Goal: Task Accomplishment & Management: Manage account settings

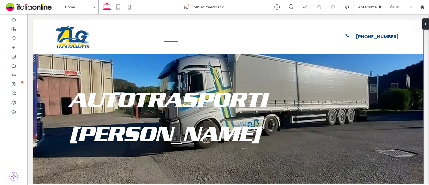
scroll to position [84, 0]
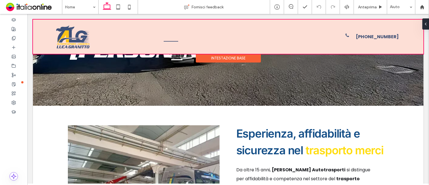
click at [212, 57] on div "Intestazione base" at bounding box center [228, 58] width 65 height 9
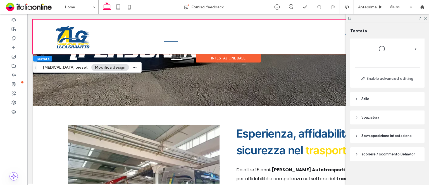
scroll to position [18, 0]
click at [375, 103] on header "Stile" at bounding box center [387, 99] width 74 height 14
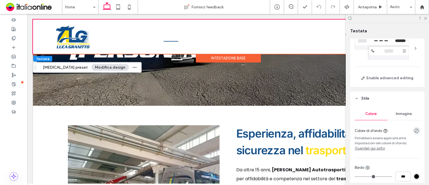
scroll to position [122, 0]
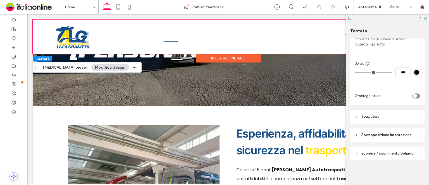
click at [379, 129] on header "Sovrapposizione intestazione" at bounding box center [387, 135] width 74 height 14
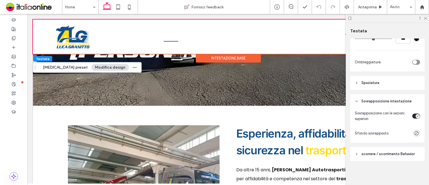
scroll to position [157, 0]
drag, startPoint x: 378, startPoint y: 151, endPoint x: 374, endPoint y: 123, distance: 28.8
click at [378, 151] on span "scorrere / scorrimento Behavior" at bounding box center [387, 154] width 53 height 6
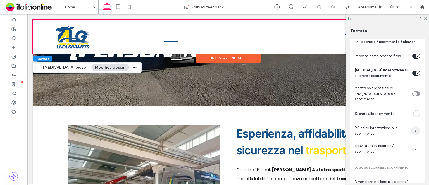
click at [411, 129] on span "button" at bounding box center [415, 130] width 9 height 9
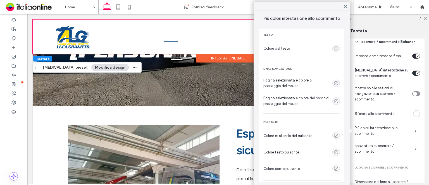
click at [333, 47] on icon "empty color" at bounding box center [335, 48] width 5 height 5
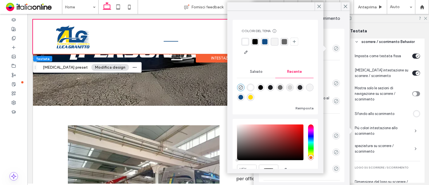
click at [244, 93] on div at bounding box center [241, 97] width 8 height 8
click at [243, 96] on div "rgba(18, 77, 134, 1)" at bounding box center [240, 97] width 5 height 5
type input "*******"
type input "***"
type input "****"
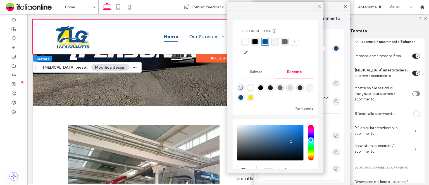
click at [320, 7] on use at bounding box center [318, 6] width 3 height 3
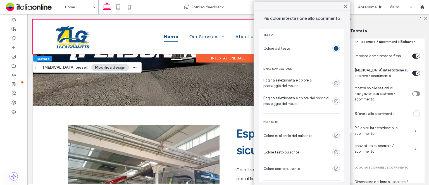
click at [347, 5] on icon at bounding box center [345, 6] width 5 height 5
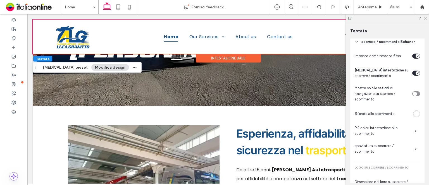
click at [425, 18] on icon at bounding box center [425, 18] width 4 height 4
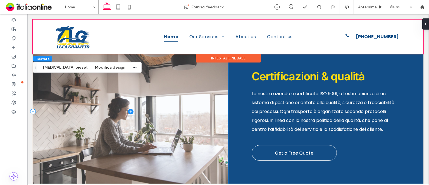
scroll to position [363, 0]
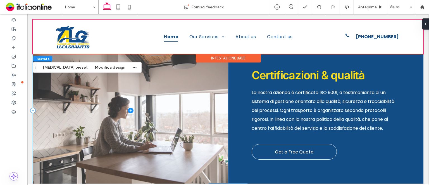
click at [202, 91] on span at bounding box center [130, 110] width 195 height 153
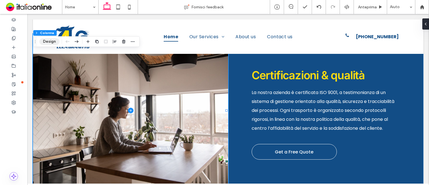
click at [54, 43] on button "Design" at bounding box center [49, 41] width 20 height 7
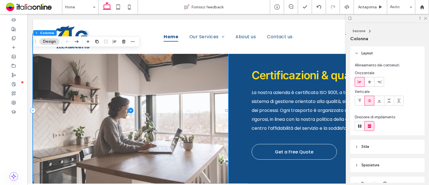
click at [136, 79] on span at bounding box center [130, 110] width 195 height 153
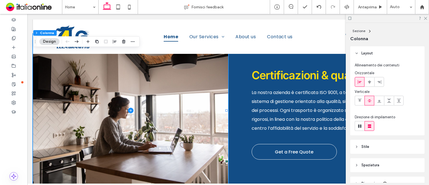
click at [56, 38] on button "Design" at bounding box center [49, 41] width 20 height 7
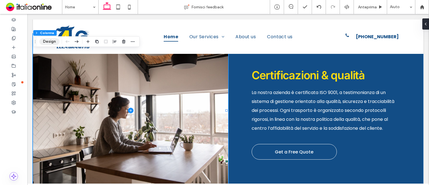
click at [56, 38] on button "Design" at bounding box center [49, 41] width 20 height 7
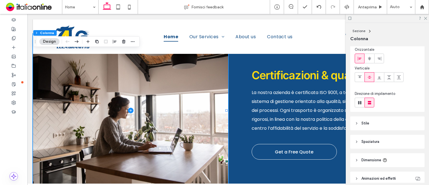
scroll to position [48, 0]
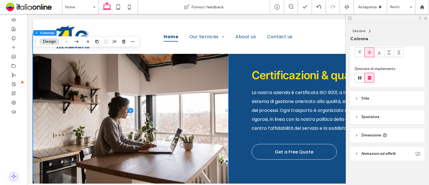
click at [374, 99] on header "Stile" at bounding box center [387, 99] width 74 height 14
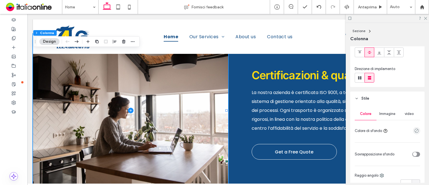
click at [374, 110] on div "Colore" at bounding box center [365, 114] width 22 height 12
click at [376, 112] on div "Immagine" at bounding box center [387, 114] width 22 height 12
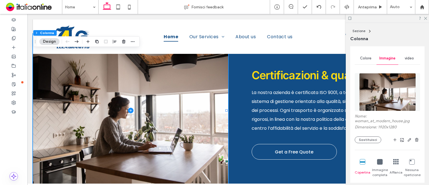
scroll to position [104, 0]
click at [374, 140] on button "Sostituisci" at bounding box center [367, 139] width 27 height 7
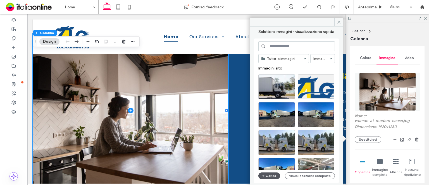
click at [269, 175] on button "Carica" at bounding box center [269, 175] width 22 height 7
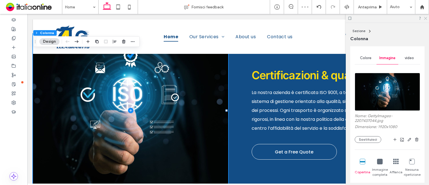
click at [424, 20] on icon at bounding box center [425, 18] width 4 height 4
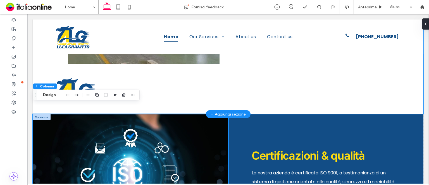
scroll to position [274, 0]
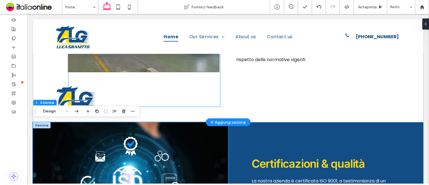
click at [59, 93] on img at bounding box center [76, 95] width 41 height 23
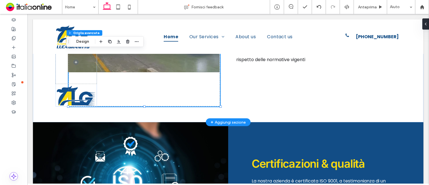
click at [59, 93] on img at bounding box center [76, 95] width 41 height 23
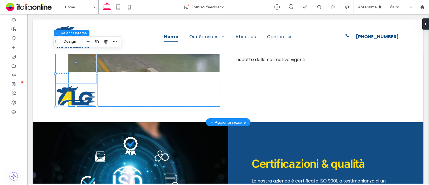
click at [60, 87] on img at bounding box center [76, 95] width 41 height 23
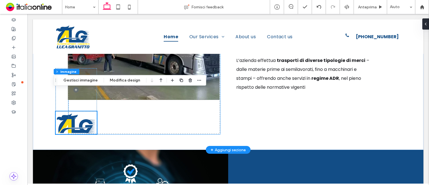
scroll to position [218, 0]
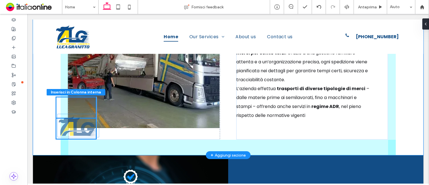
drag, startPoint x: 73, startPoint y: 143, endPoint x: 77, endPoint y: 119, distance: 24.1
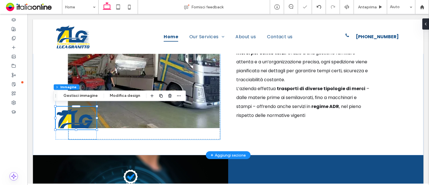
click at [120, 133] on div at bounding box center [143, 65] width 151 height 149
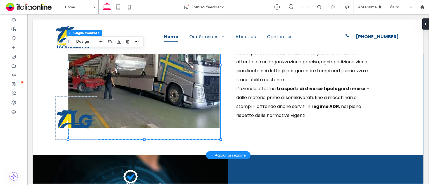
click at [158, 149] on div "Esperienza, affidabilità e sicurezza nel trasporto merci Da oltre 15 anni, Luca…" at bounding box center [228, 63] width 335 height 184
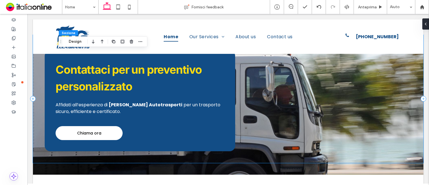
scroll to position [614, 0]
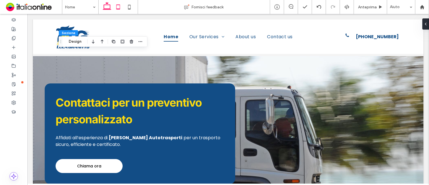
click at [119, 10] on icon at bounding box center [117, 6] width 11 height 11
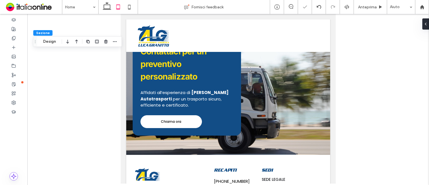
type input "*"
type input "**"
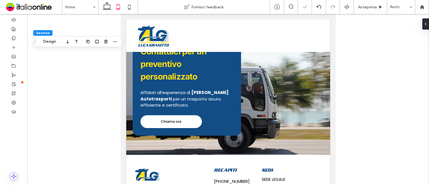
type input "***"
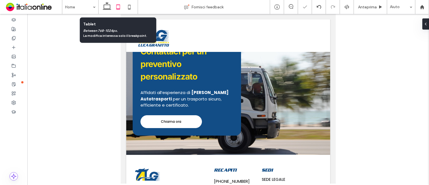
scroll to position [562, 0]
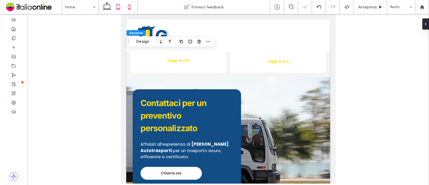
click at [127, 9] on icon at bounding box center [129, 6] width 11 height 11
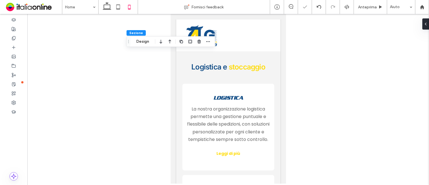
type input "**"
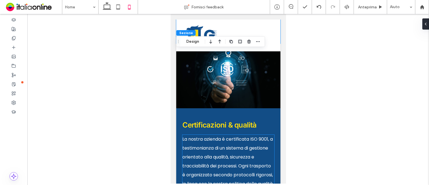
scroll to position [363, 0]
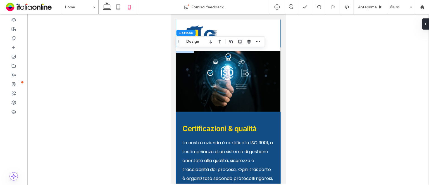
click at [177, 118] on div "Certificazioni & qualità La nostra azienda è certificata ISO 9001, a testimonia…" at bounding box center [228, 179] width 104 height 134
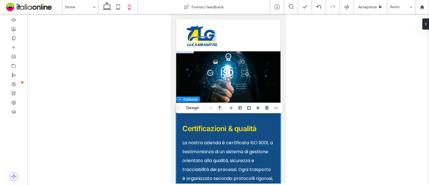
click at [220, 110] on icon "button" at bounding box center [219, 108] width 7 height 10
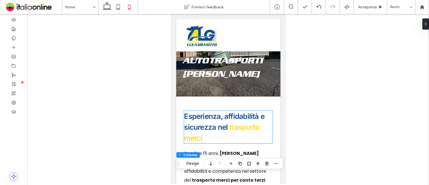
scroll to position [0, 0]
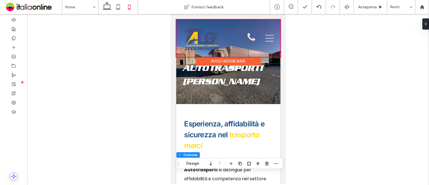
click at [206, 45] on div at bounding box center [228, 38] width 104 height 37
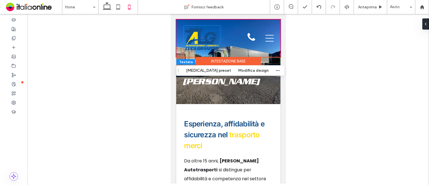
click at [206, 45] on img at bounding box center [201, 38] width 36 height 25
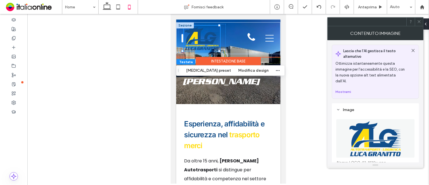
click at [215, 50] on div at bounding box center [201, 38] width 36 height 25
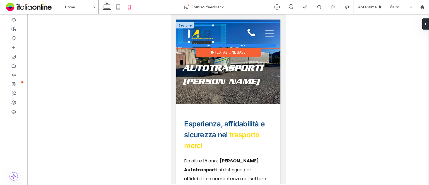
drag, startPoint x: 219, startPoint y: 51, endPoint x: 213, endPoint y: 45, distance: 7.9
click at [213, 45] on div "84px , 44px Home Our Services Lighting Wiring Repair Installation Heating Secur…" at bounding box center [228, 33] width 104 height 23
type input "**"
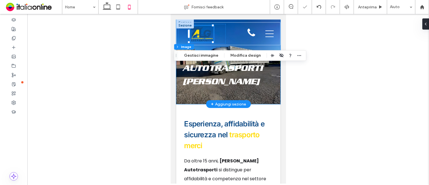
click at [271, 89] on div "Autotrasporti [PERSON_NAME]" at bounding box center [228, 62] width 104 height 85
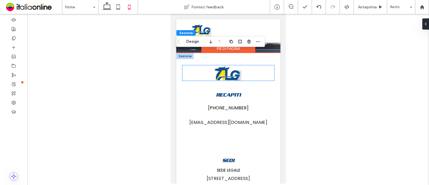
scroll to position [949, 0]
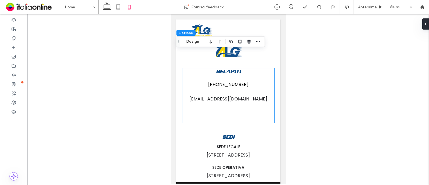
click at [220, 123] on div "RECAPITI +39 339 2807030 info@lgautotrasporti.it" at bounding box center [228, 95] width 92 height 54
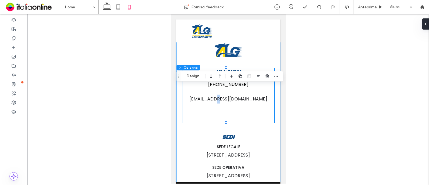
click at [228, 141] on div "RECAPITI +39 339 2807030 info@lgautotrasporti.it SEDI SEDE LEGALE Via San Marco…" at bounding box center [228, 106] width 104 height 152
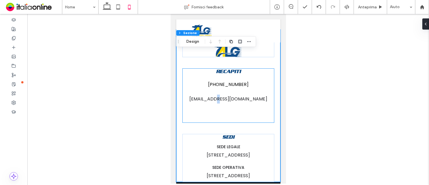
drag, startPoint x: 227, startPoint y: 133, endPoint x: 226, endPoint y: 126, distance: 6.6
click at [227, 123] on div "RECAPITI +39 339 2807030 info@lgautotrasporti.it" at bounding box center [228, 95] width 92 height 54
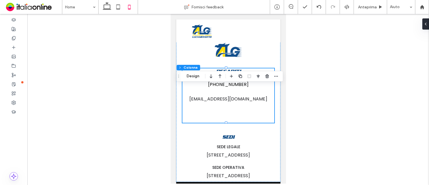
click at [226, 123] on div "RECAPITI +39 339 2807030 info@lgautotrasporti.it" at bounding box center [228, 95] width 92 height 54
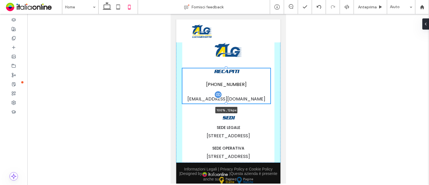
drag, startPoint x: 227, startPoint y: 139, endPoint x: 226, endPoint y: 117, distance: 22.3
click at [226, 117] on div "RECAPITI +39 339 2807030 info@lgautotrasporti.it 100% , 126px SEDI SEDE LEGALE …" at bounding box center [228, 96] width 104 height 133
type input "***"
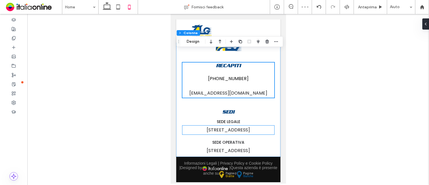
scroll to position [960, 0]
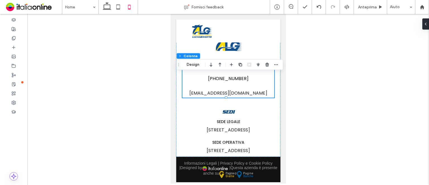
click at [268, 69] on h4 "RECAPITI" at bounding box center [228, 65] width 92 height 6
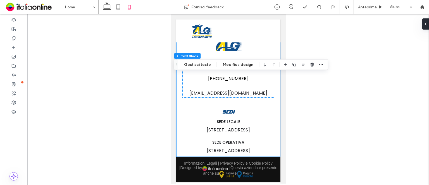
click at [270, 95] on div "RECAPITI +39 339 2807030 info@lgautotrasporti.it SEDI SEDE LEGALE Via San Marco…" at bounding box center [228, 90] width 104 height 133
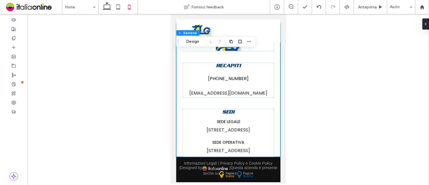
click at [270, 95] on div "RECAPITI +39 339 2807030 info@lgautotrasporti.it SEDI SEDE LEGALE Via San Marco…" at bounding box center [228, 90] width 104 height 133
click at [268, 95] on div "RECAPITI +39 339 2807030 info@lgautotrasporti.it" at bounding box center [228, 79] width 92 height 35
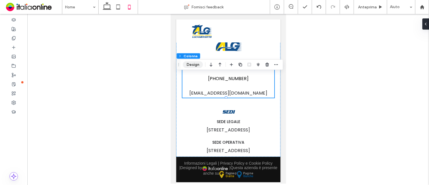
click at [200, 62] on button "Design" at bounding box center [193, 64] width 20 height 7
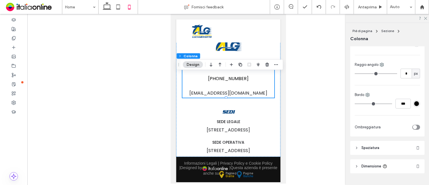
scroll to position [148, 0]
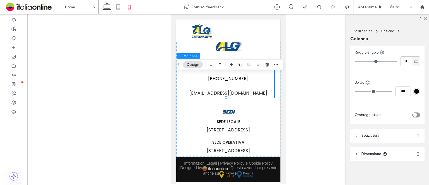
click at [375, 133] on span "Spaziatura" at bounding box center [370, 136] width 18 height 6
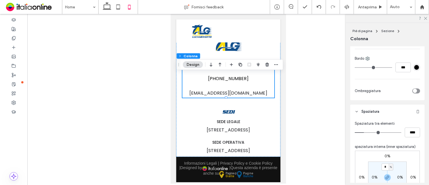
scroll to position [204, 0]
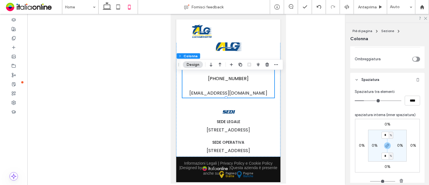
type input "**"
type input "****"
type input "**"
type input "****"
type input "**"
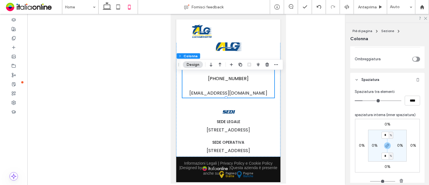
type input "****"
type input "**"
type input "****"
type input "**"
type input "****"
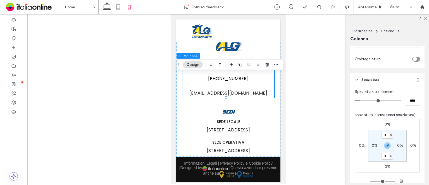
click at [361, 101] on input "range" at bounding box center [377, 100] width 47 height 1
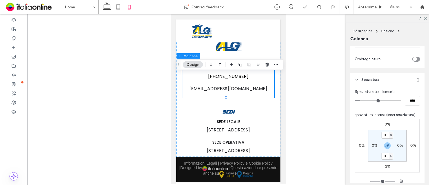
type input "**"
type input "****"
type input "*"
type input "***"
type input "*"
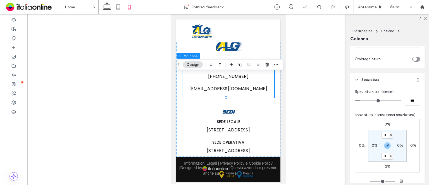
type input "***"
drag, startPoint x: 361, startPoint y: 101, endPoint x: 358, endPoint y: 101, distance: 3.1
click at [358, 101] on input "range" at bounding box center [377, 100] width 47 height 1
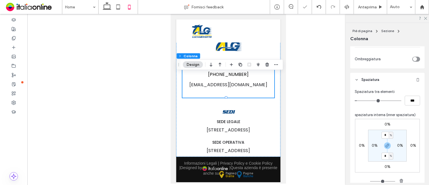
type input "*"
type input "***"
type input "*"
click at [359, 101] on input "range" at bounding box center [377, 100] width 47 height 1
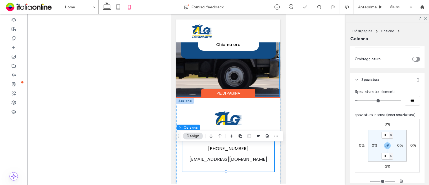
scroll to position [904, 0]
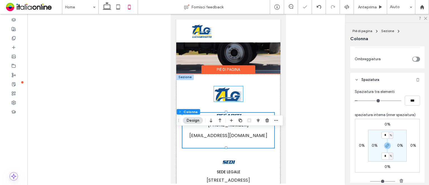
click at [234, 101] on img at bounding box center [227, 93] width 29 height 15
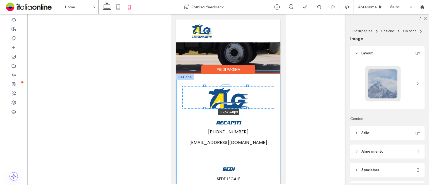
drag, startPoint x: 239, startPoint y: 118, endPoint x: 246, endPoint y: 121, distance: 7.9
click at [246, 121] on div "152px , 68px RECAPITI +39 339 2807030 info@lgautotrasporti.it SEDI SEDE LEGALE …" at bounding box center [228, 144] width 104 height 140
type input "***"
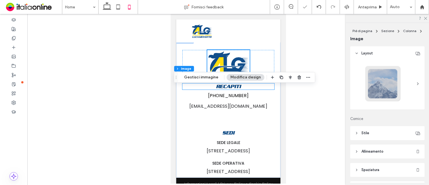
scroll to position [988, 0]
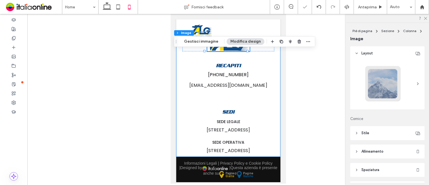
click at [226, 98] on div "152px , 68px RECAPITI +39 339 2807030 info@lgautotrasporti.it SEDI SEDE LEGALE …" at bounding box center [228, 87] width 104 height 140
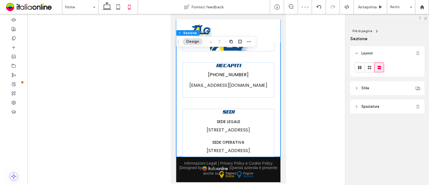
click at [227, 91] on div "RECAPITI +39 339 2807030 info@lgautotrasporti.it SEDI SEDE LEGALE Via San Marco…" at bounding box center [228, 87] width 104 height 140
click at [266, 81] on p "[EMAIL_ADDRESS][DOMAIN_NAME]" at bounding box center [228, 85] width 92 height 9
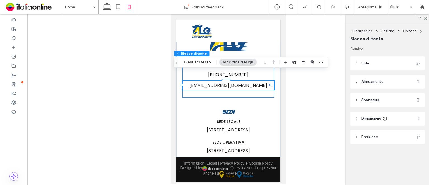
click at [267, 86] on div "RECAPITI +39 339 2807030 info@lgautotrasporti.it" at bounding box center [228, 79] width 92 height 35
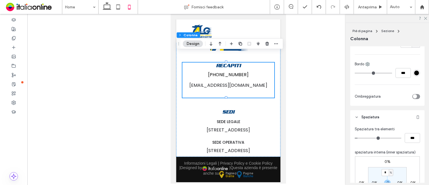
scroll to position [167, 0]
type input "*"
type input "***"
type input "*"
type input "***"
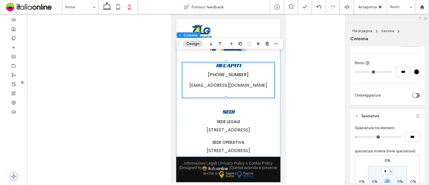
type input "*"
click at [358, 137] on input "range" at bounding box center [377, 137] width 47 height 1
click at [271, 103] on div "RECAPITI +39 339 2807030 info@lgautotrasporti.it SEDI SEDE LEGALE Via San Marco…" at bounding box center [228, 87] width 104 height 140
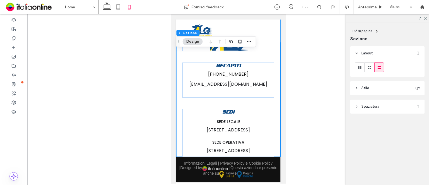
click at [379, 108] on header "Spaziatura" at bounding box center [387, 107] width 74 height 14
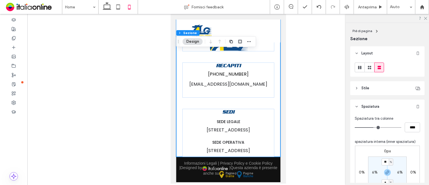
type input "**"
type input "****"
type input "**"
type input "****"
type input "**"
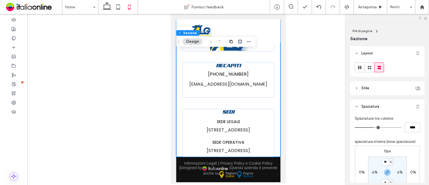
type input "****"
type input "**"
type input "****"
type input "**"
type input "****"
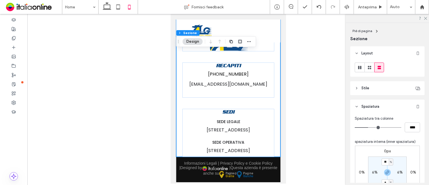
drag, startPoint x: 370, startPoint y: 126, endPoint x: 367, endPoint y: 127, distance: 3.0
type input "**"
click at [367, 127] on input "range" at bounding box center [377, 127] width 47 height 1
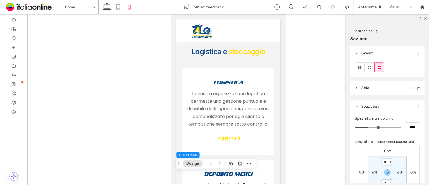
scroll to position [569, 0]
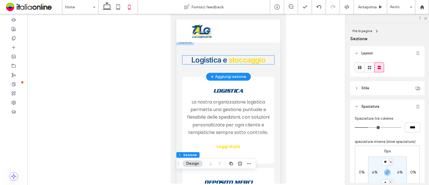
click at [237, 64] on span "stoccaggio" at bounding box center [246, 60] width 37 height 9
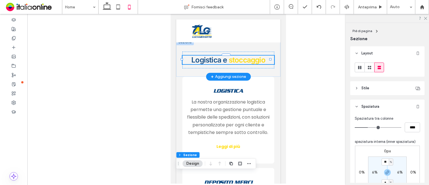
click at [237, 64] on div "Logistica e stoccaggio" at bounding box center [228, 60] width 92 height 9
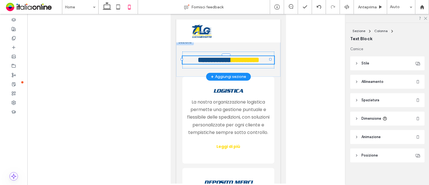
type input "*****"
type input "**"
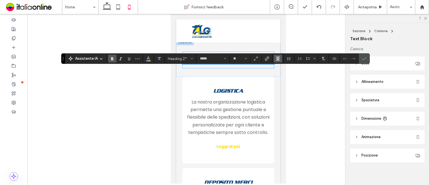
click at [273, 57] on button "Allineamento" at bounding box center [277, 59] width 8 height 8
click at [273, 70] on label "ui.textEditor.alignment.left" at bounding box center [283, 68] width 20 height 8
click at [364, 61] on span "Conferma" at bounding box center [364, 58] width 4 height 9
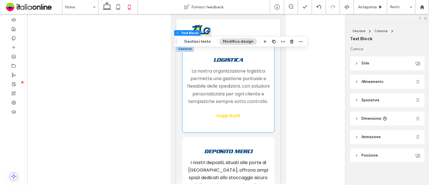
scroll to position [597, 0]
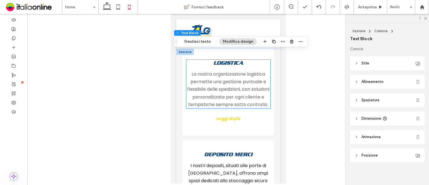
click at [239, 66] on span "Logistica" at bounding box center [228, 63] width 30 height 6
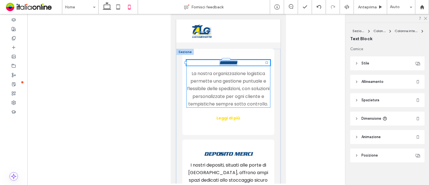
type input "**********"
type input "**"
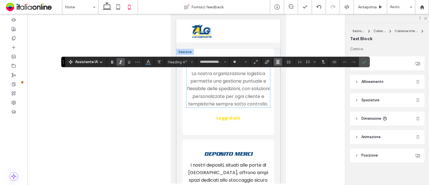
click at [279, 58] on span "Allineamento" at bounding box center [277, 61] width 4 height 7
click at [280, 68] on label "ui.textEditor.alignment.left" at bounding box center [283, 71] width 20 height 8
click at [234, 95] on span "La nostra organizzazione logistica permette una gestione puntuale e flessibile …" at bounding box center [228, 88] width 82 height 37
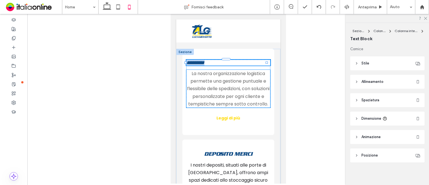
click at [234, 95] on div "La nostra organizzazione logistica permette una gestione puntuale e flessibile …" at bounding box center [228, 89] width 84 height 38
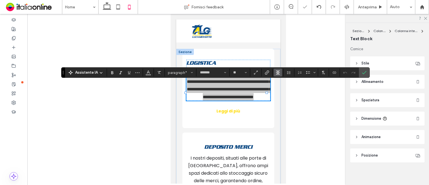
click at [277, 74] on icon "Allineamento" at bounding box center [277, 72] width 4 height 4
click at [287, 105] on label "ui.textEditor.alignment.justify" at bounding box center [283, 106] width 20 height 8
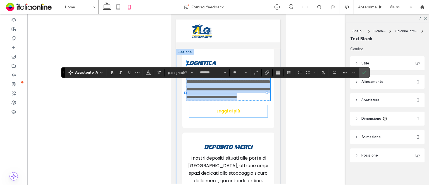
click at [262, 117] on link "Leggi di più" at bounding box center [228, 111] width 78 height 12
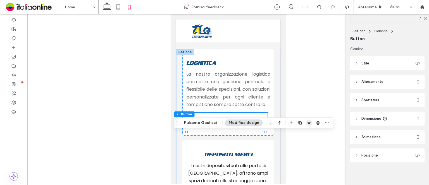
click at [307, 121] on icon "button" at bounding box center [309, 123] width 4 height 4
drag, startPoint x: 288, startPoint y: 133, endPoint x: 292, endPoint y: 133, distance: 3.4
click at [291, 133] on span "flex-start" at bounding box center [294, 133] width 7 height 7
click at [292, 133] on use "flex-start" at bounding box center [294, 134] width 4 height 4
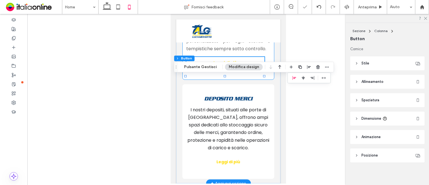
click at [255, 80] on div "Logistica La nostra organizzazione logistica permette una gestione puntuale e f…" at bounding box center [228, 36] width 92 height 87
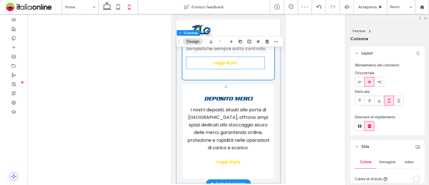
click at [235, 69] on link "Leggi di più" at bounding box center [225, 63] width 78 height 12
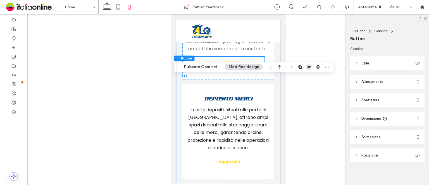
click at [307, 68] on icon "button" at bounding box center [309, 67] width 4 height 4
click at [310, 79] on icon "flex-end" at bounding box center [312, 78] width 4 height 4
click at [293, 79] on icon "flex-start" at bounding box center [294, 78] width 4 height 4
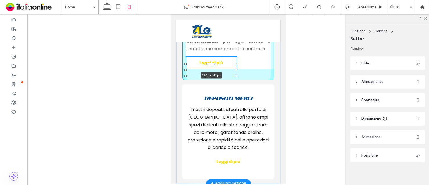
drag, startPoint x: 264, startPoint y: 82, endPoint x: 250, endPoint y: 84, distance: 14.0
click at [250, 84] on div "Logistica La nostra organizzazione logistica permette una gestione puntuale e f…" at bounding box center [228, 88] width 104 height 190
type input "***"
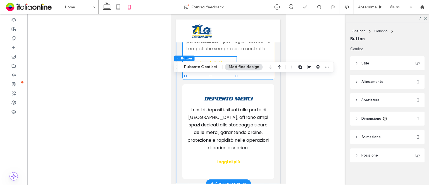
click at [255, 80] on div "Logistica La nostra organizzazione logistica permette una gestione puntuale e f…" at bounding box center [228, 36] width 92 height 87
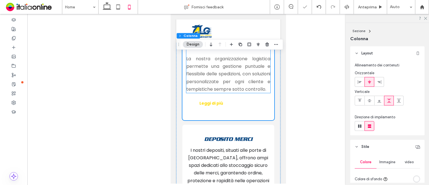
scroll to position [625, 0]
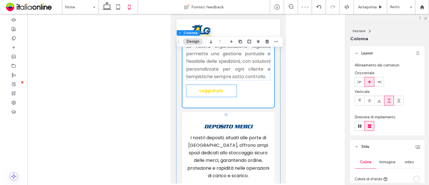
click at [221, 97] on span "Leggi di più" at bounding box center [211, 90] width 24 height 11
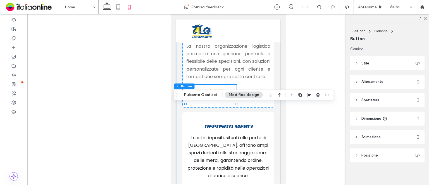
drag, startPoint x: 204, startPoint y: 93, endPoint x: 244, endPoint y: 92, distance: 39.3
click at [204, 93] on button "Pulsante Gestisci" at bounding box center [200, 95] width 40 height 7
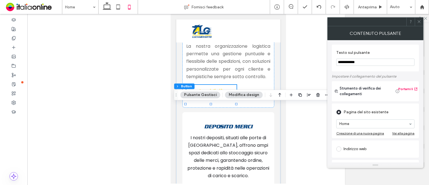
drag, startPoint x: 418, startPoint y: 18, endPoint x: 411, endPoint y: 24, distance: 9.9
click at [418, 18] on span at bounding box center [419, 22] width 4 height 8
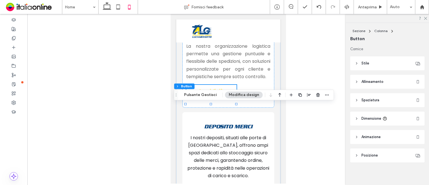
click at [247, 96] on button "Modifica design" at bounding box center [244, 95] width 38 height 7
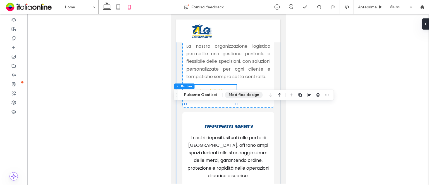
click at [254, 97] on button "Modifica design" at bounding box center [244, 95] width 38 height 7
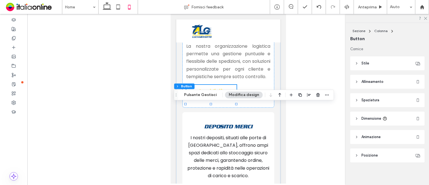
click at [376, 65] on header "Stile" at bounding box center [387, 63] width 74 height 14
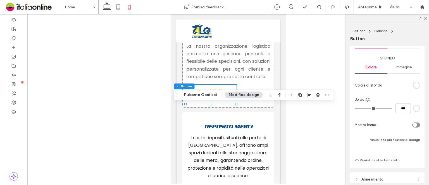
scroll to position [84, 0]
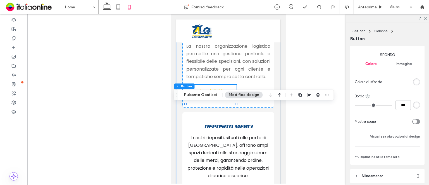
click at [367, 98] on icon at bounding box center [367, 96] width 4 height 4
click at [377, 131] on span "Fondo" at bounding box center [382, 130] width 10 height 6
click at [414, 108] on div "rgb(255, 255, 255)" at bounding box center [416, 105] width 7 height 7
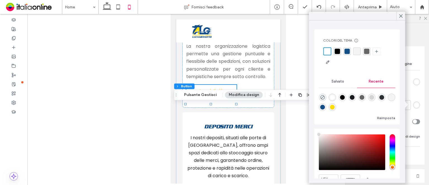
click at [335, 107] on div "rgba(255, 220, 14, 1)" at bounding box center [332, 107] width 5 height 5
type input "*"
type input "*******"
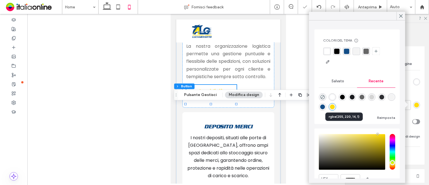
type input "*"
drag, startPoint x: 401, startPoint y: 18, endPoint x: 406, endPoint y: 18, distance: 5.3
click at [401, 18] on icon at bounding box center [400, 15] width 5 height 5
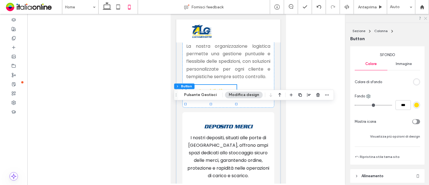
click at [426, 20] on div at bounding box center [386, 18] width 83 height 9
click at [424, 17] on icon at bounding box center [425, 18] width 4 height 4
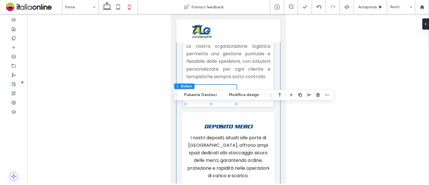
click at [273, 116] on div "Logistica La nostra organizzazione logistica permette una gestione puntuale e f…" at bounding box center [228, 116] width 104 height 191
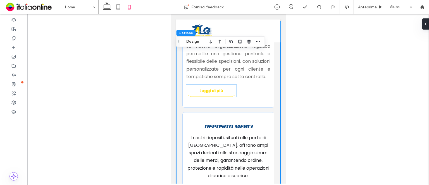
click at [227, 97] on link "Leggi di più" at bounding box center [211, 91] width 50 height 12
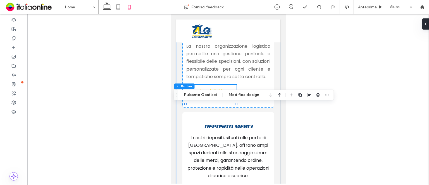
click at [203, 90] on div "Sezione Colonna Button Pulsante Gestisci Modifica design" at bounding box center [254, 95] width 160 height 11
drag, startPoint x: 203, startPoint y: 92, endPoint x: 206, endPoint y: 92, distance: 3.4
click at [203, 92] on button "Pulsante Gestisci" at bounding box center [200, 95] width 40 height 7
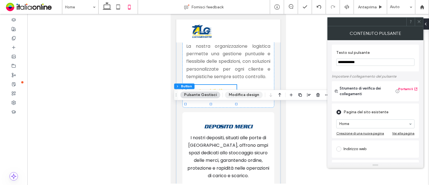
click at [244, 98] on button "Modifica design" at bounding box center [244, 95] width 38 height 7
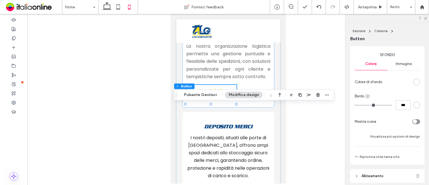
click at [368, 96] on use at bounding box center [367, 97] width 4 height 4
click at [377, 130] on span "Fondo" at bounding box center [382, 130] width 10 height 6
click at [399, 107] on input "***" at bounding box center [402, 105] width 15 height 10
click at [389, 138] on button "Visualizza più opzioni di design" at bounding box center [395, 136] width 50 height 7
type input "*"
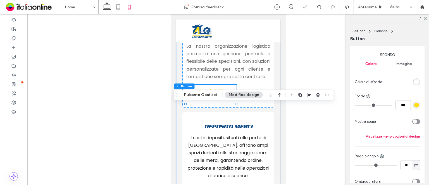
scroll to position [139, 0]
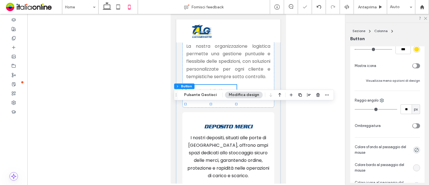
type input "**"
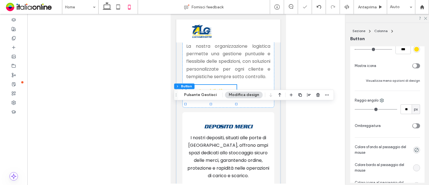
type input "**"
type input "*"
drag, startPoint x: 375, startPoint y: 109, endPoint x: 341, endPoint y: 112, distance: 33.9
type input "*"
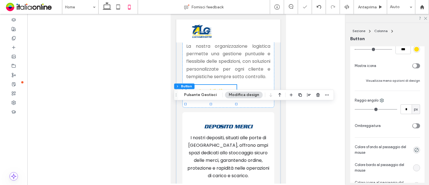
click at [354, 110] on input "range" at bounding box center [375, 109] width 42 height 1
type input "*"
click at [264, 108] on div "Logistica La nostra organizzazione logistica permette una gestione puntuale e f…" at bounding box center [228, 64] width 92 height 87
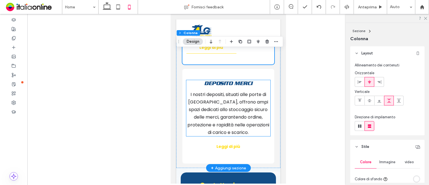
scroll to position [681, 0]
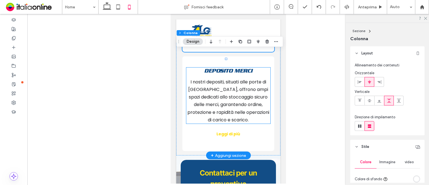
click at [241, 74] on span "Deposito merci" at bounding box center [228, 71] width 48 height 6
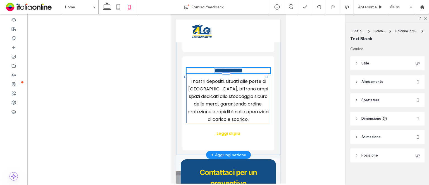
type input "**********"
type input "**"
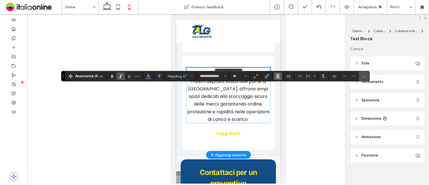
click at [276, 74] on use "Allineamento" at bounding box center [278, 76] width 4 height 4
click at [276, 86] on icon "ui.textEditor.alignment.left" at bounding box center [276, 85] width 3 height 2
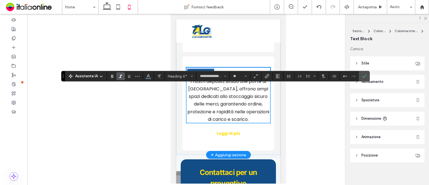
click at [233, 107] on span "I nostri depositi, situati alle porte di Milano, offrono ampi spazi dedicati al…" at bounding box center [228, 100] width 82 height 44
click at [233, 107] on div "I nostri depositi, situati alle porte di Milano, offrono ampi spazi dedicati al…" at bounding box center [228, 100] width 84 height 45
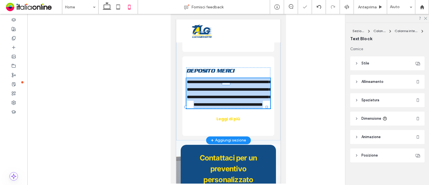
type input "*******"
type input "**"
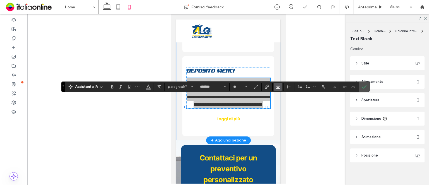
click at [277, 89] on icon "Allineamento" at bounding box center [277, 87] width 4 height 4
click at [279, 117] on label "ui.textEditor.alignment.justify" at bounding box center [283, 120] width 20 height 8
drag, startPoint x: 358, startPoint y: 87, endPoint x: 342, endPoint y: 91, distance: 16.4
click at [360, 87] on label "Conferma" at bounding box center [364, 87] width 8 height 10
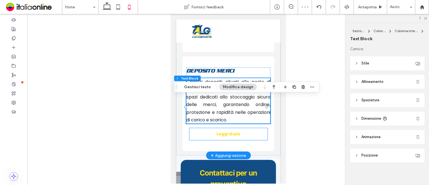
click at [228, 140] on span "Leggi di più" at bounding box center [228, 133] width 24 height 11
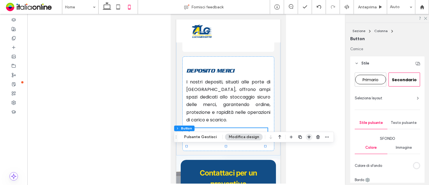
click at [305, 138] on span "button" at bounding box center [308, 137] width 7 height 7
click at [291, 145] on span "flex-start" at bounding box center [294, 148] width 7 height 7
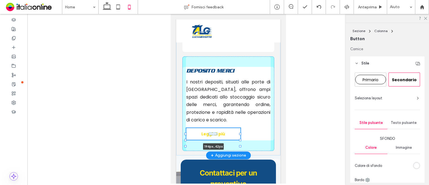
drag, startPoint x: 264, startPoint y: 151, endPoint x: 252, endPoint y: 151, distance: 12.0
click at [252, 151] on div "Logistica La nostra organizzazione logistica permette una gestione puntuale e f…" at bounding box center [228, 60] width 104 height 190
type input "***"
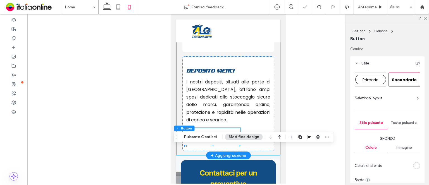
drag, startPoint x: 274, startPoint y: 155, endPoint x: 267, endPoint y: 155, distance: 6.7
click at [274, 155] on div "Logistica La nostra organizzazione logistica permette una gestione puntuale e f…" at bounding box center [228, 60] width 104 height 191
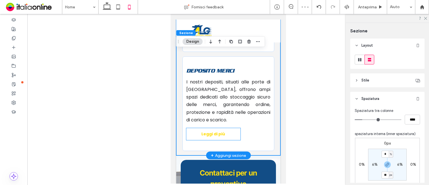
click at [224, 140] on link "Leggi di più" at bounding box center [213, 134] width 54 height 12
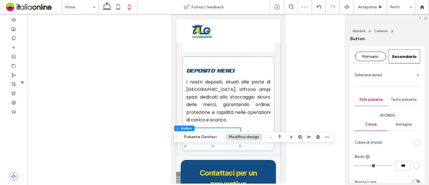
scroll to position [56, 0]
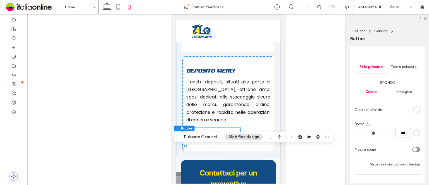
click at [367, 126] on icon at bounding box center [367, 124] width 4 height 4
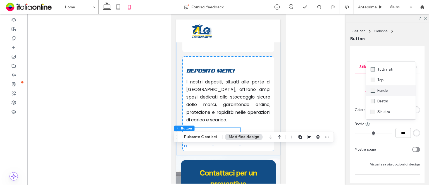
click at [379, 93] on div "Fondo" at bounding box center [391, 90] width 50 height 11
click at [414, 131] on div "rgb(255, 255, 255)" at bounding box center [416, 133] width 5 height 5
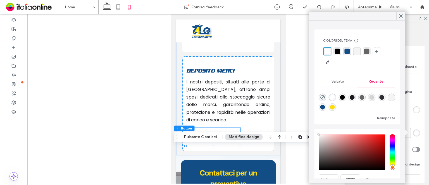
click at [336, 107] on div "rgba(255, 220, 14, 1)" at bounding box center [332, 107] width 8 height 8
type input "*"
type input "*******"
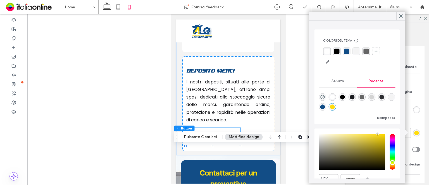
type input "*"
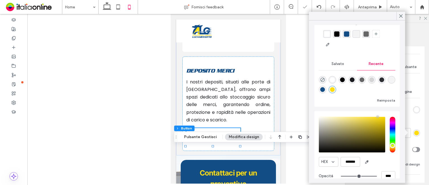
scroll to position [27, 0]
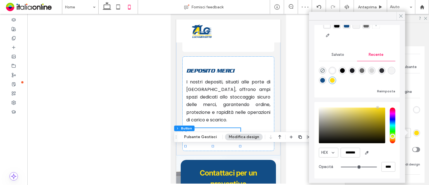
click at [396, 14] on div at bounding box center [400, 16] width 9 height 8
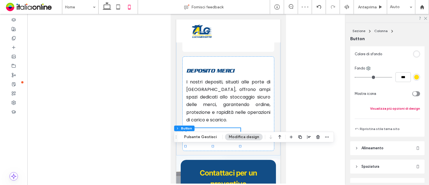
click at [387, 109] on button "Visualizza più opzioni di design" at bounding box center [395, 108] width 50 height 7
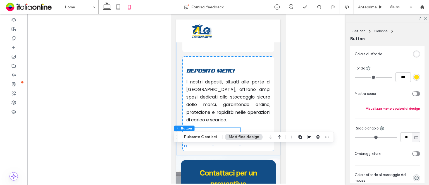
scroll to position [167, 0]
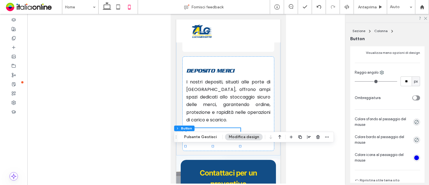
type input "**"
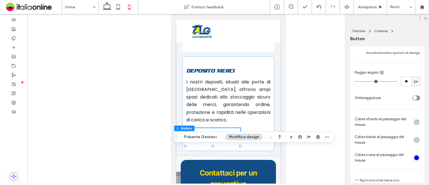
type input "**"
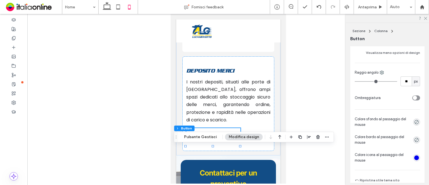
type input "**"
type input "*"
drag, startPoint x: 373, startPoint y: 81, endPoint x: 347, endPoint y: 81, distance: 26.5
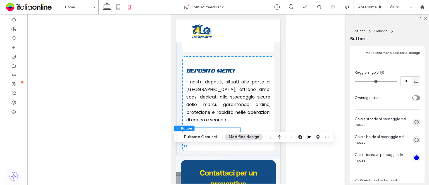
type input "*"
click at [354, 81] on input "range" at bounding box center [375, 81] width 42 height 1
type input "*"
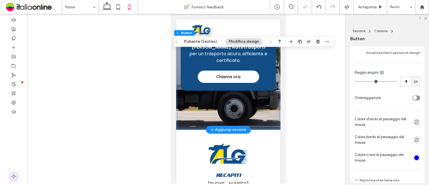
scroll to position [793, 0]
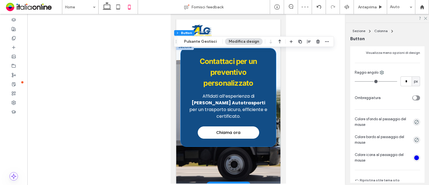
click at [245, 88] on h2 "Contattaci per un preventivo personalizzato" at bounding box center [228, 72] width 80 height 33
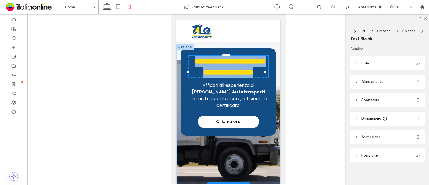
type input "*****"
type input "**"
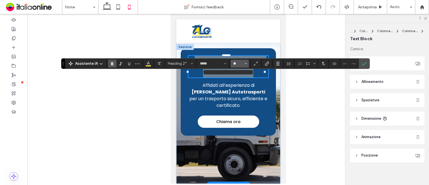
click at [235, 62] on input "**" at bounding box center [237, 63] width 11 height 4
type input "**"
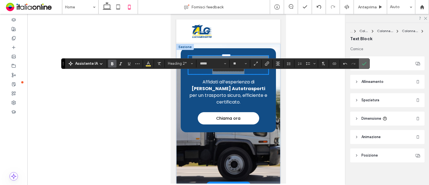
click at [362, 61] on icon "Conferma" at bounding box center [364, 63] width 4 height 4
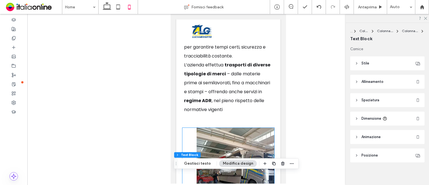
scroll to position [167, 0]
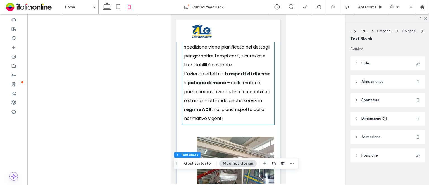
click at [182, 91] on div "Esperienza, affidabilità e sicurezza nel trasporto merci Da oltre 15 anni, Luca…" at bounding box center [228, 36] width 92 height 175
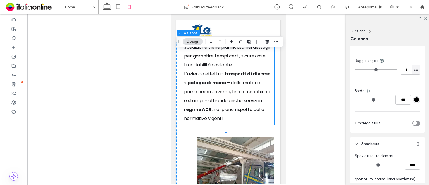
scroll to position [195, 0]
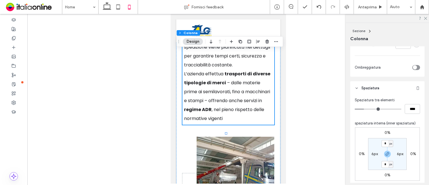
click at [375, 153] on label "6px" at bounding box center [374, 153] width 6 height 5
type input "*"
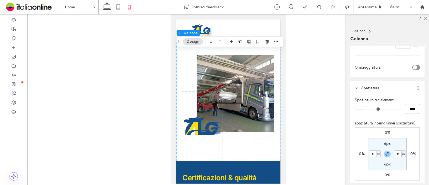
scroll to position [279, 0]
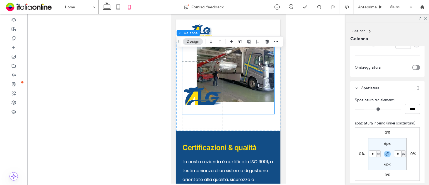
click at [199, 116] on img at bounding box center [202, 95] width 40 height 67
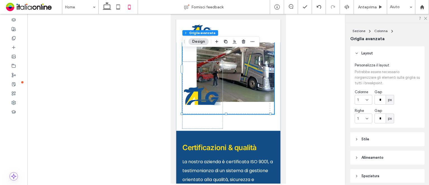
click at [190, 117] on img at bounding box center [202, 95] width 40 height 67
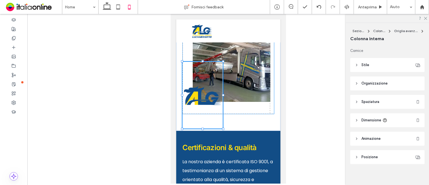
scroll to position [97, 0]
drag, startPoint x: 203, startPoint y: 126, endPoint x: 203, endPoint y: 121, distance: 5.0
click at [203, 114] on div at bounding box center [228, 69] width 92 height 89
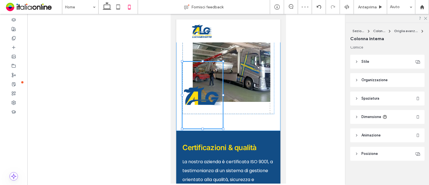
drag, startPoint x: 202, startPoint y: 126, endPoint x: 203, endPoint y: 119, distance: 6.8
click at [203, 114] on div at bounding box center [228, 69] width 92 height 89
drag, startPoint x: 201, startPoint y: 125, endPoint x: 223, endPoint y: 109, distance: 27.1
click at [201, 114] on div at bounding box center [228, 69] width 92 height 89
type input "**"
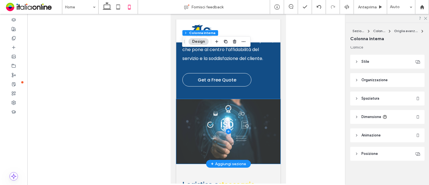
scroll to position [446, 0]
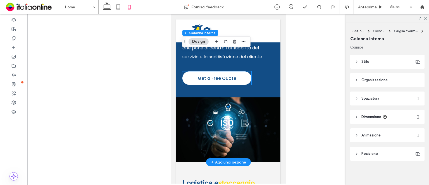
click at [215, 82] on span "Get a Free Quote" at bounding box center [216, 78] width 39 height 13
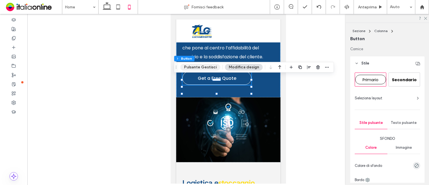
click at [207, 64] on button "Pulsante Gestisci" at bounding box center [200, 67] width 40 height 7
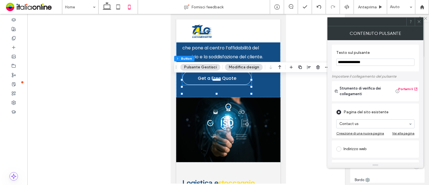
drag, startPoint x: 367, startPoint y: 64, endPoint x: 318, endPoint y: 62, distance: 49.7
click at [318, 62] on body ".wqwq-1{fill:#231f20;} .cls-1q, .cls-2q { fill-rule: evenodd; } .cls-2q { fill:…" at bounding box center [214, 92] width 429 height 185
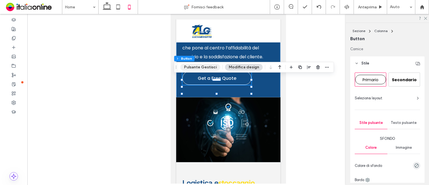
click at [208, 66] on button "Pulsante Gestisci" at bounding box center [200, 67] width 40 height 7
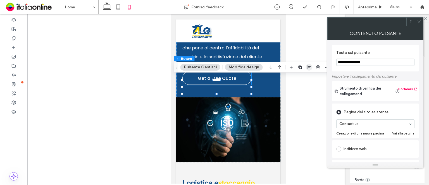
drag, startPoint x: 376, startPoint y: 60, endPoint x: 309, endPoint y: 64, distance: 67.1
click at [309, 64] on body ".wqwq-1{fill:#231f20;} .cls-1q, .cls-2q { fill-rule: evenodd; } .cls-2q { fill:…" at bounding box center [214, 92] width 429 height 185
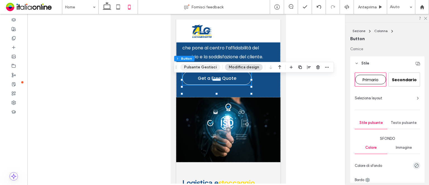
click at [214, 67] on button "Pulsante Gestisci" at bounding box center [200, 67] width 40 height 7
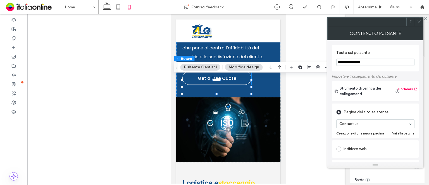
drag, startPoint x: 372, startPoint y: 61, endPoint x: 327, endPoint y: 65, distance: 45.6
click at [327, 65] on div "**********" at bounding box center [375, 101] width 96 height 122
type input "**********"
drag, startPoint x: 418, startPoint y: 21, endPoint x: 412, endPoint y: 23, distance: 6.8
click at [418, 21] on icon at bounding box center [419, 22] width 4 height 4
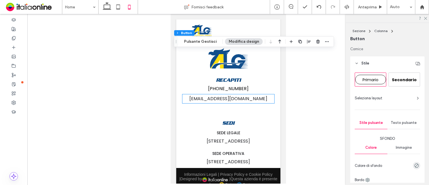
scroll to position [976, 0]
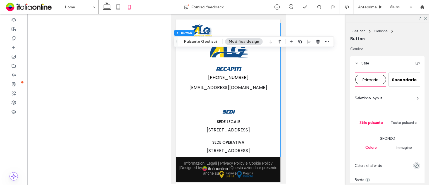
click at [271, 156] on div "RECAPITI +39 339 2807030 info@lgautotrasporti.it SEDI SEDE LEGALE Via San Marco…" at bounding box center [228, 89] width 104 height 133
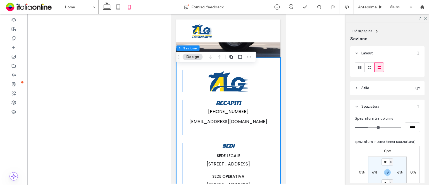
scroll to position [28, 0]
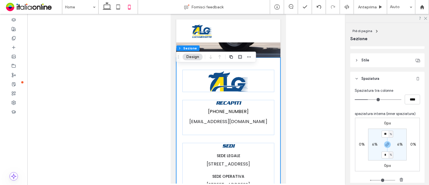
click at [382, 156] on input "*" at bounding box center [384, 154] width 7 height 7
type input "***"
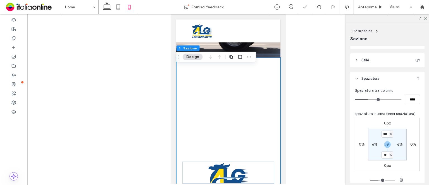
type input "**"
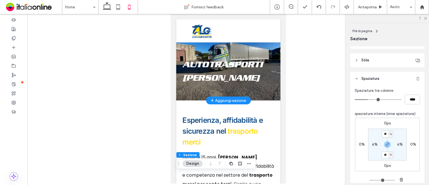
scroll to position [0, 0]
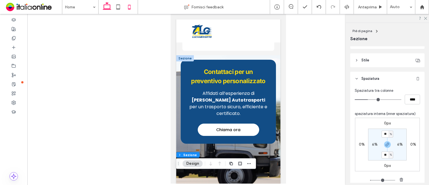
click at [104, 3] on icon at bounding box center [106, 6] width 11 height 11
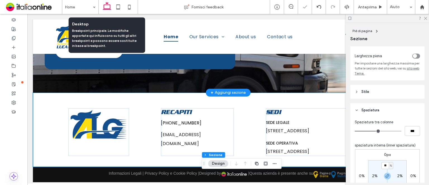
type input "*"
type input "***"
type input "*"
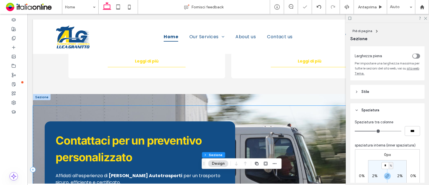
scroll to position [530, 0]
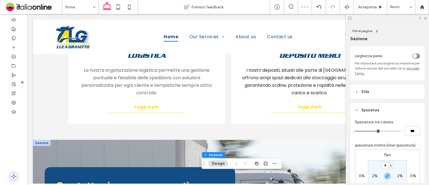
click at [426, 20] on div at bounding box center [386, 18] width 83 height 9
drag, startPoint x: 426, startPoint y: 19, endPoint x: 423, endPoint y: 20, distance: 3.3
click at [426, 19] on use at bounding box center [425, 18] width 3 height 3
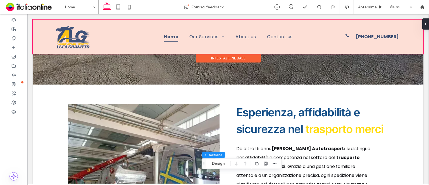
scroll to position [112, 0]
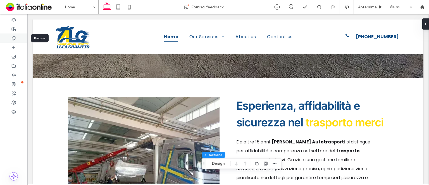
click at [9, 36] on div at bounding box center [13, 37] width 27 height 9
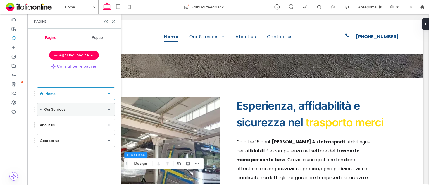
click at [110, 108] on icon at bounding box center [110, 109] width 4 height 4
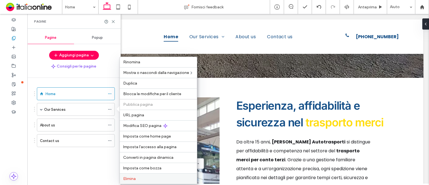
click at [148, 179] on label "Elimina" at bounding box center [158, 178] width 70 height 5
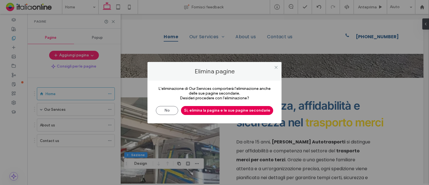
click at [220, 107] on button "Sì, elimina la pagina e le sue pagine secondarie" at bounding box center [227, 110] width 92 height 9
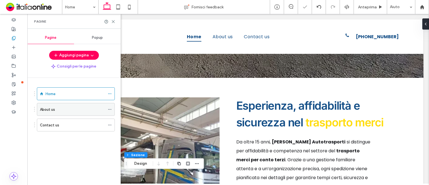
click at [110, 108] on icon at bounding box center [110, 109] width 4 height 4
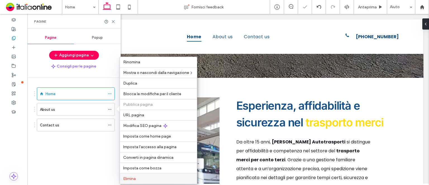
click at [149, 174] on div "Elimina" at bounding box center [158, 178] width 77 height 11
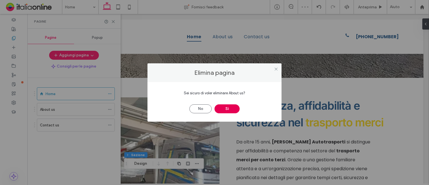
click at [228, 107] on button "Sì" at bounding box center [226, 108] width 25 height 9
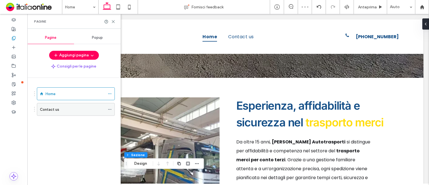
click at [66, 109] on div "Contact us" at bounding box center [72, 110] width 65 height 6
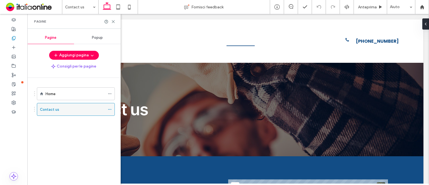
click at [108, 107] on icon at bounding box center [110, 109] width 4 height 4
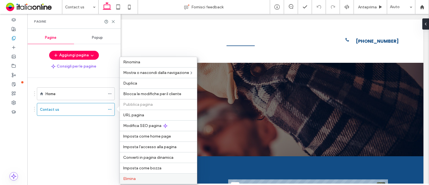
click at [145, 179] on label "Elimina" at bounding box center [158, 178] width 70 height 5
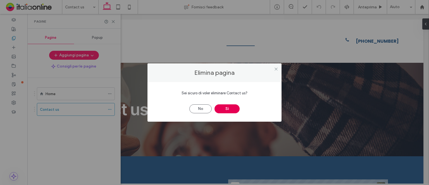
click at [229, 110] on button "Sì" at bounding box center [226, 108] width 25 height 9
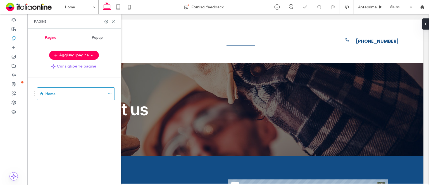
click at [110, 94] on div at bounding box center [214, 92] width 429 height 185
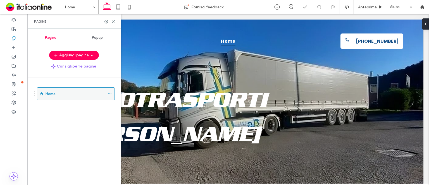
click at [110, 94] on icon at bounding box center [110, 94] width 4 height 4
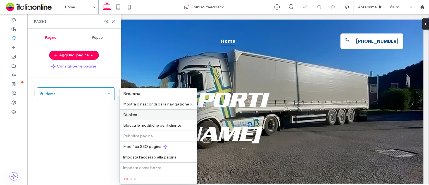
click at [156, 109] on div "Duplica" at bounding box center [158, 114] width 77 height 11
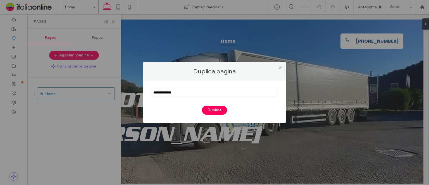
drag, startPoint x: 150, startPoint y: 89, endPoint x: 145, endPoint y: 88, distance: 4.2
click at [145, 88] on div "Duplica" at bounding box center [214, 102] width 142 height 42
type input "*"
type input "**********"
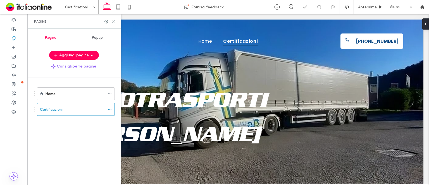
click at [113, 20] on icon at bounding box center [113, 22] width 4 height 4
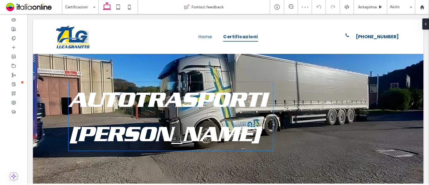
scroll to position [28, 0]
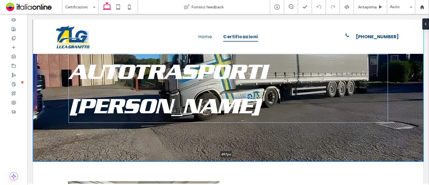
drag, startPoint x: 151, startPoint y: 161, endPoint x: 158, endPoint y: 130, distance: 32.0
click at [158, 130] on div "Autotrasporti Luca Granitto 497px Sezione + Aggiungi sezione" at bounding box center [228, 77] width 390 height 170
type input "***"
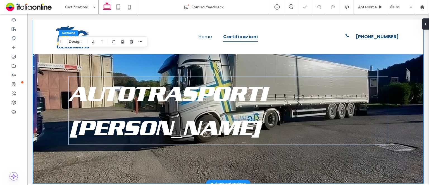
scroll to position [0, 0]
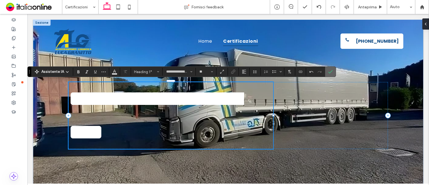
click at [331, 73] on label "Conferma" at bounding box center [330, 72] width 8 height 10
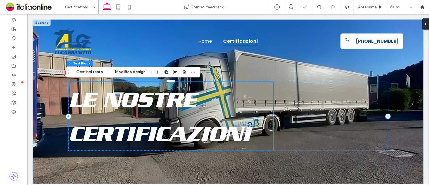
click at [331, 73] on div "Le nostre certificazioni" at bounding box center [228, 105] width 335 height 170
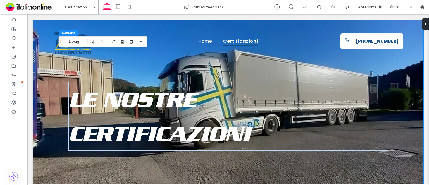
drag, startPoint x: 257, startPoint y: 104, endPoint x: 268, endPoint y: 109, distance: 12.0
click at [257, 104] on h1 "Le nostre certificazioni" at bounding box center [170, 116] width 204 height 69
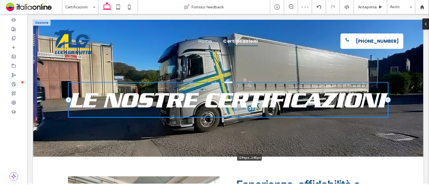
drag, startPoint x: 271, startPoint y: 116, endPoint x: 428, endPoint y: 141, distance: 159.1
type input "****"
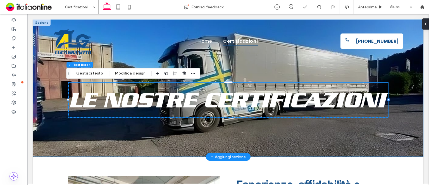
click at [378, 134] on div "Le nostre certificazioni 1296px , 245px" at bounding box center [228, 88] width 335 height 137
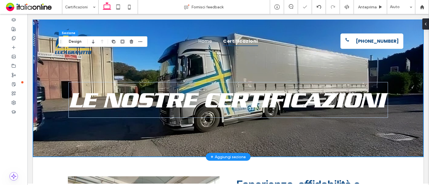
click at [57, 109] on div "Le nostre certificazioni" at bounding box center [228, 88] width 390 height 137
click at [83, 43] on button "Design" at bounding box center [75, 41] width 20 height 7
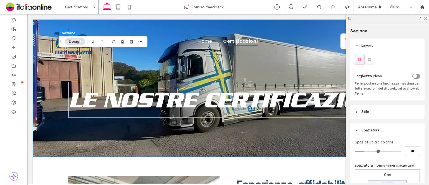
click at [379, 114] on header "Stile" at bounding box center [387, 112] width 74 height 14
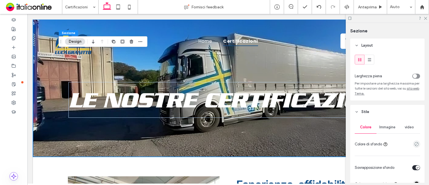
scroll to position [28, 0]
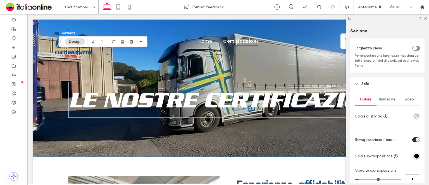
click at [386, 104] on div "Immagine" at bounding box center [387, 99] width 22 height 12
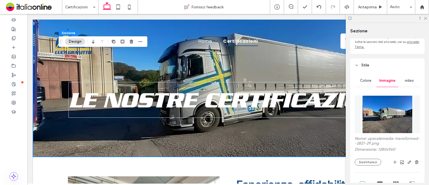
scroll to position [84, 0]
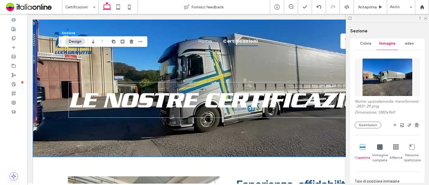
click at [414, 128] on span "button" at bounding box center [416, 125] width 7 height 7
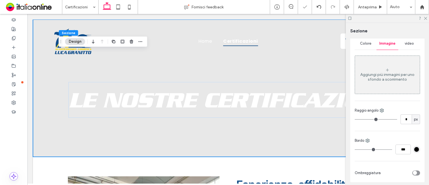
click at [382, 64] on div "Aggiungi più immagini per uno sfondo a scorrimento" at bounding box center [387, 74] width 65 height 37
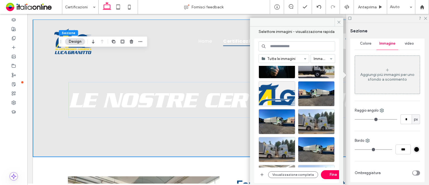
scroll to position [0, 0]
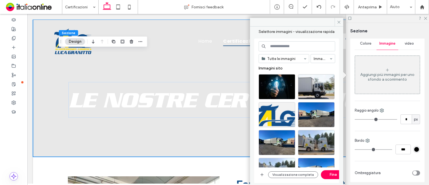
click at [372, 45] on div "Colore" at bounding box center [365, 43] width 22 height 12
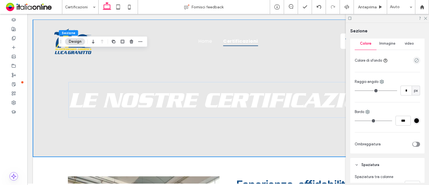
click at [409, 61] on div at bounding box center [404, 61] width 30 height 10
click at [415, 61] on icon "empty color" at bounding box center [416, 60] width 5 height 5
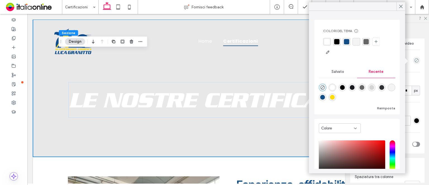
click at [337, 98] on div at bounding box center [356, 91] width 76 height 21
click at [324, 98] on div "rgba(18, 77, 134, 1)" at bounding box center [322, 97] width 5 height 5
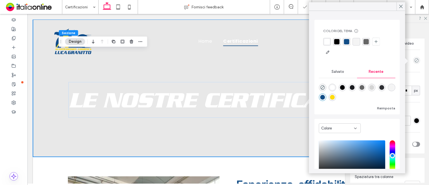
type input "*******"
type input "***"
type input "****"
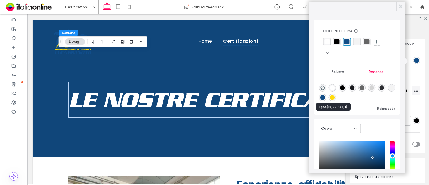
click at [324, 98] on div "rgba(18, 77, 134, 1)" at bounding box center [322, 97] width 5 height 5
click at [399, 9] on icon at bounding box center [400, 6] width 5 height 5
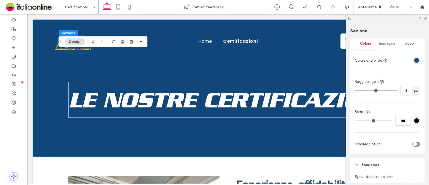
drag, startPoint x: 388, startPoint y: 45, endPoint x: 383, endPoint y: 52, distance: 8.4
click at [388, 45] on span "Immagine" at bounding box center [387, 43] width 16 height 4
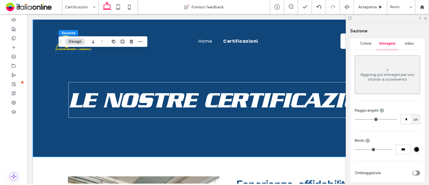
click at [376, 72] on div "Aggiungi più immagini per uno sfondo a scorrimento" at bounding box center [387, 74] width 65 height 37
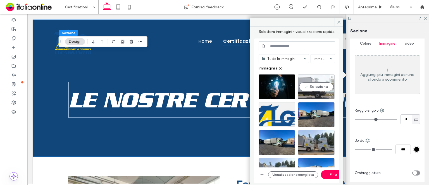
click at [325, 87] on div "Seleziona" at bounding box center [316, 86] width 37 height 25
click at [325, 168] on div "Tutte le immagini Immagini Immagini sito Visualizzazione completa Fine" at bounding box center [296, 110] width 76 height 139
click at [326, 170] on button "Fine" at bounding box center [333, 174] width 25 height 9
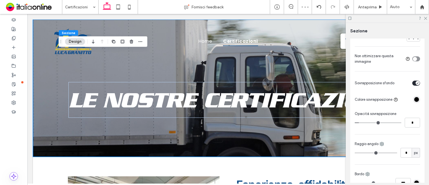
scroll to position [251, 0]
type input "**"
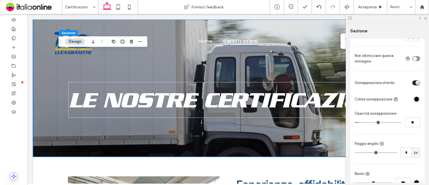
type input "**"
click at [385, 123] on input "range" at bounding box center [377, 122] width 47 height 1
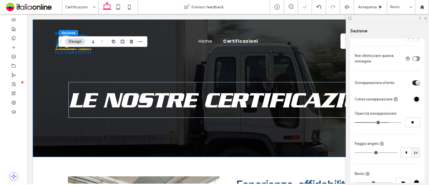
click at [408, 110] on div "Colore Immagine video Nome: GettyImages-94984084.jpg Dimensione: 1920x1275 Sost…" at bounding box center [387, 42] width 74 height 348
click at [414, 102] on div "rgba(0, 0, 0, 1)" at bounding box center [416, 99] width 5 height 5
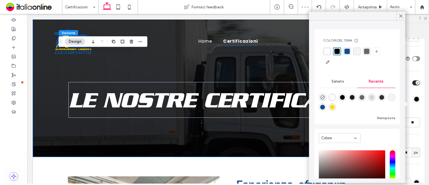
click at [335, 106] on div "rgba(255, 220, 14, 1)" at bounding box center [332, 107] width 5 height 5
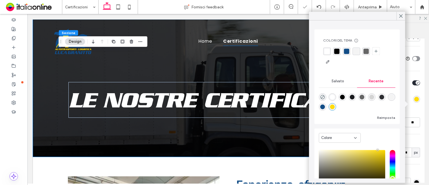
type input "*******"
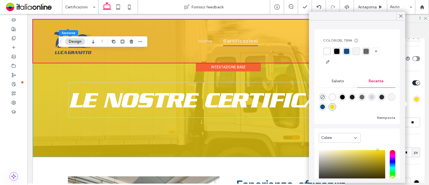
click at [155, 39] on div at bounding box center [228, 41] width 390 height 43
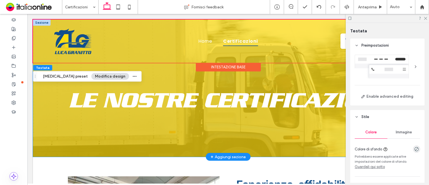
click at [121, 140] on div "Le nostre certificazioni" at bounding box center [228, 88] width 335 height 137
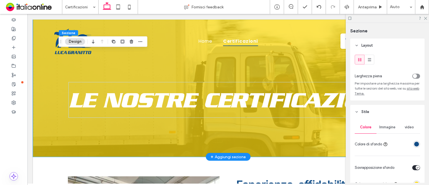
click at [264, 141] on div "Le nostre certificazioni" at bounding box center [228, 88] width 335 height 137
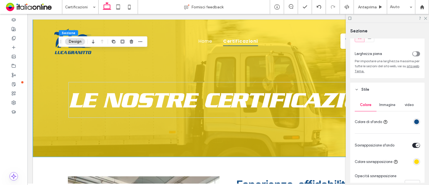
scroll to position [56, 0]
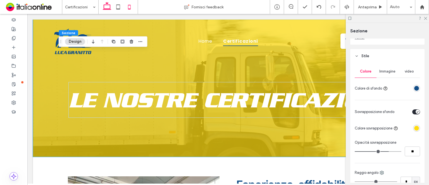
click at [127, 9] on icon at bounding box center [129, 6] width 11 height 11
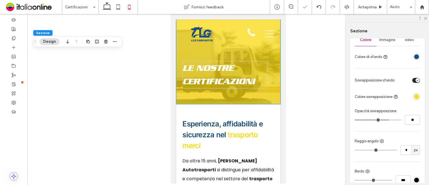
type input "**"
drag, startPoint x: 102, startPoint y: 2, endPoint x: 240, endPoint y: 36, distance: 142.2
click at [102, 2] on icon at bounding box center [106, 6] width 11 height 11
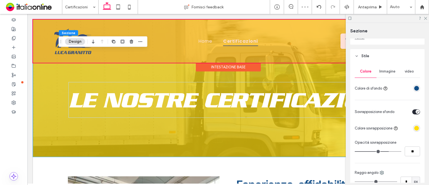
type input "**"
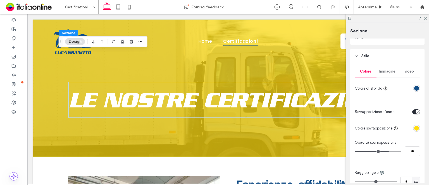
click at [414, 129] on div "rgba(255, 220, 14, 1)" at bounding box center [416, 128] width 5 height 5
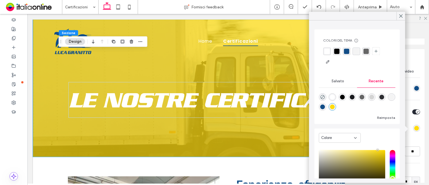
click at [324, 106] on div "rgba(18, 77, 134, 1)" at bounding box center [322, 106] width 5 height 5
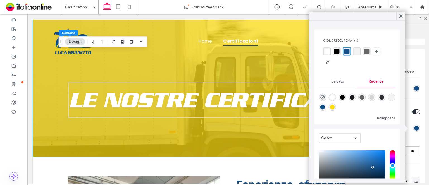
type input "*******"
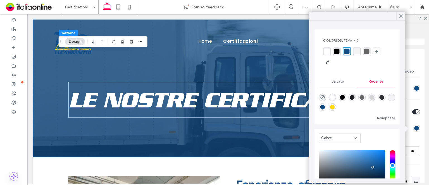
click at [402, 15] on icon at bounding box center [400, 15] width 5 height 5
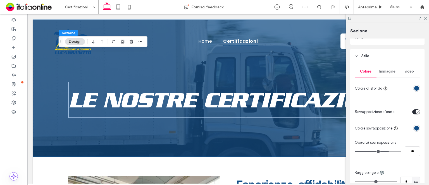
type input "**"
click at [391, 152] on input "range" at bounding box center [377, 151] width 47 height 1
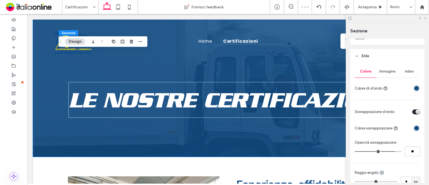
click at [424, 18] on icon at bounding box center [425, 18] width 4 height 4
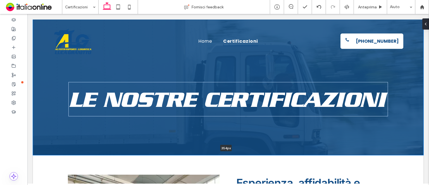
drag, startPoint x: 258, startPoint y: 158, endPoint x: 248, endPoint y: 119, distance: 40.1
click at [263, 119] on div "Le nostre certificazioni 354px Sezione + Aggiungi sezione" at bounding box center [228, 88] width 390 height 136
type input "***"
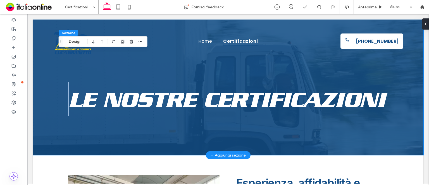
click at [244, 120] on div "Le nostre certificazioni" at bounding box center [228, 88] width 335 height 136
click at [68, 40] on button "Design" at bounding box center [75, 41] width 20 height 7
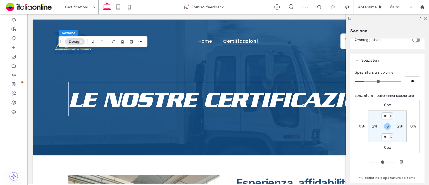
scroll to position [279, 0]
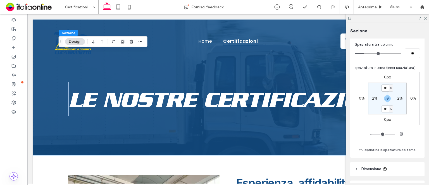
click at [386, 88] on input "**" at bounding box center [384, 88] width 7 height 7
type input "**"
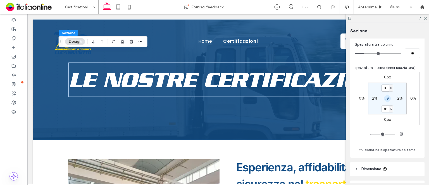
type input "*"
click at [386, 100] on icon "button" at bounding box center [387, 98] width 4 height 4
type input "*"
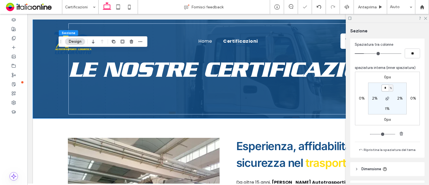
click at [385, 89] on input "*" at bounding box center [384, 88] width 7 height 7
type input "**"
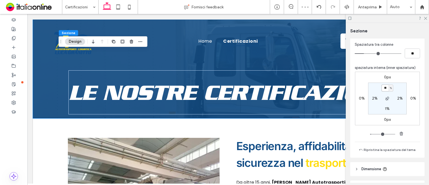
type input "**"
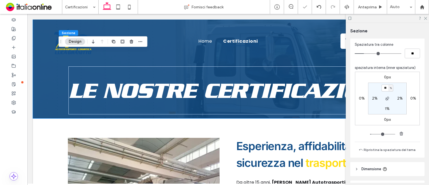
click at [384, 110] on label "1%" at bounding box center [386, 108] width 5 height 5
type input "*"
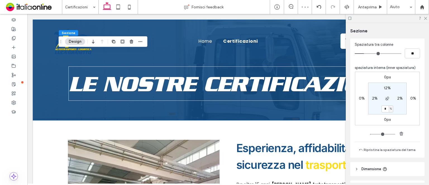
click at [385, 89] on label "12%" at bounding box center [386, 88] width 7 height 5
type input "**"
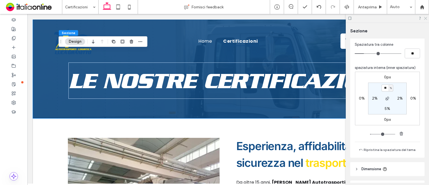
click at [425, 18] on use at bounding box center [425, 18] width 3 height 3
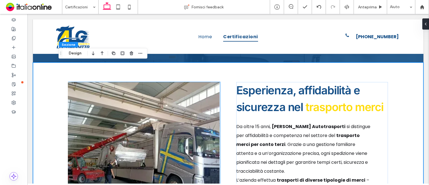
scroll to position [0, 0]
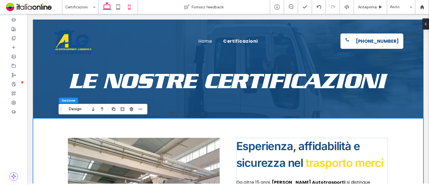
click at [124, 5] on icon at bounding box center [129, 6] width 11 height 11
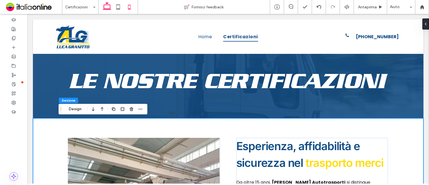
type input "**"
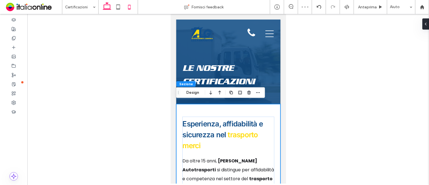
click at [105, 5] on icon at bounding box center [106, 6] width 11 height 11
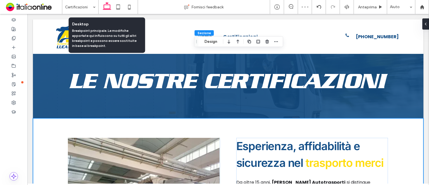
type input "*"
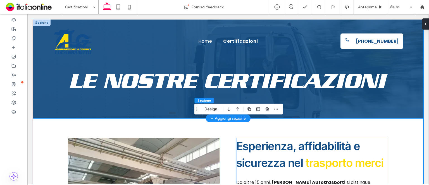
click at [47, 108] on div "Le nostre certificazioni" at bounding box center [228, 69] width 390 height 99
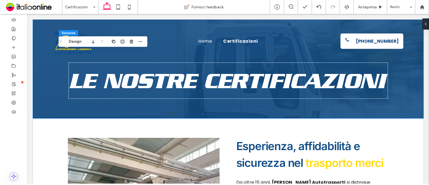
click at [85, 43] on div "Sezione Design" at bounding box center [103, 41] width 89 height 11
click at [78, 41] on button "Design" at bounding box center [75, 41] width 20 height 7
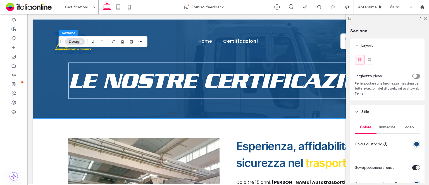
click at [414, 143] on div "rgba(18, 77, 134, 1)" at bounding box center [416, 144] width 5 height 5
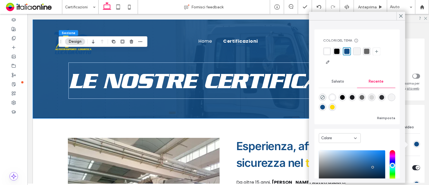
scroll to position [42, 0]
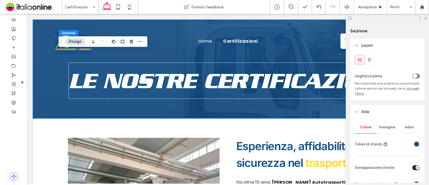
click at [384, 127] on span "Immagine" at bounding box center [387, 127] width 16 height 4
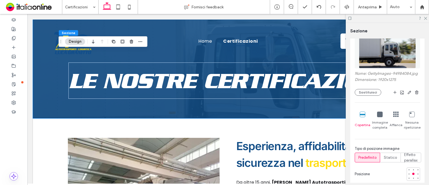
scroll to position [223, 0]
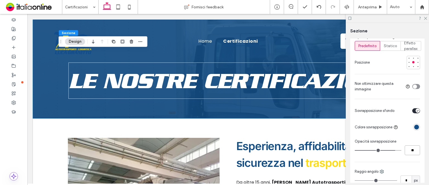
drag, startPoint x: 409, startPoint y: 155, endPoint x: 415, endPoint y: 154, distance: 6.5
click at [415, 154] on input "**" at bounding box center [411, 150] width 15 height 10
type input "**"
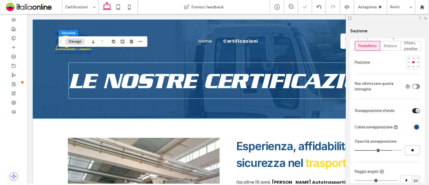
type input "*"
type input "**"
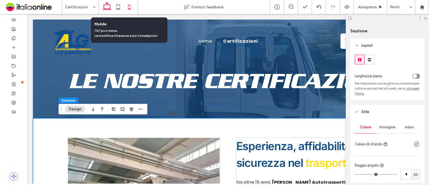
click at [132, 7] on icon at bounding box center [129, 6] width 11 height 11
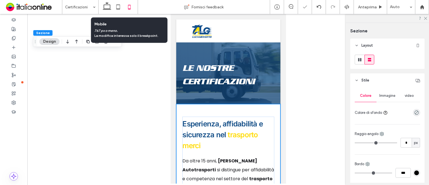
type input "**"
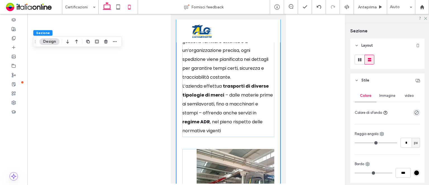
click at [109, 8] on use at bounding box center [107, 6] width 8 height 8
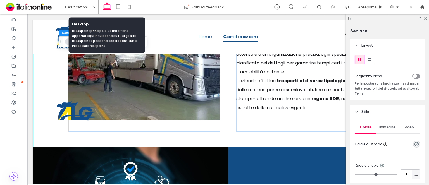
type input "*"
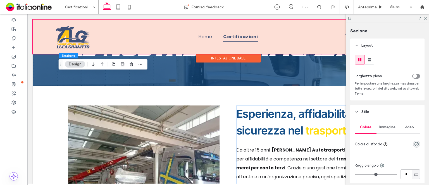
scroll to position [0, 0]
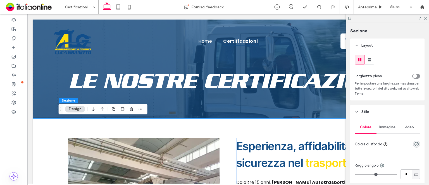
click at [392, 126] on span "Immagine" at bounding box center [387, 127] width 16 height 4
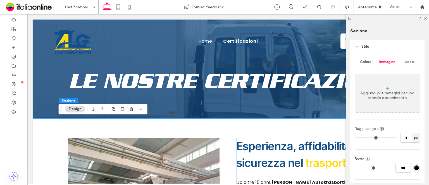
scroll to position [56, 0]
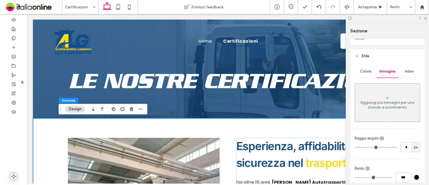
click at [370, 74] on div "Colore" at bounding box center [365, 71] width 22 height 12
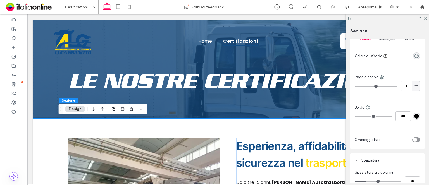
scroll to position [84, 0]
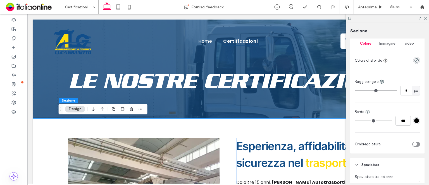
click at [387, 48] on div "Immagine" at bounding box center [387, 43] width 22 height 12
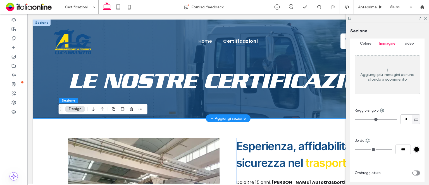
click at [198, 108] on div "Le nostre certificazioni" at bounding box center [228, 69] width 335 height 99
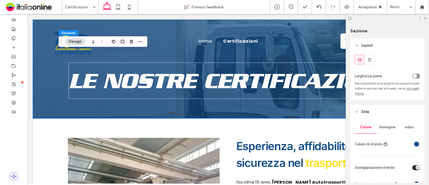
click at [377, 133] on div "Immagine" at bounding box center [387, 127] width 22 height 12
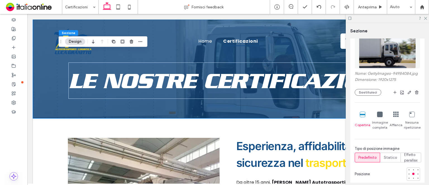
scroll to position [195, 0]
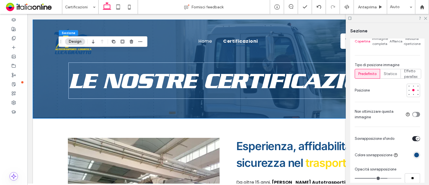
drag, startPoint x: 414, startPoint y: 159, endPoint x: 415, endPoint y: 162, distance: 3.1
click at [415, 158] on div "rgba(18, 77, 134, 1)" at bounding box center [416, 154] width 7 height 7
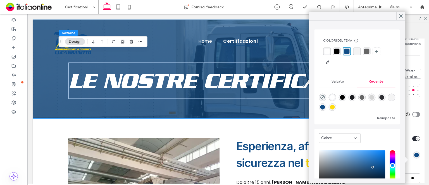
click at [339, 106] on div at bounding box center [356, 101] width 76 height 21
click at [335, 106] on div "rgba(255, 220, 14, 1)" at bounding box center [332, 107] width 5 height 5
type input "*******"
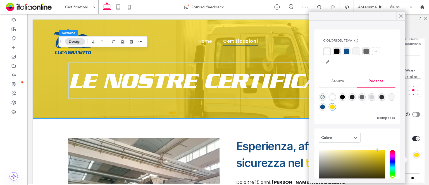
click at [404, 19] on div at bounding box center [400, 16] width 9 height 8
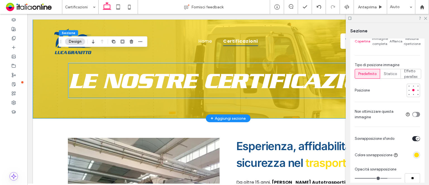
click at [195, 90] on span "Le nostre certificazioni" at bounding box center [226, 80] width 316 height 25
click at [195, 90] on div "Le nostre certificazioni" at bounding box center [227, 80] width 319 height 34
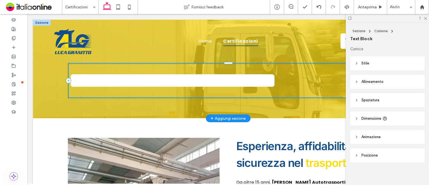
type input "**********"
type input "**"
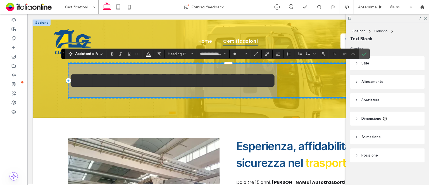
click at [152, 56] on section at bounding box center [148, 54] width 11 height 8
click at [148, 56] on span "Colore" at bounding box center [148, 53] width 4 height 7
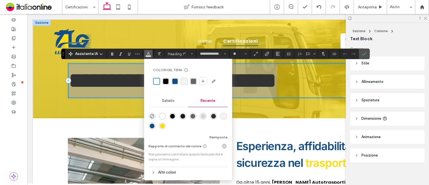
click at [151, 128] on div "rgba(18, 77, 134, 1)" at bounding box center [151, 125] width 7 height 7
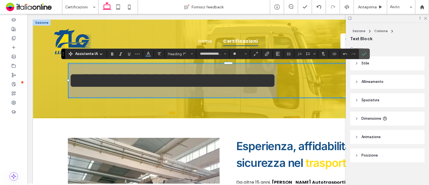
drag, startPoint x: 360, startPoint y: 52, endPoint x: 401, endPoint y: 43, distance: 41.8
click at [362, 52] on icon "Conferma" at bounding box center [364, 54] width 4 height 4
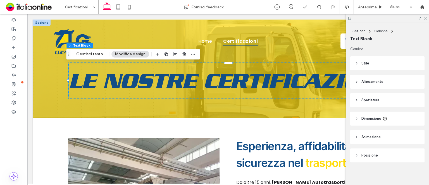
click at [425, 19] on icon at bounding box center [425, 18] width 4 height 4
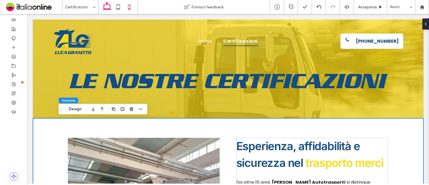
click at [128, 5] on use at bounding box center [129, 7] width 3 height 4
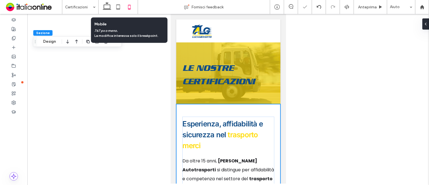
type input "**"
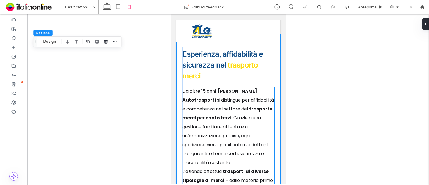
scroll to position [0, 0]
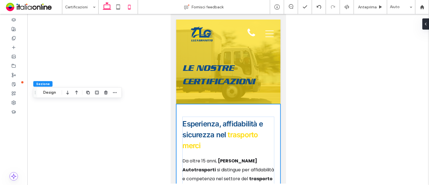
drag, startPoint x: 109, startPoint y: 5, endPoint x: 88, endPoint y: 11, distance: 21.8
click at [109, 5] on use at bounding box center [107, 6] width 8 height 8
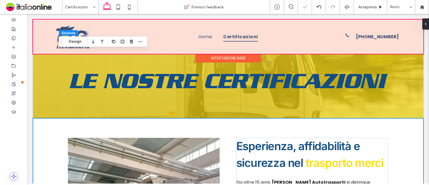
type input "*"
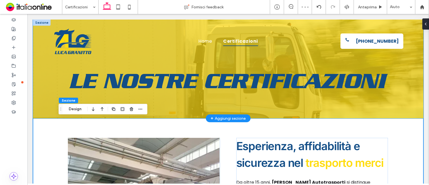
click at [44, 105] on div "Le nostre certificazioni" at bounding box center [228, 69] width 390 height 99
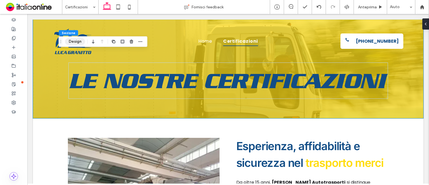
drag, startPoint x: 77, startPoint y: 40, endPoint x: 193, endPoint y: 93, distance: 127.7
click at [77, 40] on button "Design" at bounding box center [75, 41] width 20 height 7
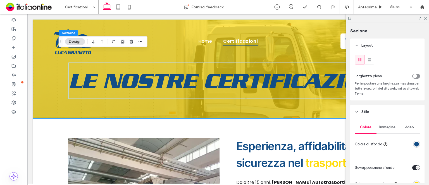
click at [398, 133] on div "video" at bounding box center [409, 127] width 22 height 12
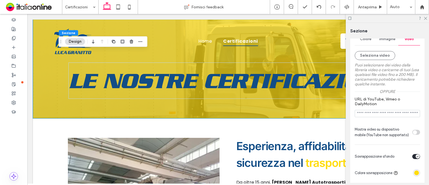
scroll to position [112, 0]
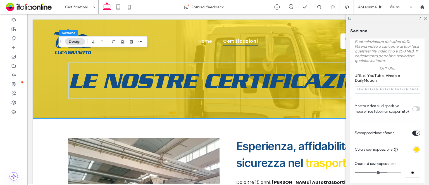
click at [414, 152] on div "rgba(255, 220, 14, 1)" at bounding box center [416, 149] width 5 height 5
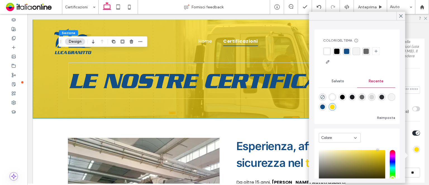
click at [324, 105] on div "rgba(18, 77, 134, 1)" at bounding box center [322, 106] width 5 height 5
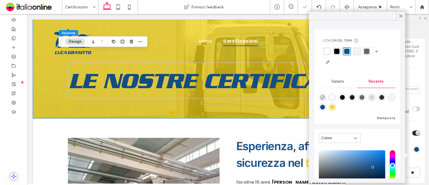
type input "*******"
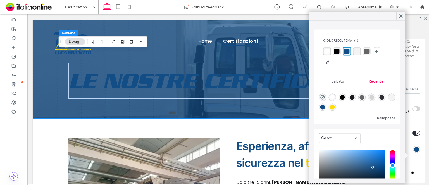
drag, startPoint x: 424, startPoint y: 145, endPoint x: 421, endPoint y: 145, distance: 3.3
click at [424, 145] on div "Layout Larghezza piena Per impostare una larghezza massima per tutte le sezioni…" at bounding box center [389, 111] width 78 height 144
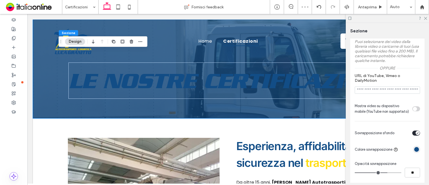
type input "**"
click at [387, 173] on input "range" at bounding box center [377, 172] width 47 height 1
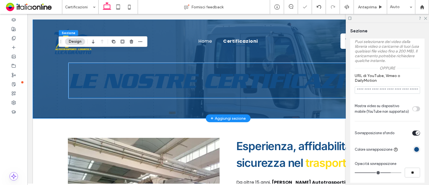
click at [217, 83] on span "Le nostre certificazioni" at bounding box center [226, 80] width 316 height 25
click at [217, 83] on div "Le nostre certificazioni" at bounding box center [227, 80] width 319 height 34
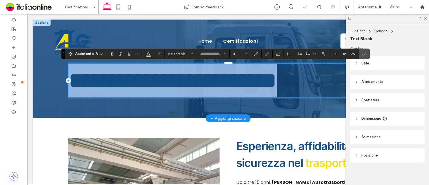
type input "**********"
type input "**"
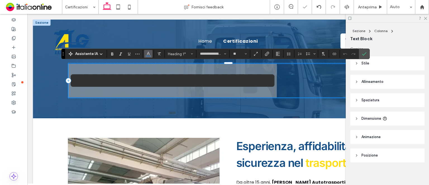
click at [147, 51] on icon "Colore" at bounding box center [148, 53] width 4 height 4
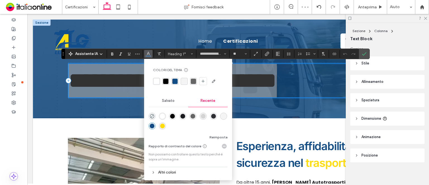
drag, startPoint x: 161, startPoint y: 127, endPoint x: 136, endPoint y: 113, distance: 29.5
click at [161, 127] on div "rgba(255, 220, 14, 1)" at bounding box center [162, 126] width 5 height 5
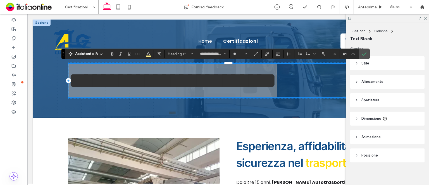
drag, startPoint x: 363, startPoint y: 52, endPoint x: 408, endPoint y: 37, distance: 47.6
click at [363, 52] on icon "Conferma" at bounding box center [364, 54] width 4 height 4
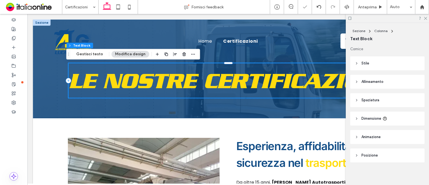
click at [425, 23] on hr at bounding box center [386, 23] width 83 height 0
click at [424, 19] on icon at bounding box center [425, 18] width 4 height 4
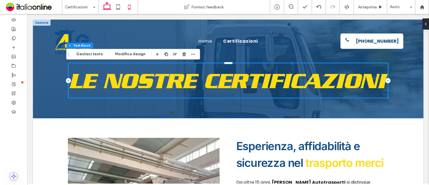
click at [125, 5] on icon at bounding box center [129, 6] width 11 height 11
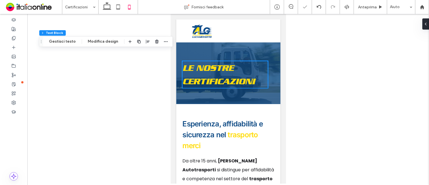
type input "***"
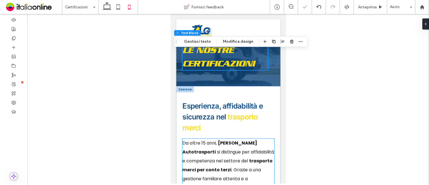
scroll to position [0, 0]
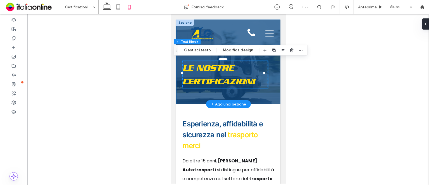
drag, startPoint x: 263, startPoint y: 100, endPoint x: 258, endPoint y: 100, distance: 4.8
click at [263, 100] on div "Le nostre certificazioni" at bounding box center [228, 62] width 104 height 85
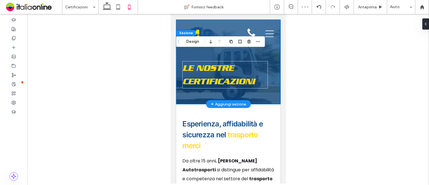
click at [258, 100] on div "Le nostre certificazioni" at bounding box center [228, 62] width 104 height 85
click at [188, 38] on button "Design" at bounding box center [192, 41] width 20 height 7
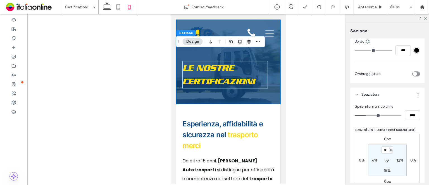
scroll to position [195, 0]
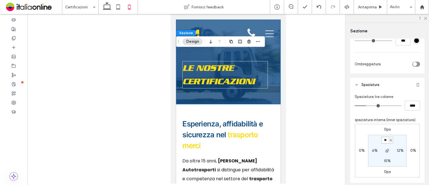
click at [386, 141] on input "**" at bounding box center [384, 140] width 7 height 7
type input "**"
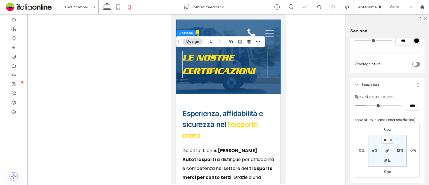
click at [387, 160] on label "15%" at bounding box center [386, 160] width 7 height 5
type input "**"
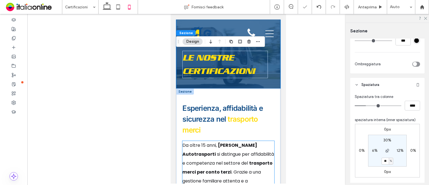
click at [237, 161] on span "si distingue per affidabilità e competenza nel settore del" at bounding box center [228, 158] width 92 height 15
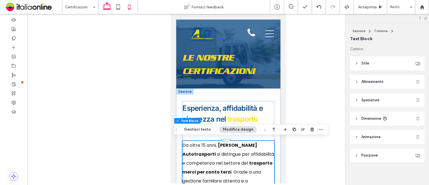
click at [109, 2] on icon at bounding box center [106, 6] width 11 height 11
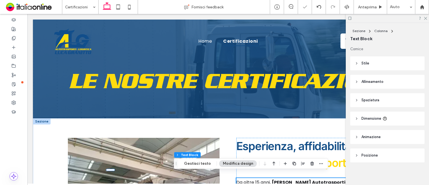
type input "**"
type input "****"
click at [424, 20] on div at bounding box center [386, 18] width 83 height 9
click at [424, 19] on icon at bounding box center [425, 18] width 4 height 4
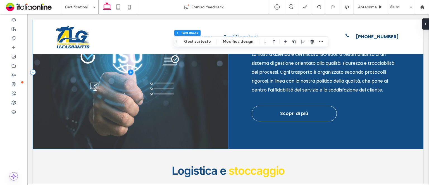
scroll to position [223, 0]
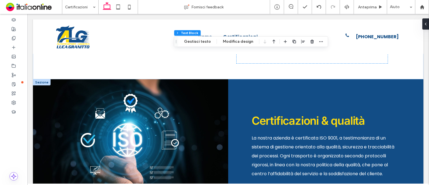
drag, startPoint x: 42, startPoint y: 82, endPoint x: 88, endPoint y: 81, distance: 46.3
click at [42, 82] on div at bounding box center [42, 82] width 18 height 6
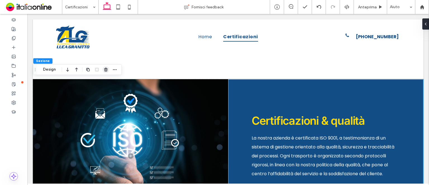
click at [106, 70] on use "button" at bounding box center [105, 70] width 3 height 4
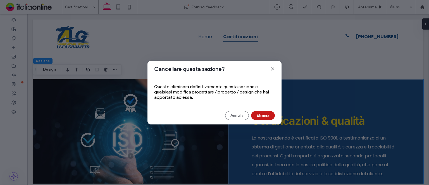
click at [262, 115] on button "Elimina" at bounding box center [263, 115] width 24 height 9
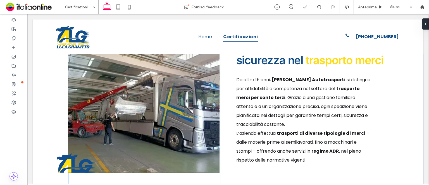
scroll to position [56, 0]
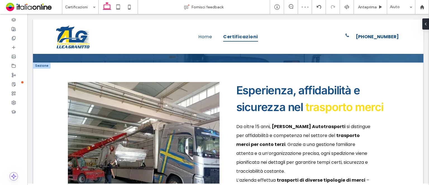
click at [47, 67] on div at bounding box center [42, 65] width 18 height 6
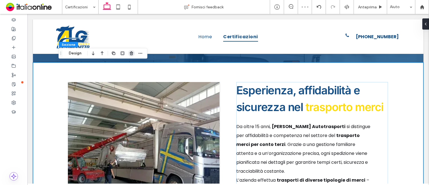
click at [128, 52] on span "button" at bounding box center [131, 53] width 7 height 7
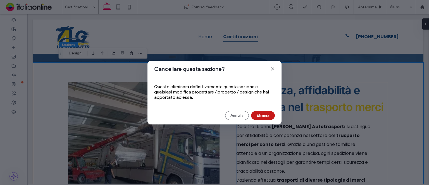
click at [270, 115] on button "Elimina" at bounding box center [263, 115] width 24 height 9
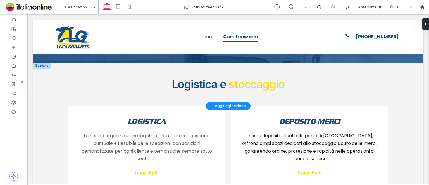
drag, startPoint x: 38, startPoint y: 64, endPoint x: 85, endPoint y: 70, distance: 47.8
click at [38, 64] on div at bounding box center [42, 65] width 18 height 6
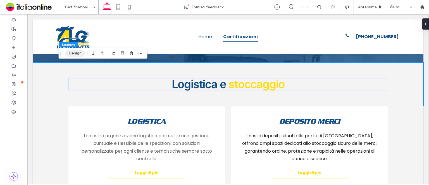
click at [75, 55] on button "Design" at bounding box center [75, 53] width 20 height 7
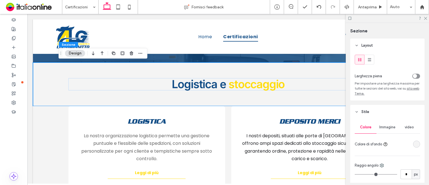
click at [414, 143] on div "rgba(244, 244, 244, 1)" at bounding box center [416, 144] width 5 height 5
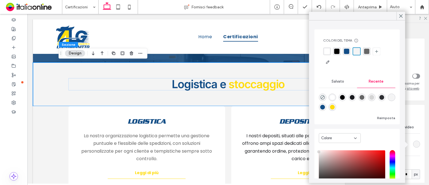
click at [334, 98] on div "rgba(255, 255, 255, 1)" at bounding box center [332, 97] width 5 height 5
type input "*******"
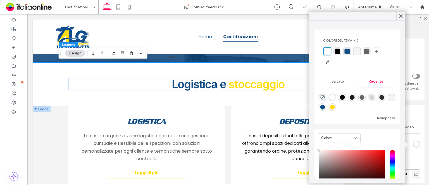
click at [62, 116] on div "Logistica La nostra organizzazione logistica permette una gestione puntuale e f…" at bounding box center [228, 156] width 335 height 100
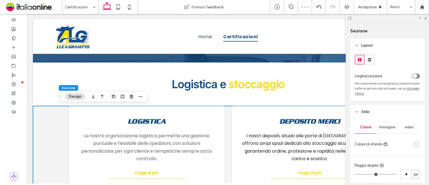
click at [414, 144] on div "rgba(244, 244, 244, 1)" at bounding box center [416, 144] width 5 height 5
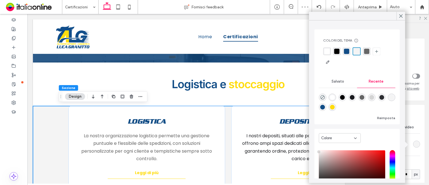
click at [333, 98] on div "rgba(255, 255, 255, 1)" at bounding box center [332, 97] width 5 height 5
type input "*******"
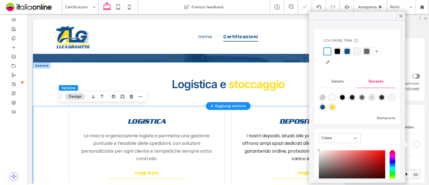
click at [64, 73] on div "Logistica e stoccaggio" at bounding box center [228, 84] width 335 height 44
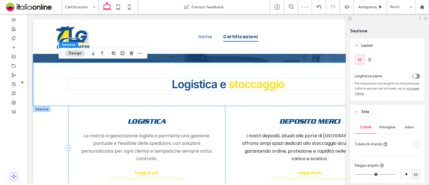
click at [215, 114] on div "Logistica La nostra organizzazione logistica permette una gestione puntuale e f…" at bounding box center [146, 148] width 157 height 84
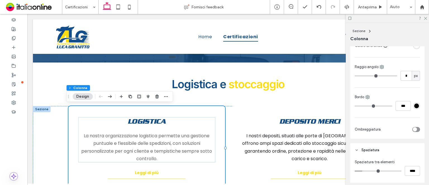
scroll to position [139, 0]
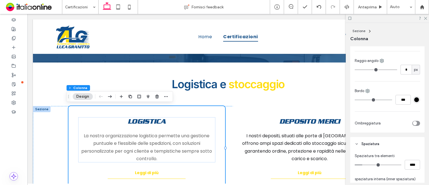
click at [416, 123] on div "toggle" at bounding box center [416, 123] width 8 height 5
type input "*"
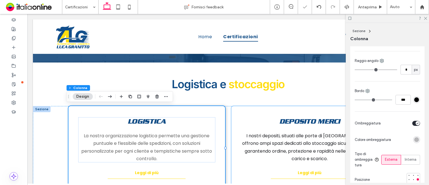
click at [249, 110] on div "Deposito merci I nostri depositi, situati alle porte di Milano, offrono ampi sp…" at bounding box center [309, 148] width 157 height 84
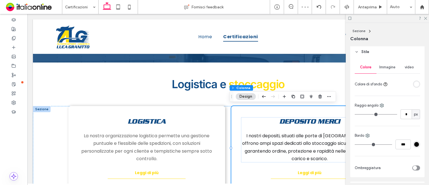
scroll to position [112, 0]
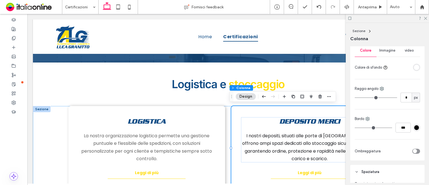
click at [415, 149] on div "toggle" at bounding box center [416, 151] width 8 height 5
type input "*"
click at [426, 20] on div at bounding box center [386, 18] width 83 height 9
click at [427, 20] on div at bounding box center [386, 18] width 83 height 9
click at [427, 18] on div at bounding box center [386, 18] width 83 height 9
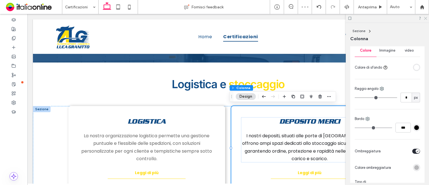
click at [425, 18] on icon at bounding box center [425, 18] width 4 height 4
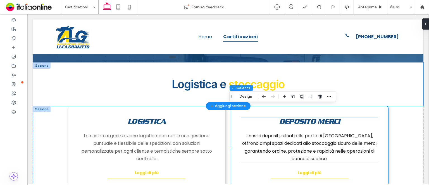
click at [401, 74] on div "Logistica e stoccaggio" at bounding box center [228, 84] width 390 height 44
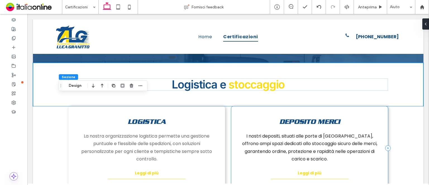
scroll to position [56, 0]
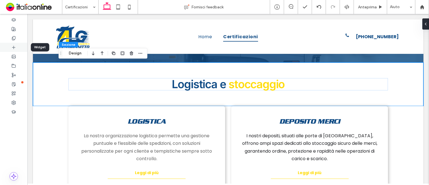
drag, startPoint x: 20, startPoint y: 47, endPoint x: 9, endPoint y: 50, distance: 11.4
click at [9, 50] on div at bounding box center [13, 47] width 27 height 9
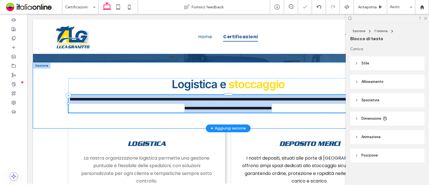
type input "*******"
type input "**"
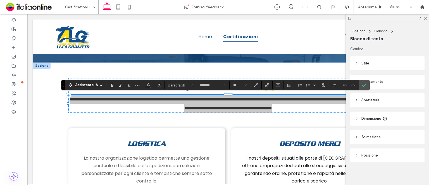
drag, startPoint x: 362, startPoint y: 82, endPoint x: 381, endPoint y: 63, distance: 26.8
click at [363, 82] on label "Conferma" at bounding box center [364, 85] width 8 height 10
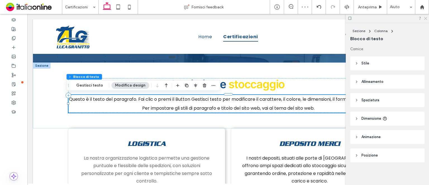
click at [425, 18] on icon at bounding box center [425, 18] width 4 height 4
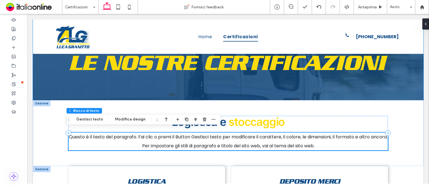
scroll to position [28, 0]
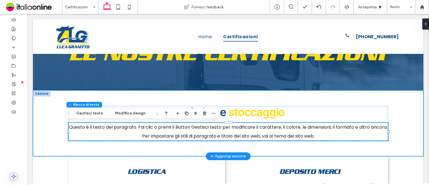
click at [415, 129] on div "Logistica e stoccaggio Questo è il testo del paragrafo. Fai clic o premi il But…" at bounding box center [228, 123] width 390 height 66
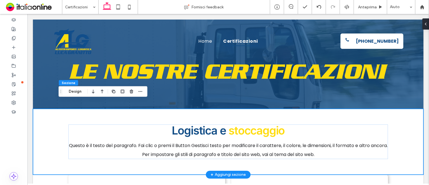
scroll to position [0, 0]
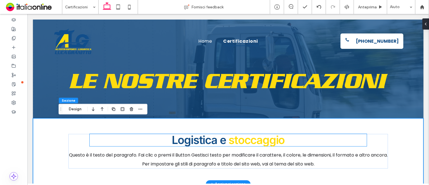
click at [247, 138] on span "stoccaggio" at bounding box center [256, 140] width 56 height 14
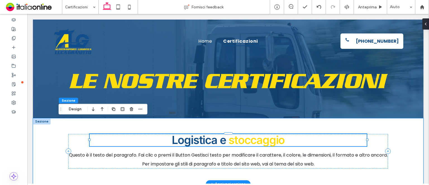
click at [247, 138] on div "Logistica e stoccaggio" at bounding box center [228, 140] width 277 height 12
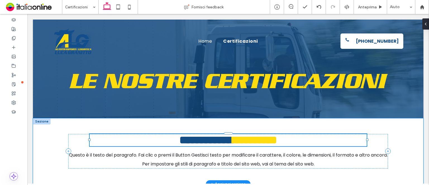
type input "*****"
type input "**"
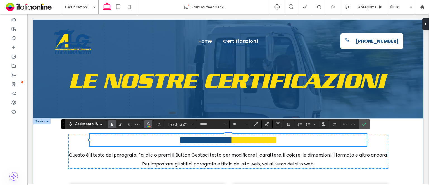
click at [146, 124] on icon "Colore" at bounding box center [148, 123] width 4 height 4
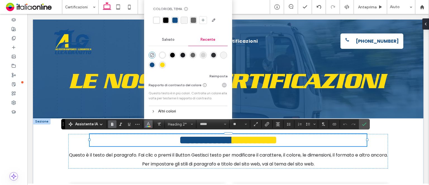
click at [151, 64] on div "rgba(18, 77, 134, 1)" at bounding box center [152, 64] width 5 height 5
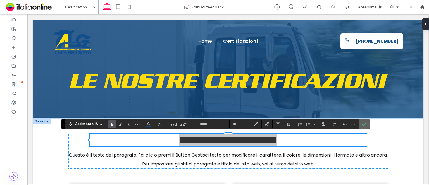
click at [362, 124] on icon "Conferma" at bounding box center [364, 124] width 4 height 4
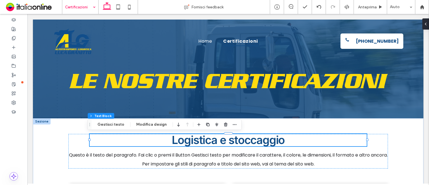
drag, startPoint x: 76, startPoint y: 3, endPoint x: 78, endPoint y: 12, distance: 9.9
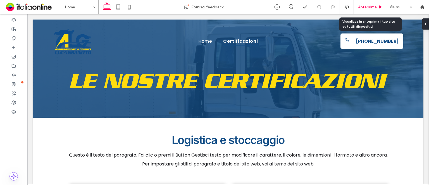
click at [381, 8] on icon at bounding box center [380, 7] width 4 height 4
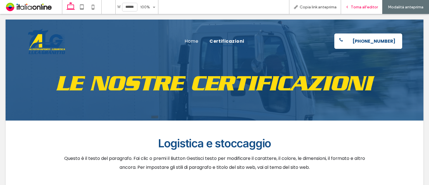
click at [353, 9] on span "Torna all'editor" at bounding box center [363, 7] width 27 height 5
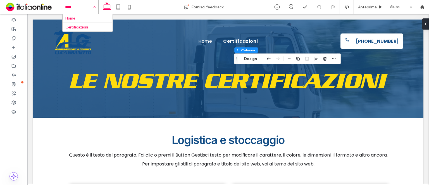
drag, startPoint x: 79, startPoint y: 27, endPoint x: 149, endPoint y: 45, distance: 71.7
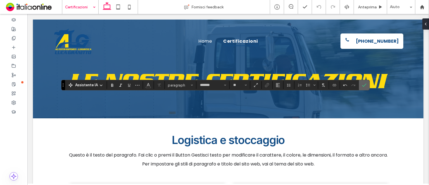
click at [364, 84] on use "Conferma" at bounding box center [364, 85] width 4 height 3
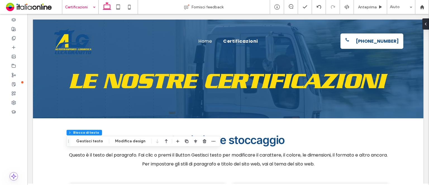
click at [206, 142] on div at bounding box center [195, 141] width 42 height 10
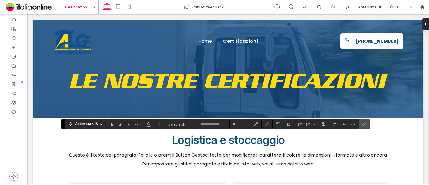
type input "*****"
type input "**"
click at [364, 124] on use "Conferma" at bounding box center [364, 124] width 4 height 3
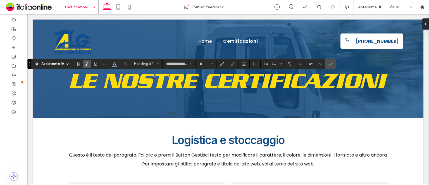
type input "*******"
type input "**"
type input "**********"
type input "**"
click at [328, 63] on icon "Conferma" at bounding box center [330, 64] width 4 height 4
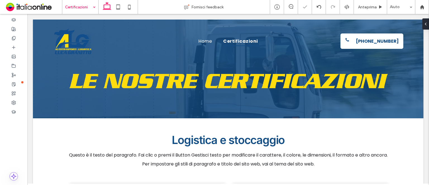
type input "**********"
type input "**"
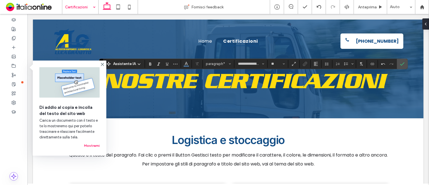
type input "*******"
type input "**"
click at [400, 64] on use "Conferma" at bounding box center [402, 63] width 4 height 3
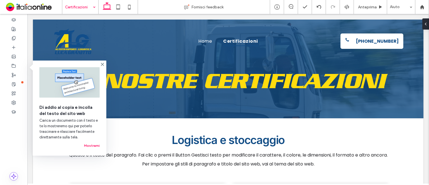
type input "*******"
type input "**"
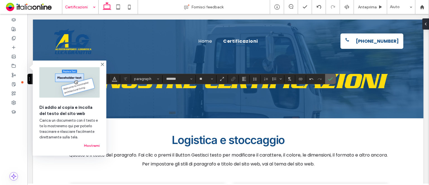
click at [328, 81] on icon "Conferma" at bounding box center [330, 79] width 4 height 4
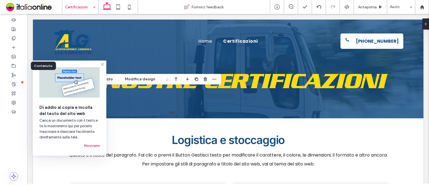
click at [102, 63] on icon at bounding box center [102, 64] width 4 height 4
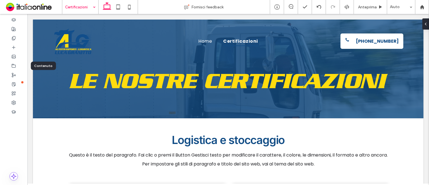
type input "*******"
type input "**"
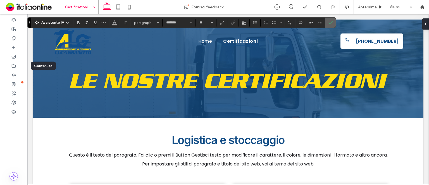
click at [331, 20] on label "Conferma" at bounding box center [330, 23] width 8 height 10
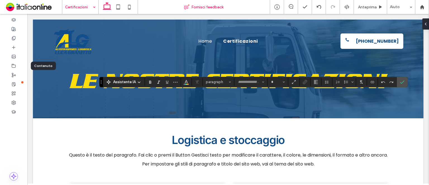
type input "*******"
type input "**"
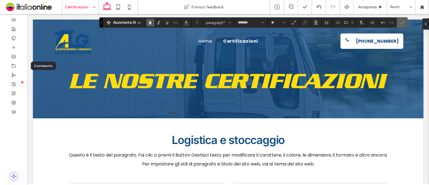
click at [400, 21] on icon "Conferma" at bounding box center [402, 22] width 4 height 4
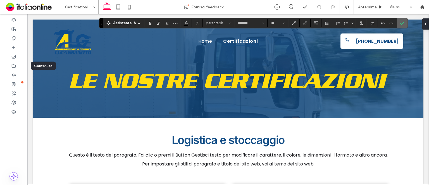
click at [398, 22] on label "Conferma" at bounding box center [402, 23] width 8 height 10
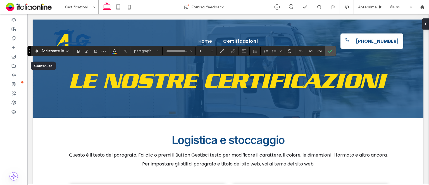
type input "*******"
type input "**"
click at [79, 50] on icon "Grassetto" at bounding box center [78, 51] width 4 height 4
click at [78, 50] on use "Grassetto" at bounding box center [78, 51] width 2 height 3
click at [114, 54] on button "Colore" at bounding box center [114, 51] width 8 height 8
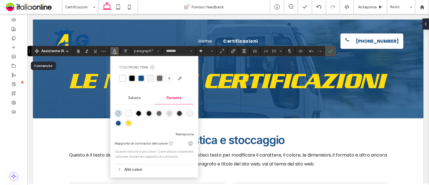
click at [157, 114] on div "rgba(102, 102, 102, 1)" at bounding box center [159, 113] width 5 height 5
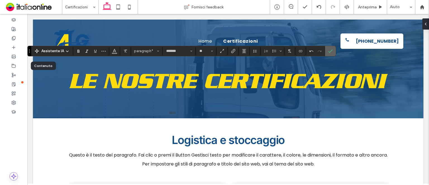
click at [331, 50] on icon "Conferma" at bounding box center [330, 51] width 4 height 4
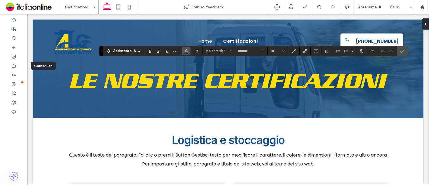
click at [186, 51] on use "Colore" at bounding box center [186, 50] width 3 height 3
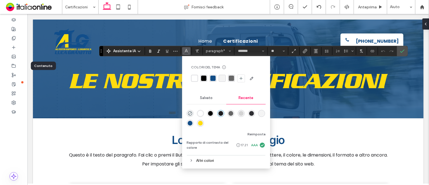
click at [250, 112] on div "rgba(45, 46, 50, 1)" at bounding box center [251, 113] width 5 height 5
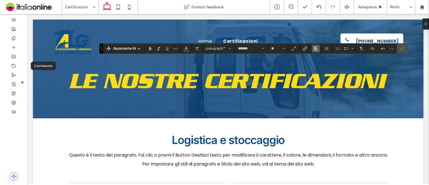
click at [315, 45] on span "Allineamento" at bounding box center [315, 48] width 4 height 7
click at [319, 68] on label "ui.textEditor.alignment.center" at bounding box center [321, 66] width 20 height 8
click at [184, 46] on icon "Colore" at bounding box center [186, 48] width 4 height 4
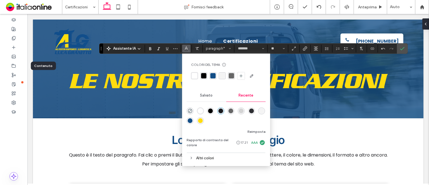
click at [252, 111] on div "rgba(45, 46, 50, 1)" at bounding box center [251, 111] width 5 height 5
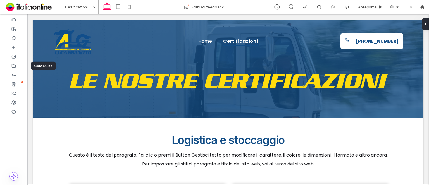
type input "*******"
type input "**"
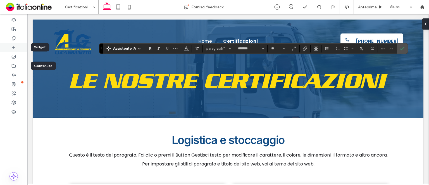
drag, startPoint x: 20, startPoint y: 48, endPoint x: 21, endPoint y: 44, distance: 3.8
click at [20, 48] on div at bounding box center [13, 47] width 27 height 9
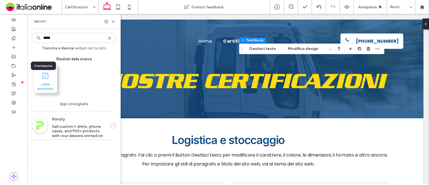
type input "*****"
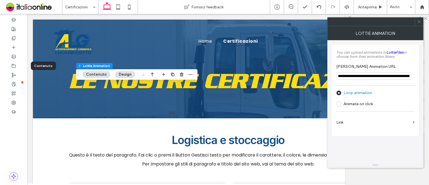
click at [367, 77] on input "**********" at bounding box center [373, 76] width 75 height 7
click at [358, 105] on label "Animate on click" at bounding box center [357, 104] width 29 height 5
click at [356, 95] on label "Loop animation" at bounding box center [357, 92] width 29 height 5
click at [176, 74] on div at bounding box center [176, 74] width 33 height 10
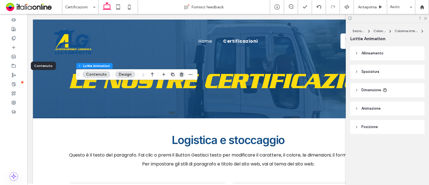
click at [180, 75] on use "button" at bounding box center [181, 75] width 3 height 4
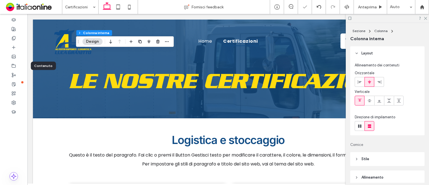
type input "**"
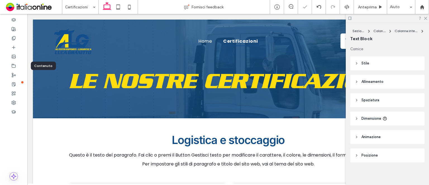
type input "*******"
type input "**"
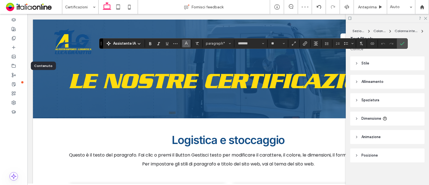
click at [185, 45] on span "Colore" at bounding box center [186, 42] width 4 height 7
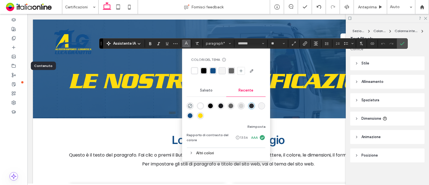
click at [228, 105] on div "rgba(102, 102, 102, 1)" at bounding box center [230, 106] width 5 height 5
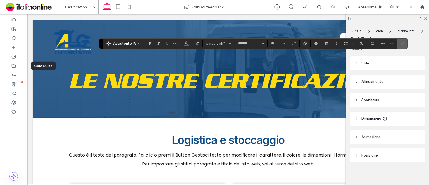
click at [401, 44] on icon "Conferma" at bounding box center [402, 43] width 4 height 4
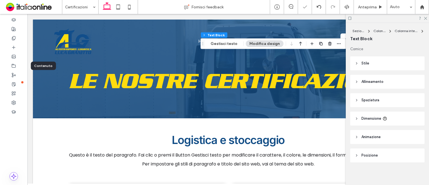
click at [424, 19] on icon at bounding box center [425, 18] width 4 height 4
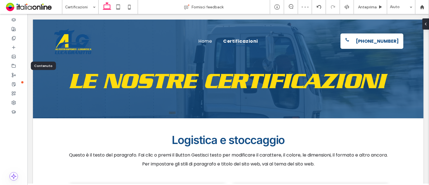
type input "*******"
type input "**"
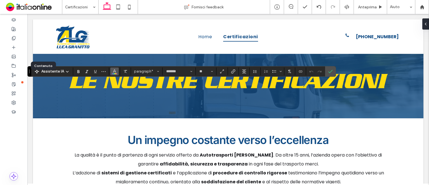
scroll to position [147, 0]
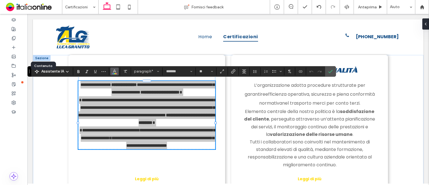
drag, startPoint x: 114, startPoint y: 73, endPoint x: 117, endPoint y: 74, distance: 3.7
click at [114, 73] on icon "Colore" at bounding box center [114, 71] width 4 height 4
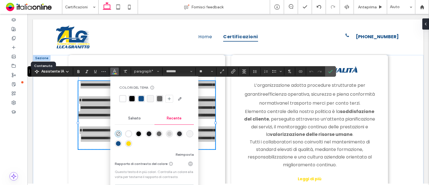
click at [161, 136] on div "rgba(102, 102, 102, 1)" at bounding box center [158, 133] width 7 height 7
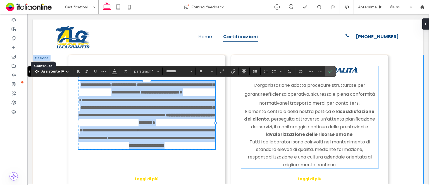
click at [331, 77] on div "Politica per la Qualità L’organizzazione adotta procedure strutturate per garan…" at bounding box center [309, 117] width 137 height 102
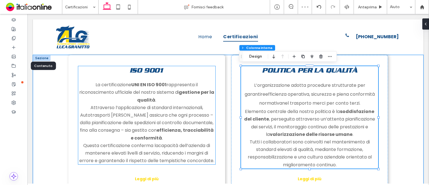
click at [196, 126] on p "La certificazione UNI EN ISO 9001 rappresenta il riconoscimento ufficiale del n…" at bounding box center [146, 122] width 137 height 83
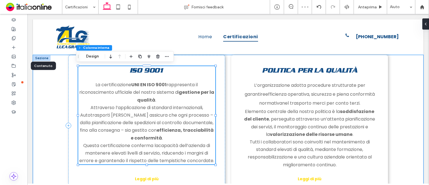
drag, startPoint x: 196, startPoint y: 126, endPoint x: 196, endPoint y: 106, distance: 20.1
click at [196, 126] on p "La certificazione UNI EN ISO 9001 rappresenta il riconoscimento ufficiale del n…" at bounding box center [146, 122] width 137 height 83
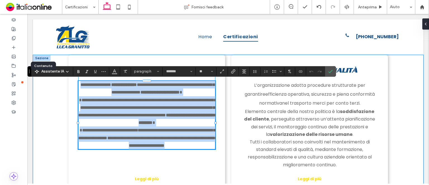
type input "*******"
type input "**"
click at [179, 94] on strong "**********" at bounding box center [159, 92] width 39 height 4
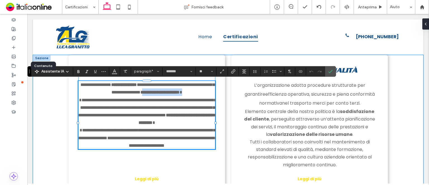
drag, startPoint x: 181, startPoint y: 92, endPoint x: 181, endPoint y: 96, distance: 3.9
click at [181, 96] on p "**********" at bounding box center [146, 115] width 137 height 68
drag, startPoint x: 179, startPoint y: 93, endPoint x: 179, endPoint y: 96, distance: 3.3
click at [179, 96] on p "**********" at bounding box center [146, 115] width 137 height 68
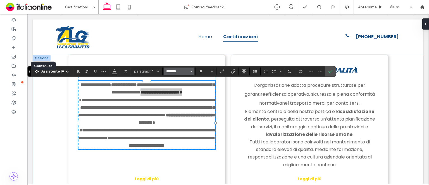
click at [173, 71] on input "*******" at bounding box center [177, 71] width 24 height 4
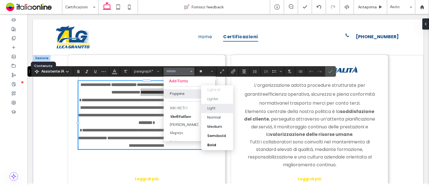
click at [214, 110] on div "Light" at bounding box center [211, 108] width 8 height 6
type input "*******"
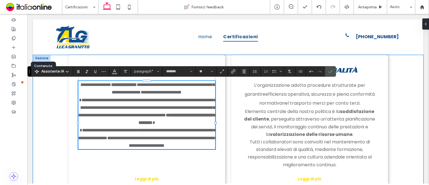
click at [180, 109] on span "**********" at bounding box center [147, 107] width 138 height 19
drag, startPoint x: 180, startPoint y: 92, endPoint x: 180, endPoint y: 97, distance: 4.8
click at [180, 97] on p "**********" at bounding box center [146, 115] width 137 height 68
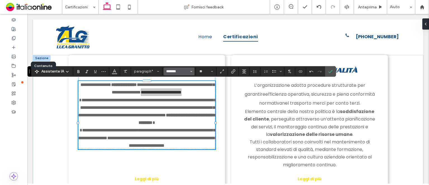
click at [188, 73] on input "*******" at bounding box center [177, 71] width 24 height 4
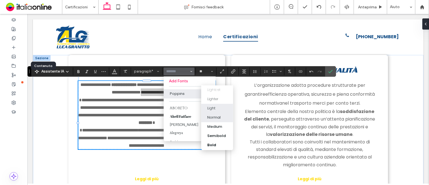
click at [208, 118] on div "Normal" at bounding box center [213, 118] width 13 height 6
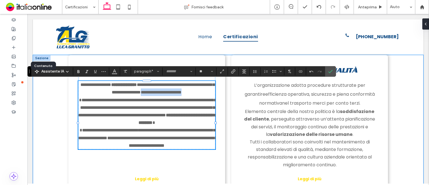
type input "*******"
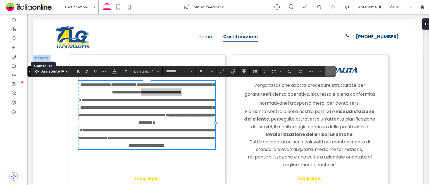
click at [328, 72] on icon "Conferma" at bounding box center [330, 71] width 4 height 4
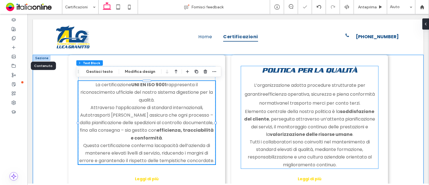
click at [318, 97] on p "L’organizzazione adotta procedure strutturate per garantire efficienza operativ…" at bounding box center [309, 94] width 137 height 27
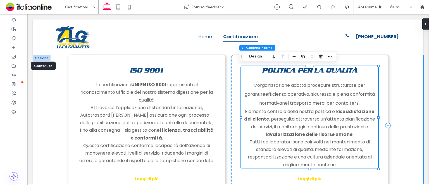
drag, startPoint x: 341, startPoint y: 85, endPoint x: 338, endPoint y: 86, distance: 3.3
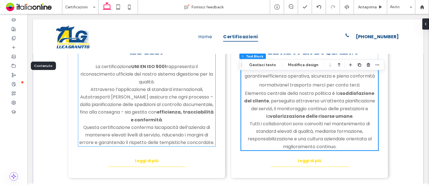
scroll to position [175, 0]
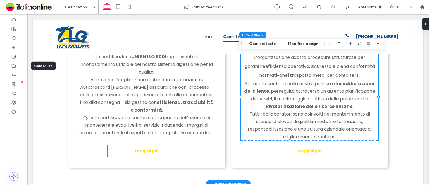
click at [154, 151] on span "Leggi di più" at bounding box center [147, 150] width 24 height 11
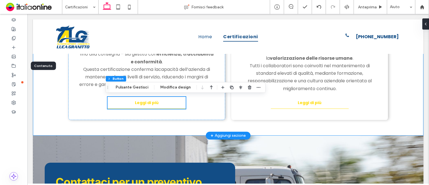
scroll to position [195, 0]
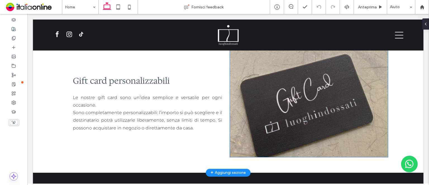
scroll to position [724, 0]
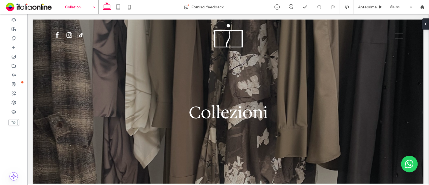
click at [86, 10] on input at bounding box center [79, 7] width 28 height 14
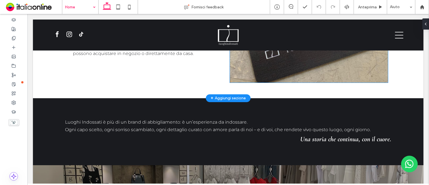
scroll to position [806, 0]
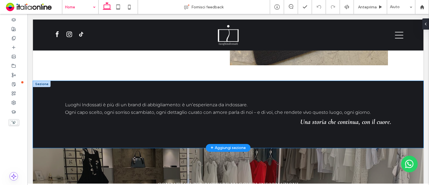
click at [129, 88] on div "Luoghi Indossati è più di un brand di abbigliamento: è un’esperienza da indossa…" at bounding box center [228, 114] width 335 height 67
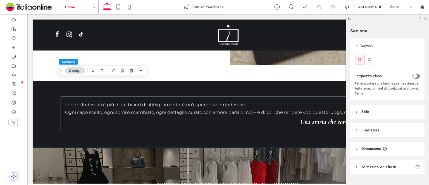
click at [424, 17] on icon at bounding box center [425, 18] width 4 height 4
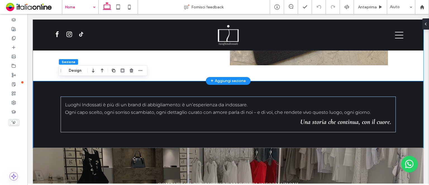
click at [407, 68] on div "Gift card personalizzabili Le nostre gift card sono un’idea semplice e versatil…" at bounding box center [228, 11] width 390 height 139
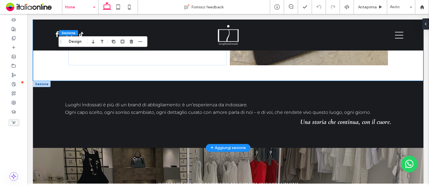
drag, startPoint x: 42, startPoint y: 84, endPoint x: 59, endPoint y: 76, distance: 19.3
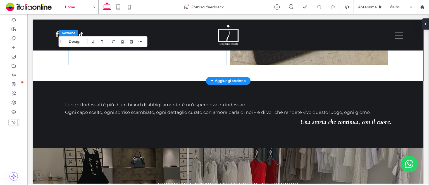
click at [42, 83] on div at bounding box center [42, 84] width 18 height 6
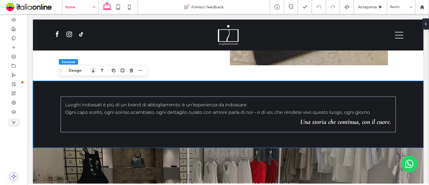
drag, startPoint x: 66, startPoint y: 68, endPoint x: 93, endPoint y: 74, distance: 27.4
click at [66, 68] on button "Design" at bounding box center [75, 70] width 20 height 7
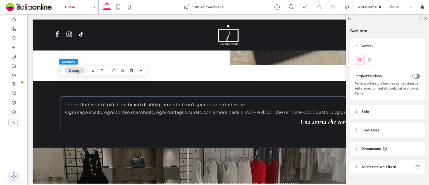
click at [401, 111] on header "Stile" at bounding box center [387, 112] width 74 height 14
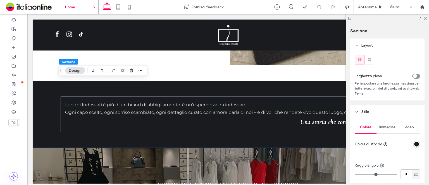
click at [413, 146] on div at bounding box center [416, 144] width 7 height 7
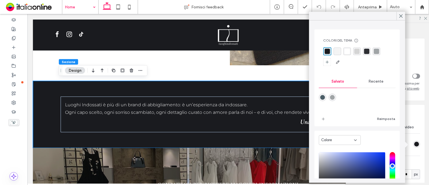
click at [382, 83] on div "Recente" at bounding box center [376, 81] width 38 height 12
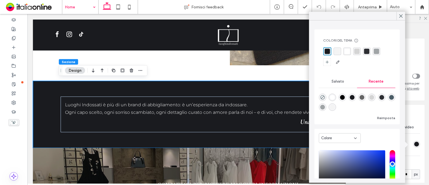
click at [334, 97] on div "rgba(255, 255, 255, 1)" at bounding box center [332, 97] width 5 height 5
type input "*******"
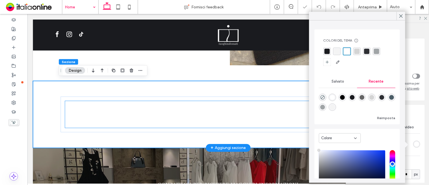
click at [249, 106] on p "Luoghi Indossati è più di un brand di abbigliamento: è un’esperienza da indossa…" at bounding box center [228, 108] width 326 height 15
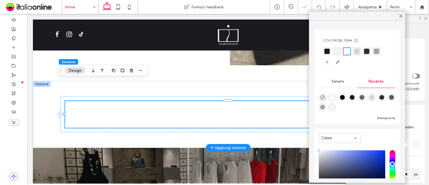
click at [249, 106] on div "Luoghi Indossati è più di un brand di abbigliamento: è un’esperienza da indossa…" at bounding box center [228, 114] width 326 height 27
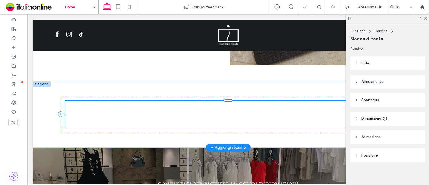
click at [249, 106] on p "**********" at bounding box center [228, 108] width 326 height 15
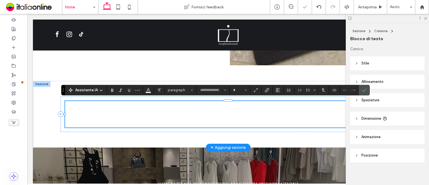
type input "**********"
type input "**"
type input "*"
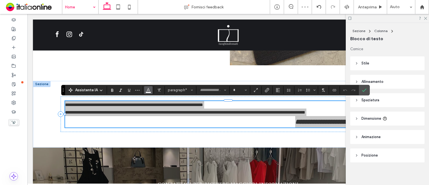
click at [147, 92] on span "Colore" at bounding box center [148, 89] width 4 height 7
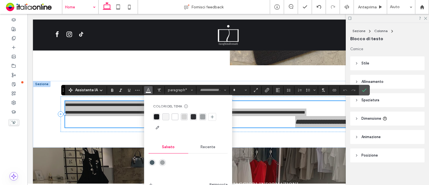
click at [157, 116] on div "rgba(26, 27, 31, 1)" at bounding box center [156, 116] width 5 height 5
click at [156, 118] on div "rgba(26, 27, 31, 1)" at bounding box center [156, 116] width 5 height 5
click at [363, 89] on icon "Conferma" at bounding box center [364, 90] width 4 height 4
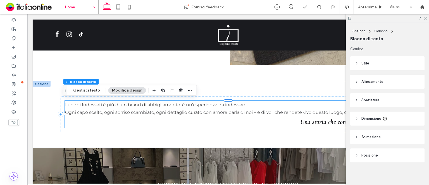
click at [425, 19] on use at bounding box center [425, 18] width 3 height 3
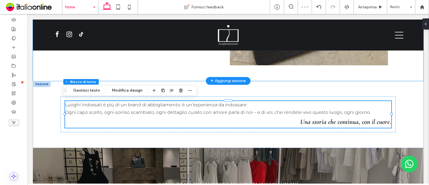
click at [399, 75] on div "Gift card personalizzabili Le nostre gift card sono un’idea semplice e versatil…" at bounding box center [228, 11] width 390 height 139
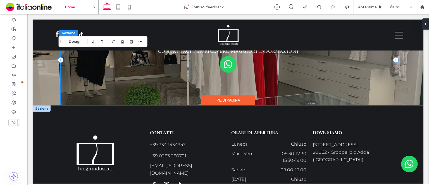
scroll to position [948, 0]
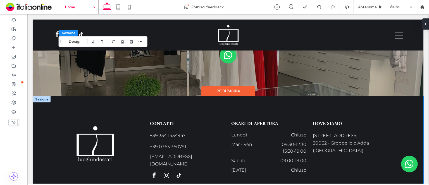
click at [84, 98] on div "CONTATTI +39 334 1434947 +39 0363 360791 info@luoghindossati.it ORARI DI APERTU…" at bounding box center [228, 150] width 335 height 109
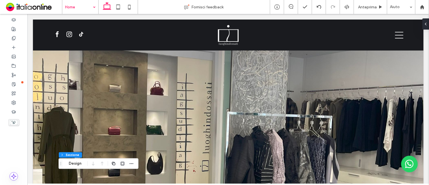
scroll to position [0, 0]
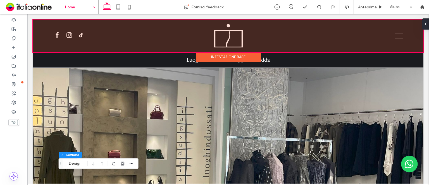
click at [226, 56] on div "Intestazione base" at bounding box center [228, 57] width 65 height 10
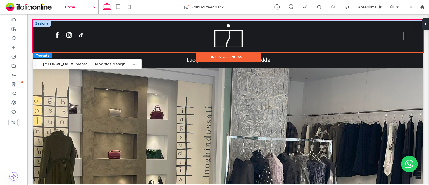
click at [394, 37] on icon at bounding box center [398, 36] width 8 height 8
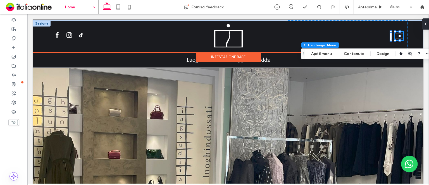
click at [394, 37] on icon at bounding box center [398, 36] width 8 height 8
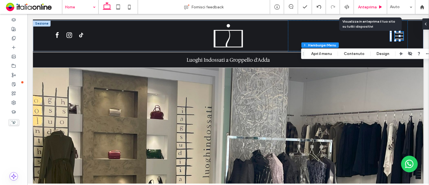
click at [370, 6] on span "Anteprima" at bounding box center [367, 7] width 19 height 5
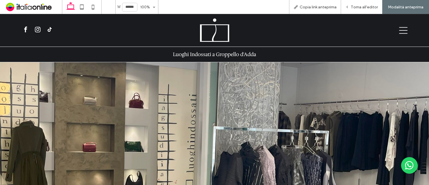
click at [395, 23] on div at bounding box center [345, 30] width 131 height 31
click at [396, 24] on div at bounding box center [345, 30] width 131 height 31
click at [400, 32] on icon at bounding box center [403, 30] width 8 height 8
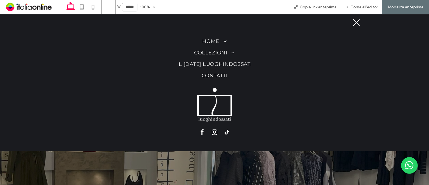
click at [360, 23] on div at bounding box center [214, 22] width 300 height 17
click at [357, 23] on icon at bounding box center [356, 22] width 7 height 7
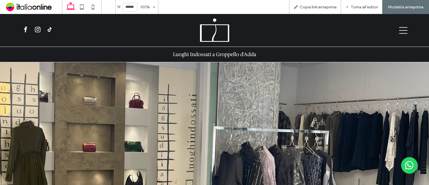
click at [402, 31] on icon at bounding box center [403, 30] width 8 height 8
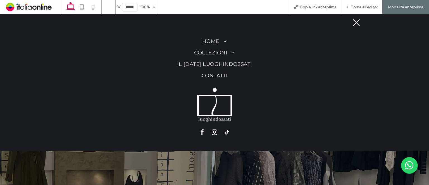
click at [358, 27] on div at bounding box center [214, 22] width 300 height 17
click at [358, 25] on icon at bounding box center [356, 22] width 7 height 7
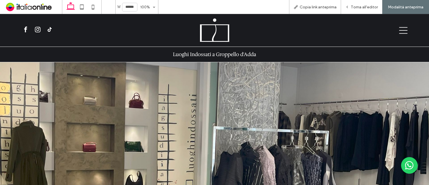
click at [399, 32] on icon at bounding box center [403, 30] width 8 height 8
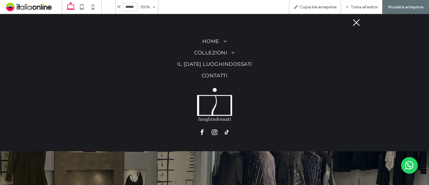
click at [355, 23] on icon at bounding box center [356, 22] width 8 height 8
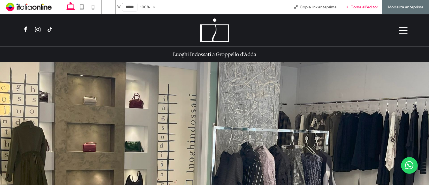
click at [358, 8] on span "Torna all'editor" at bounding box center [363, 7] width 27 height 5
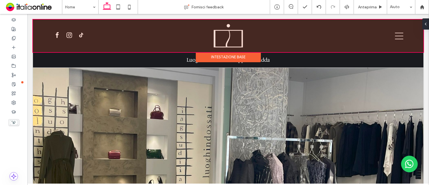
click at [36, 20] on div at bounding box center [228, 36] width 390 height 33
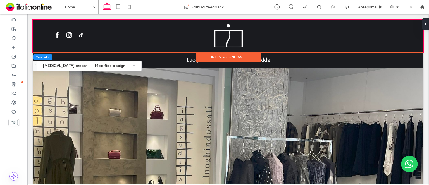
click at [36, 20] on div at bounding box center [42, 23] width 18 height 6
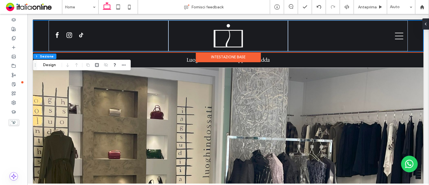
click at [230, 57] on div "Intestazione base" at bounding box center [228, 57] width 65 height 10
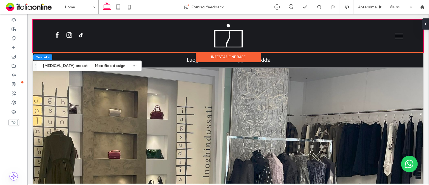
click at [236, 57] on div "Intestazione base" at bounding box center [228, 57] width 65 height 10
click at [102, 62] on div "Testata Cambia preset Modifica design" at bounding box center [87, 66] width 109 height 11
click at [99, 64] on button "Modifica design" at bounding box center [110, 65] width 38 height 7
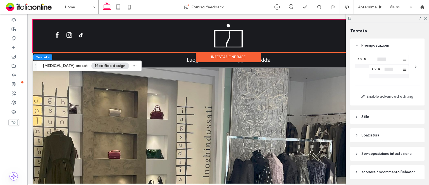
click at [386, 118] on header "Stile" at bounding box center [387, 117] width 74 height 14
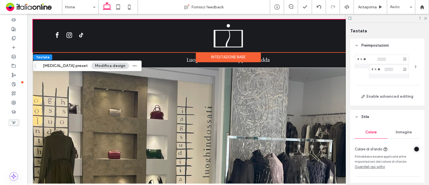
click at [414, 148] on div "rgba(26, 27, 31, 1)" at bounding box center [416, 149] width 5 height 5
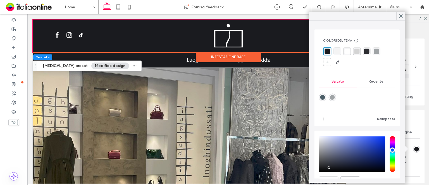
click at [365, 88] on div "Reimposta" at bounding box center [356, 105] width 76 height 35
click at [368, 83] on span "Recente" at bounding box center [375, 81] width 15 height 4
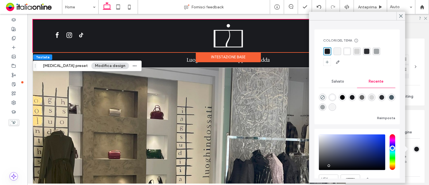
click at [334, 97] on div "rgba(255, 255, 255, 1)" at bounding box center [332, 97] width 5 height 5
type input "*******"
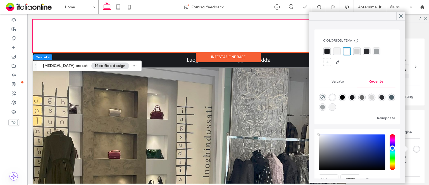
click at [401, 16] on use at bounding box center [400, 16] width 3 height 3
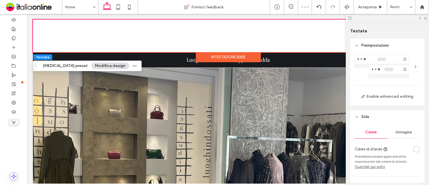
drag, startPoint x: 425, startPoint y: 18, endPoint x: 396, endPoint y: 22, distance: 29.3
click at [425, 18] on use at bounding box center [425, 18] width 3 height 3
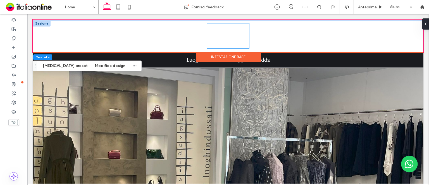
click at [229, 27] on img at bounding box center [228, 35] width 42 height 25
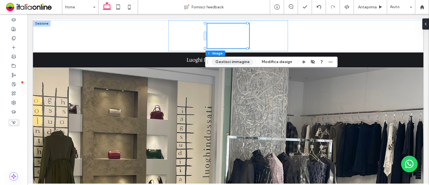
click at [239, 59] on button "Gestisci immagine" at bounding box center [232, 62] width 42 height 7
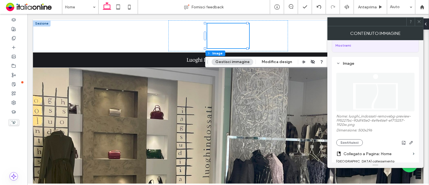
scroll to position [56, 0]
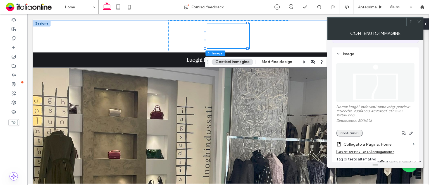
click at [353, 130] on button "Sostituisci" at bounding box center [349, 133] width 27 height 7
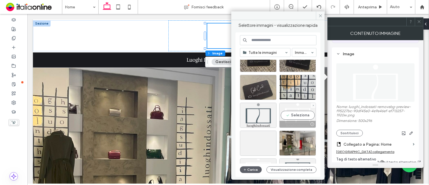
scroll to position [1472, 0]
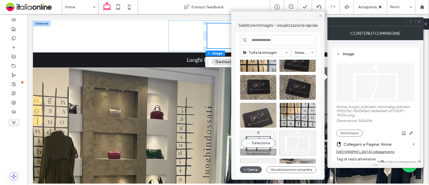
click at [260, 137] on div "Seleziona" at bounding box center [258, 143] width 37 height 25
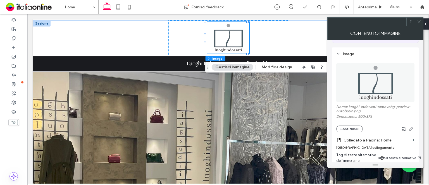
click at [418, 20] on icon at bounding box center [419, 22] width 4 height 4
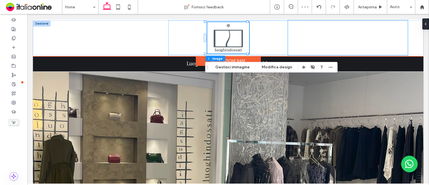
drag, startPoint x: 389, startPoint y: 36, endPoint x: 396, endPoint y: 37, distance: 6.5
click at [389, 36] on div at bounding box center [348, 37] width 120 height 35
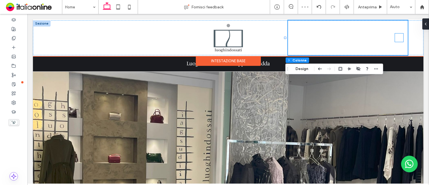
click at [398, 37] on icon at bounding box center [398, 37] width 8 height 8
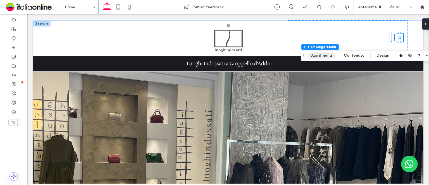
click at [331, 56] on button "Apri il menu" at bounding box center [321, 55] width 28 height 7
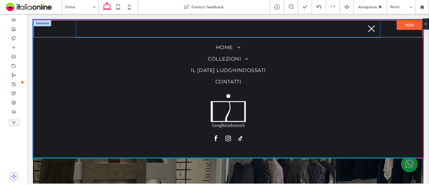
drag, startPoint x: 372, startPoint y: 34, endPoint x: 397, endPoint y: 25, distance: 26.9
click at [372, 34] on div at bounding box center [228, 28] width 304 height 17
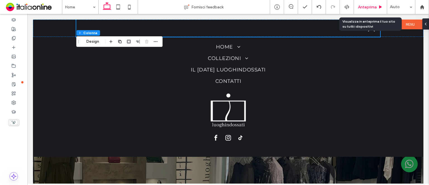
click at [368, 10] on div "Anteprima" at bounding box center [369, 7] width 33 height 14
click at [368, 4] on div "Anteprima" at bounding box center [369, 7] width 33 height 14
click at [370, 6] on span "Anteprima" at bounding box center [367, 7] width 19 height 5
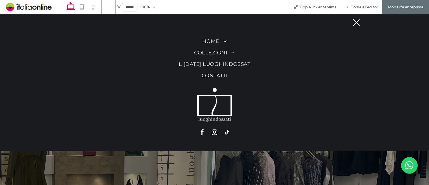
click at [359, 23] on icon at bounding box center [356, 22] width 8 height 8
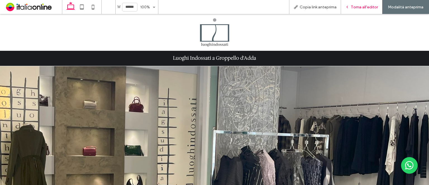
click at [363, 9] on span "Torna all'editor" at bounding box center [363, 7] width 27 height 5
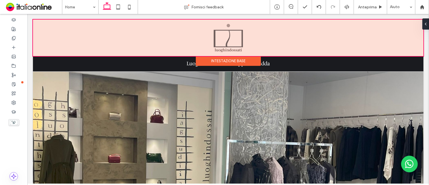
drag, startPoint x: 403, startPoint y: 42, endPoint x: 396, endPoint y: 39, distance: 7.4
click at [403, 42] on div at bounding box center [228, 38] width 390 height 37
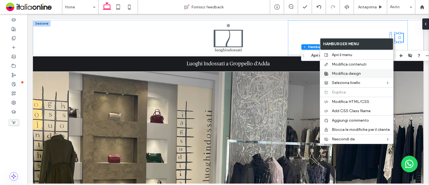
click at [355, 71] on span "Modifica design" at bounding box center [345, 73] width 29 height 5
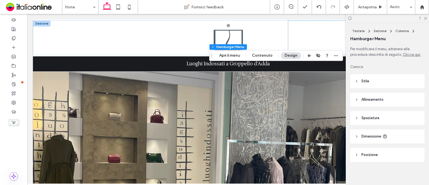
click at [386, 88] on div "Per modificare il menu, attenersi alla procedura descritta di seguito. Clicca q…" at bounding box center [389, 114] width 78 height 136
click at [386, 81] on header "Stile" at bounding box center [387, 81] width 74 height 14
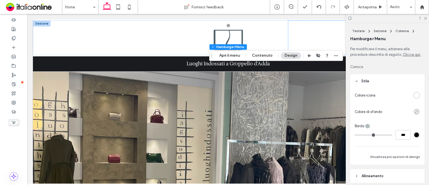
click at [414, 95] on div "rgba(255, 255, 255, 1)" at bounding box center [416, 95] width 5 height 5
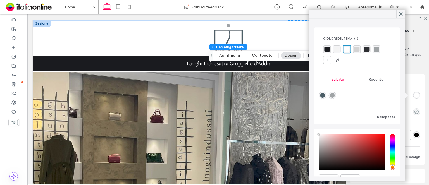
click at [321, 95] on div "rgba(76,94,103,1)" at bounding box center [322, 95] width 5 height 5
type input "*******"
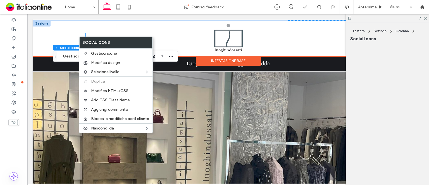
click at [78, 37] on div at bounding box center [69, 38] width 32 height 10
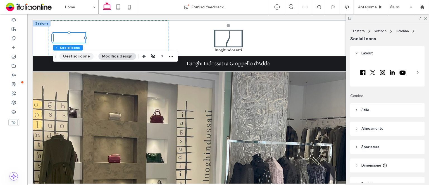
click at [79, 55] on button "Gestisci icone" at bounding box center [76, 56] width 34 height 7
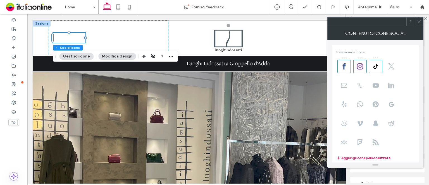
click at [125, 55] on button "Modifica design" at bounding box center [117, 56] width 38 height 7
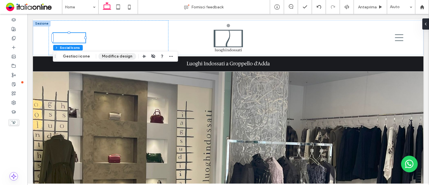
click at [125, 55] on button "Modifica design" at bounding box center [117, 56] width 38 height 7
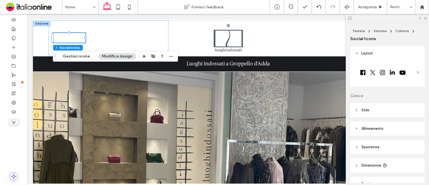
click at [400, 103] on div "Layout Cornice Stile Colore icona Allineamento e distribuzione Dimensione icona…" at bounding box center [389, 114] width 78 height 136
click at [398, 106] on header "Stile" at bounding box center [387, 110] width 74 height 14
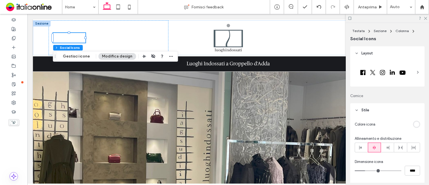
click at [414, 124] on div "rgb(255, 255, 255)" at bounding box center [416, 124] width 5 height 5
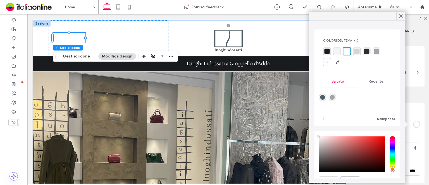
click at [323, 98] on div "rgba(76,94,103,1)" at bounding box center [322, 97] width 5 height 5
type input "*******"
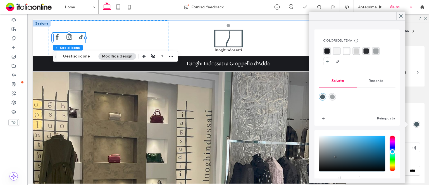
click at [406, 13] on div "Aiuto" at bounding box center [401, 7] width 28 height 14
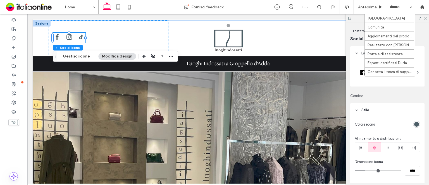
click at [425, 19] on icon at bounding box center [425, 18] width 4 height 4
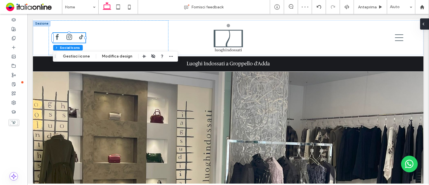
click at [425, 18] on span at bounding box center [423, 23] width 4 height 11
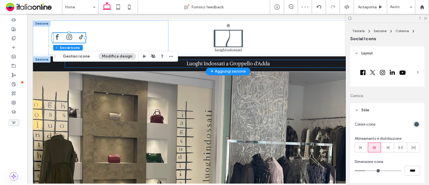
click at [299, 60] on h1 "Luoghi Indossati a Groppello d'Adda" at bounding box center [228, 64] width 326 height 8
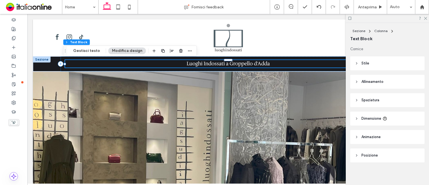
drag, startPoint x: 424, startPoint y: 19, endPoint x: 413, endPoint y: 22, distance: 11.7
click at [424, 19] on icon at bounding box center [425, 18] width 4 height 4
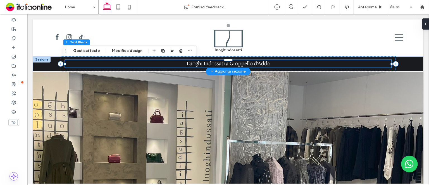
click at [44, 57] on div at bounding box center [42, 59] width 18 height 6
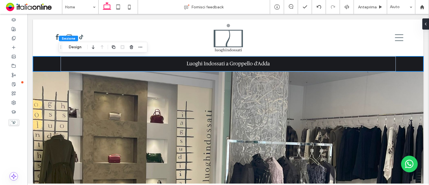
click at [75, 43] on div "Sezione Design" at bounding box center [103, 47] width 89 height 11
click at [78, 45] on button "Design" at bounding box center [75, 47] width 20 height 7
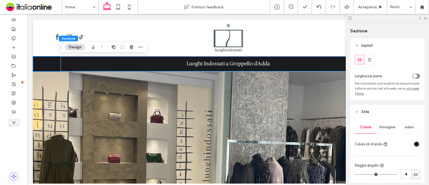
click at [414, 143] on div "rgba(26, 27, 31, 1)" at bounding box center [416, 144] width 5 height 5
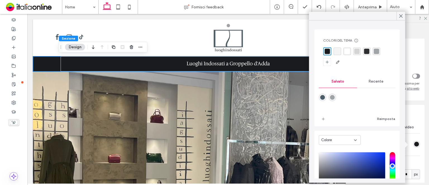
click at [379, 80] on span "Recente" at bounding box center [375, 81] width 15 height 4
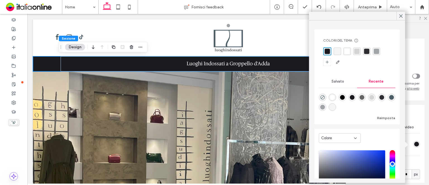
click at [335, 95] on div "rgba(255, 255, 255, 1)" at bounding box center [332, 97] width 5 height 5
type input "*******"
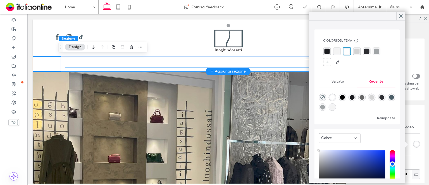
click at [261, 62] on span "Luoghi Indossati a Groppello d'Adda" at bounding box center [227, 63] width 83 height 7
click at [261, 62] on div "Luoghi Indossati a Groppello d'Adda" at bounding box center [228, 64] width 326 height 8
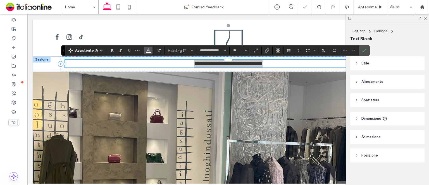
click at [147, 50] on icon "Colore" at bounding box center [148, 50] width 4 height 4
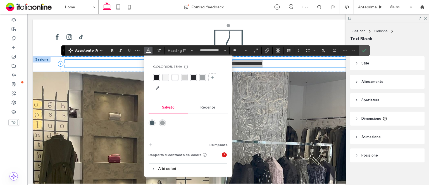
click at [215, 106] on div "Recente" at bounding box center [208, 107] width 40 height 12
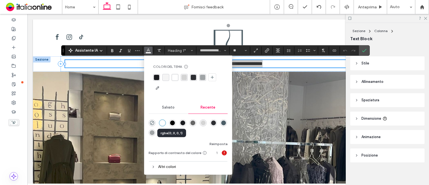
click at [172, 123] on div "rgba(0, 0, 0, 1)" at bounding box center [172, 123] width 5 height 5
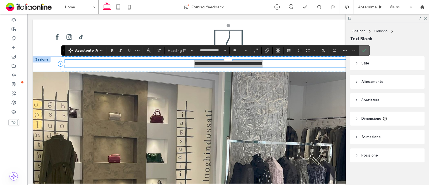
click at [365, 51] on label "Conferma" at bounding box center [364, 50] width 8 height 10
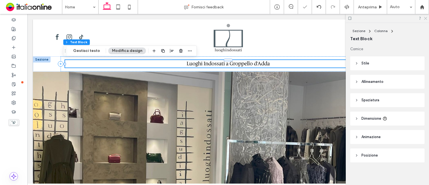
click at [424, 18] on icon at bounding box center [425, 18] width 4 height 4
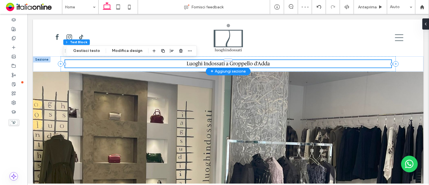
click at [285, 61] on h1 "Luoghi Indossati a Groppello d'Adda" at bounding box center [228, 64] width 326 height 8
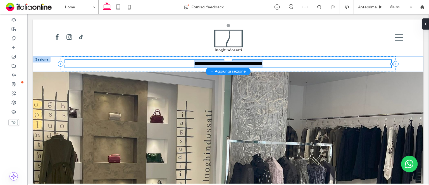
type input "**********"
type input "**"
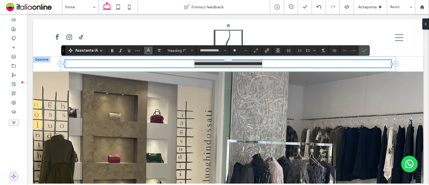
click at [147, 51] on use "Colore" at bounding box center [148, 50] width 3 height 3
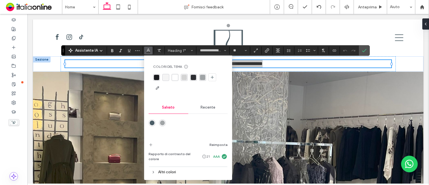
click at [150, 122] on div "rgba(76,94,103,1)" at bounding box center [152, 123] width 5 height 5
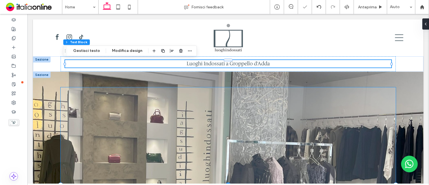
click at [334, 90] on span at bounding box center [228, 185] width 335 height 196
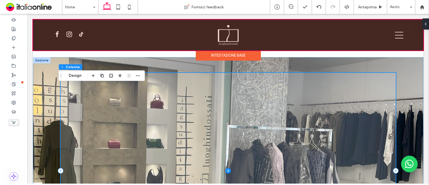
scroll to position [20, 0]
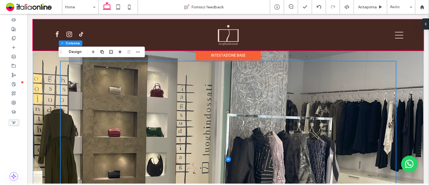
click at [234, 57] on div "Intestazione base" at bounding box center [228, 55] width 65 height 10
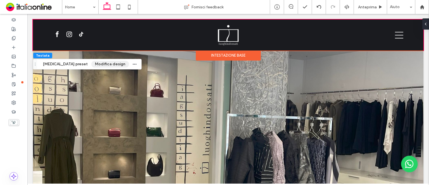
click at [97, 61] on button "Modifica design" at bounding box center [110, 64] width 38 height 7
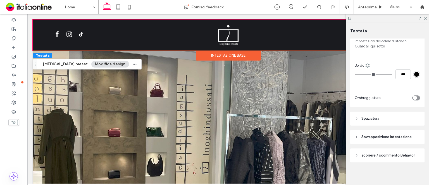
scroll to position [122, 0]
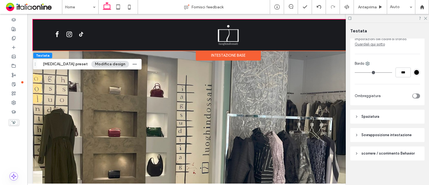
drag, startPoint x: 387, startPoint y: 150, endPoint x: 393, endPoint y: 142, distance: 10.1
click at [387, 150] on header "scorrere / scorrimento Behavior" at bounding box center [387, 153] width 74 height 14
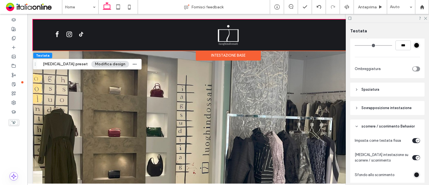
scroll to position [178, 0]
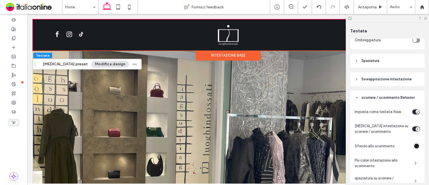
click at [414, 146] on div "rgba(26, 27, 31, 1)" at bounding box center [416, 146] width 5 height 5
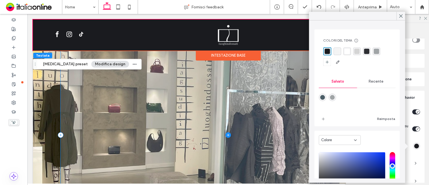
scroll to position [104, 0]
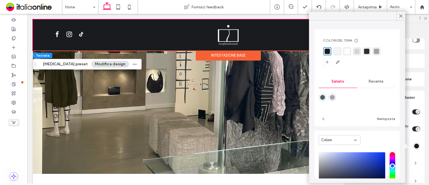
drag, startPoint x: 381, startPoint y: 83, endPoint x: 376, endPoint y: 83, distance: 4.8
click at [381, 83] on div "Recente" at bounding box center [376, 81] width 38 height 12
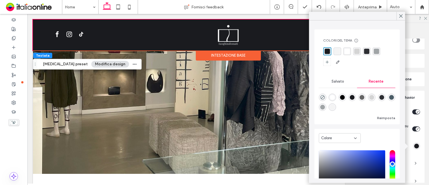
click at [330, 96] on div "rgba(255, 255, 255, 1)" at bounding box center [332, 97] width 8 height 8
type input "*******"
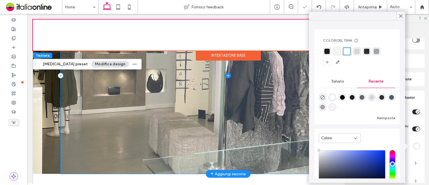
scroll to position [132, 0]
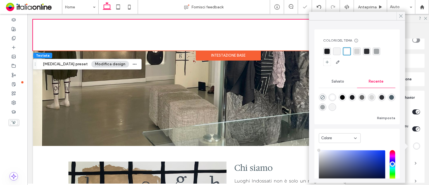
click at [400, 14] on icon at bounding box center [400, 15] width 5 height 5
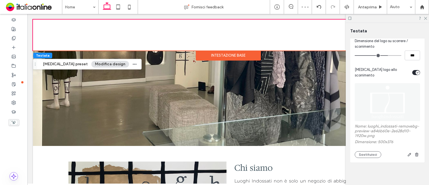
scroll to position [352, 0]
click at [371, 151] on button "Sostituisci" at bounding box center [367, 154] width 27 height 7
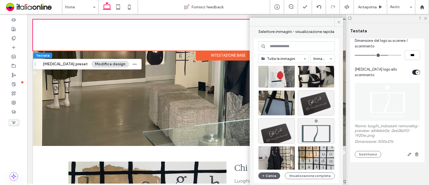
scroll to position [1276, 0]
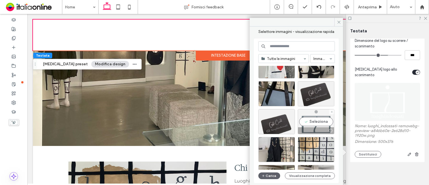
click at [321, 121] on div "Seleziona" at bounding box center [315, 121] width 37 height 25
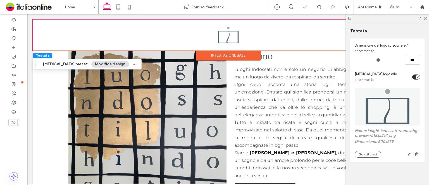
scroll to position [48, 0]
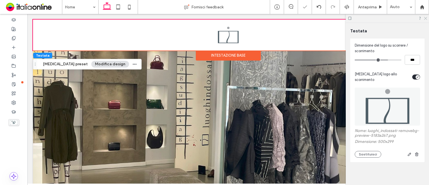
click at [425, 17] on icon at bounding box center [425, 18] width 4 height 4
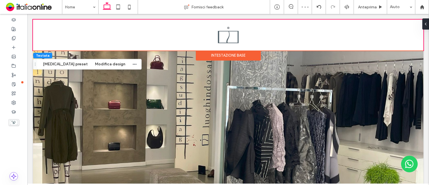
click at [225, 52] on div "Intestazione base" at bounding box center [228, 55] width 65 height 10
click at [104, 64] on button "Modifica design" at bounding box center [110, 64] width 38 height 7
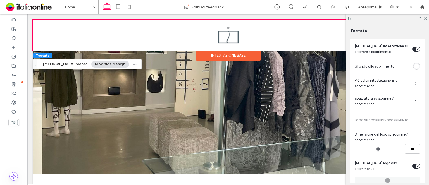
scroll to position [235, 0]
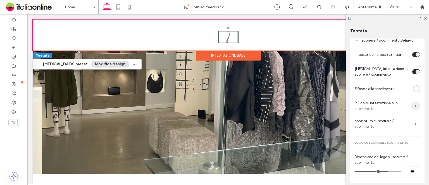
click at [413, 105] on icon "button" at bounding box center [415, 106] width 4 height 4
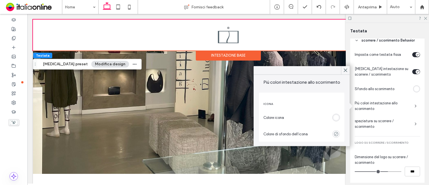
click at [337, 118] on div "rgba(255, 255, 255, 1)" at bounding box center [335, 117] width 5 height 5
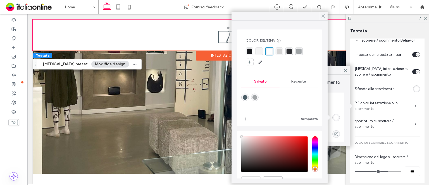
click at [242, 97] on div "rgba(76,94,103,1)" at bounding box center [245, 97] width 8 height 8
type input "*******"
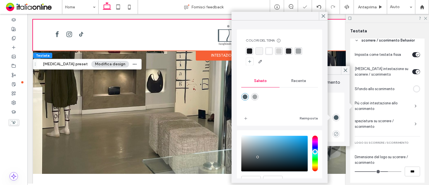
drag, startPoint x: 323, startPoint y: 15, endPoint x: 378, endPoint y: 25, distance: 56.4
click at [323, 15] on icon at bounding box center [323, 15] width 5 height 5
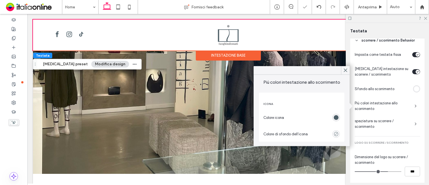
drag, startPoint x: 424, startPoint y: 18, endPoint x: 385, endPoint y: 35, distance: 42.8
click at [424, 18] on use at bounding box center [425, 18] width 3 height 3
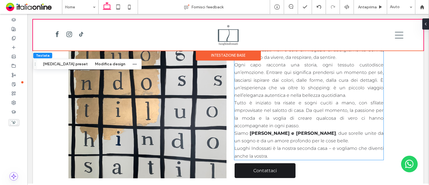
scroll to position [261, 0]
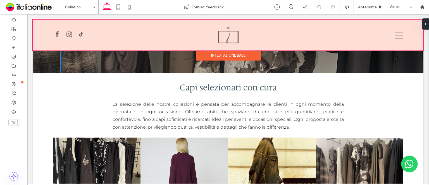
scroll to position [84, 0]
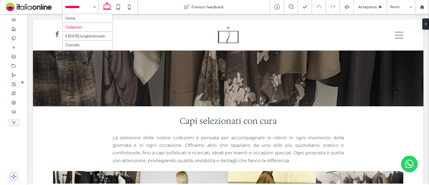
click at [96, 9] on div "Home Collezioni Il Natale luoghindossati Contatti" at bounding box center [80, 7] width 36 height 14
click at [94, 13] on div "Collezioni" at bounding box center [80, 7] width 36 height 14
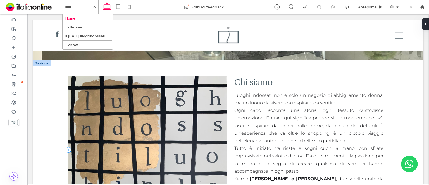
scroll to position [246, 0]
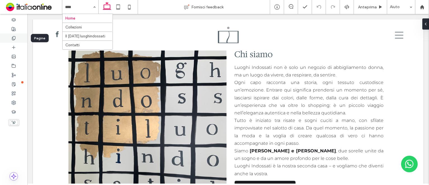
drag, startPoint x: 45, startPoint y: 43, endPoint x: 12, endPoint y: 37, distance: 33.6
click at [12, 37] on icon at bounding box center [13, 38] width 4 height 4
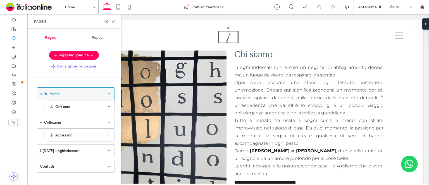
click at [110, 93] on icon at bounding box center [110, 94] width 4 height 4
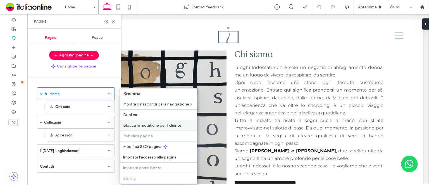
click at [150, 126] on span "Blocca le modifiche per il cliente" at bounding box center [152, 125] width 58 height 5
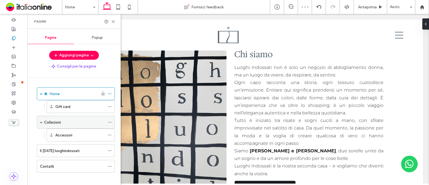
click at [110, 121] on icon at bounding box center [110, 122] width 4 height 4
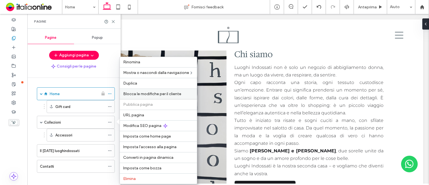
click at [157, 89] on div "Blocca le modifiche per il cliente" at bounding box center [158, 93] width 77 height 11
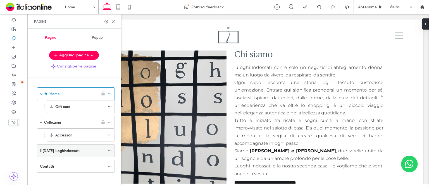
click at [109, 149] on icon at bounding box center [110, 151] width 4 height 4
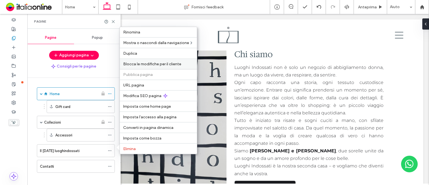
click at [170, 68] on div "Blocca le modifiche per il cliente" at bounding box center [158, 64] width 77 height 11
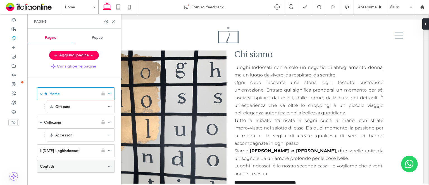
click at [109, 163] on span at bounding box center [110, 166] width 4 height 8
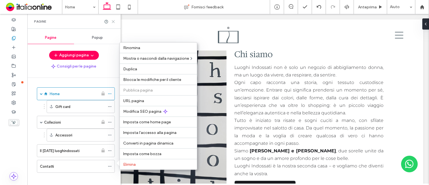
click at [112, 20] on icon at bounding box center [113, 22] width 4 height 4
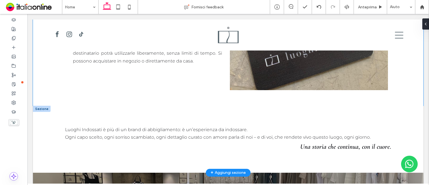
scroll to position [948, 0]
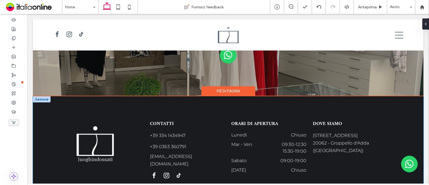
click at [134, 103] on div "CONTATTI +39 334 1434947 +39 0363 360791 info@luoghindossati.it ORARI DI APERTU…" at bounding box center [228, 150] width 335 height 109
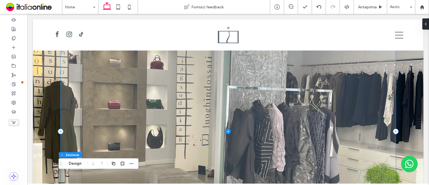
scroll to position [132, 0]
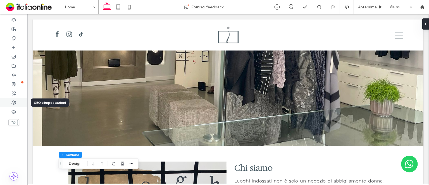
click at [15, 102] on use at bounding box center [14, 103] width 4 height 4
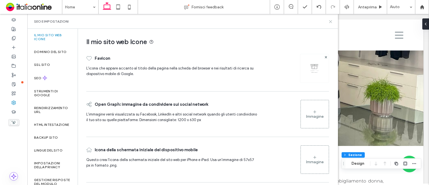
click at [330, 23] on icon at bounding box center [330, 22] width 4 height 4
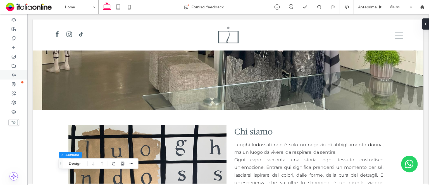
scroll to position [188, 0]
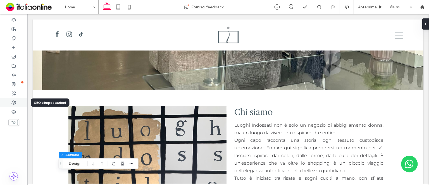
click at [15, 98] on div at bounding box center [13, 102] width 27 height 9
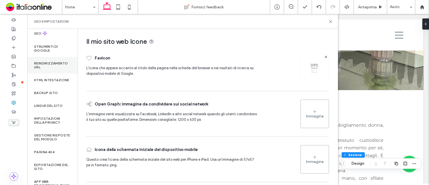
scroll to position [35, 0]
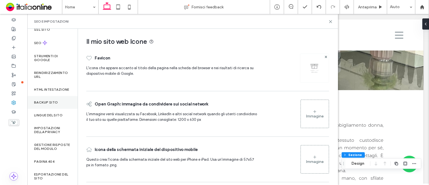
click at [59, 108] on div "Backup sito" at bounding box center [52, 102] width 50 height 13
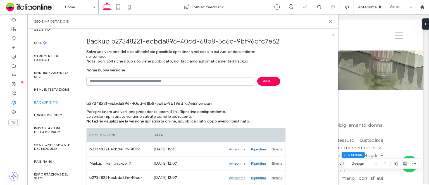
drag, startPoint x: 152, startPoint y: 88, endPoint x: 150, endPoint y: 83, distance: 6.3
click at [151, 88] on div "Backup b27348221-ecbda896-40cd-68b8-5c6c-9bf96dfc7e62 Salva una versione del si…" at bounding box center [205, 171] width 255 height 284
click at [149, 82] on input "text" at bounding box center [170, 81] width 168 height 9
type input "****"
click at [266, 84] on span "Salva" at bounding box center [268, 81] width 23 height 9
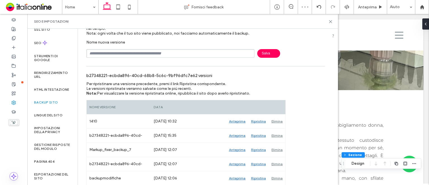
scroll to position [56, 0]
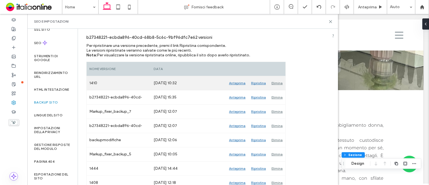
scroll to position [84, 0]
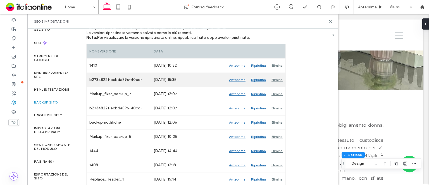
click at [232, 81] on div "Anteprima" at bounding box center [237, 80] width 22 height 14
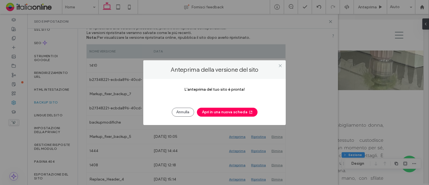
click at [214, 117] on div "L'anteprima del tuo sito è pronta! Annulla Apri in una nuova scheda" at bounding box center [214, 102] width 142 height 46
click at [216, 114] on button "Apri in una nuova scheda" at bounding box center [227, 112] width 61 height 9
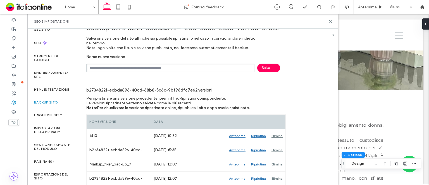
scroll to position [0, 0]
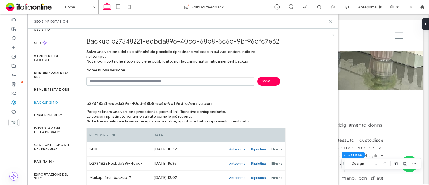
click at [331, 21] on icon at bounding box center [330, 22] width 4 height 4
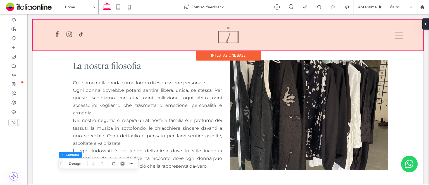
scroll to position [355, 0]
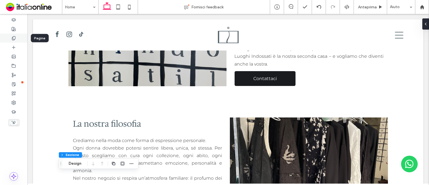
click at [12, 39] on icon at bounding box center [13, 38] width 4 height 4
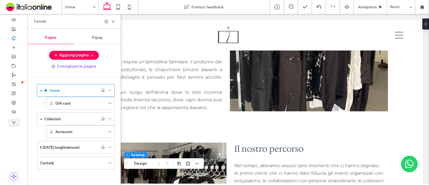
scroll to position [495, 0]
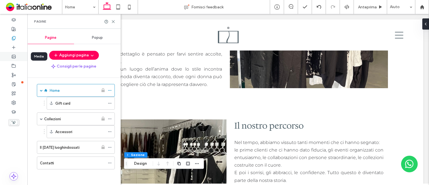
click at [8, 60] on div at bounding box center [13, 56] width 27 height 9
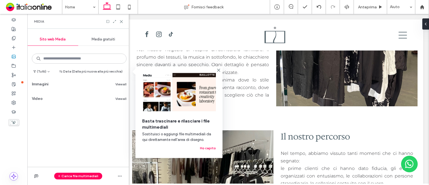
scroll to position [499, 0]
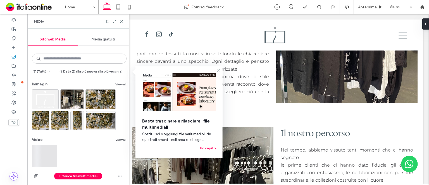
drag, startPoint x: 26, startPoint y: 29, endPoint x: 219, endPoint y: 69, distance: 197.8
click at [219, 69] on use at bounding box center [218, 70] width 3 height 3
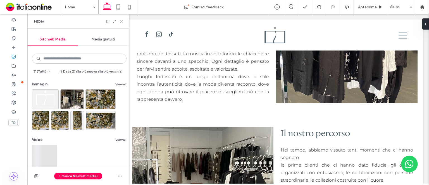
click at [123, 21] on icon at bounding box center [121, 22] width 4 height 4
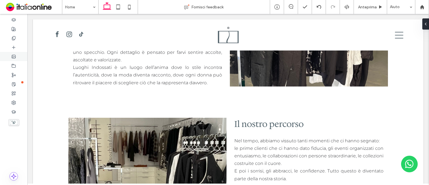
scroll to position [495, 0]
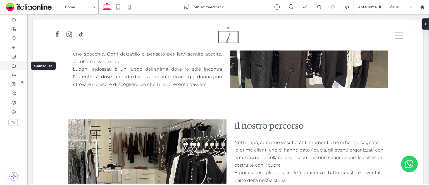
click at [12, 64] on icon at bounding box center [13, 66] width 4 height 4
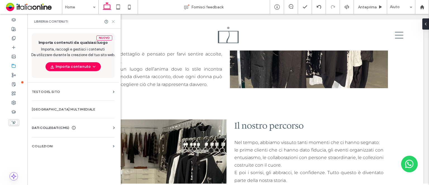
click at [113, 21] on use at bounding box center [113, 21] width 3 height 3
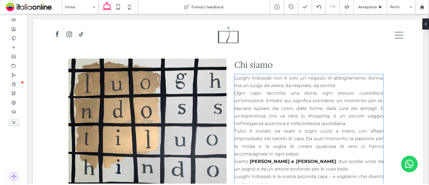
scroll to position [229, 0]
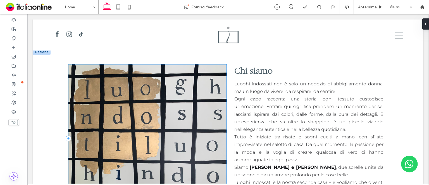
click at [167, 96] on div at bounding box center [147, 138] width 158 height 148
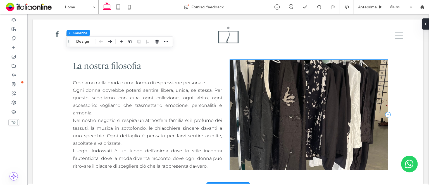
scroll to position [552, 0]
